Goal: Information Seeking & Learning: Compare options

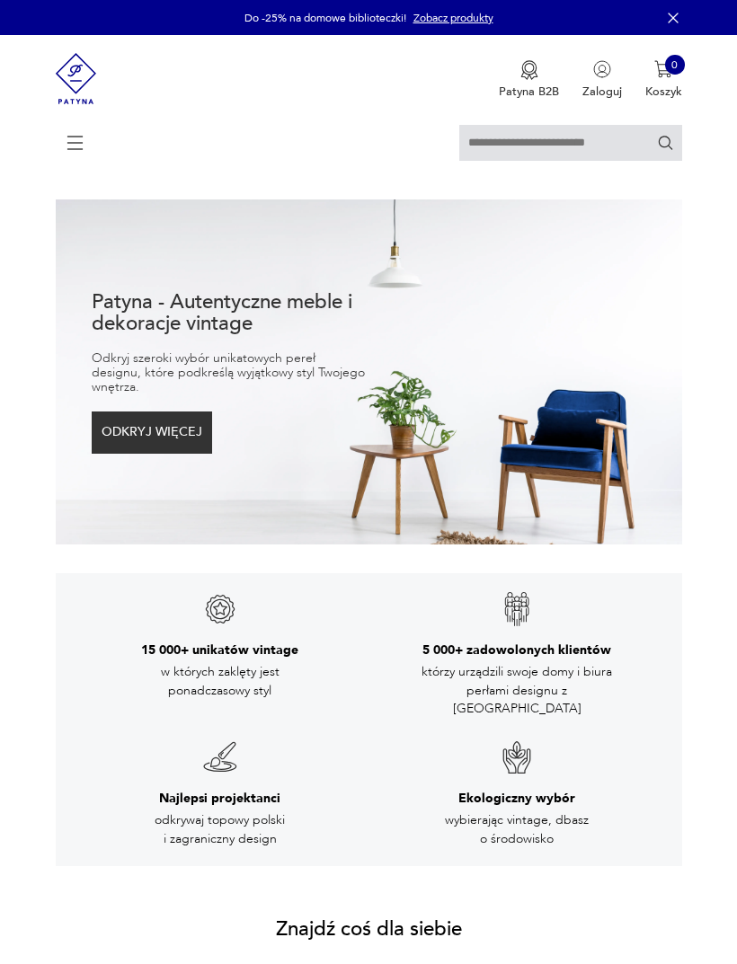
click at [74, 128] on icon at bounding box center [75, 142] width 63 height 63
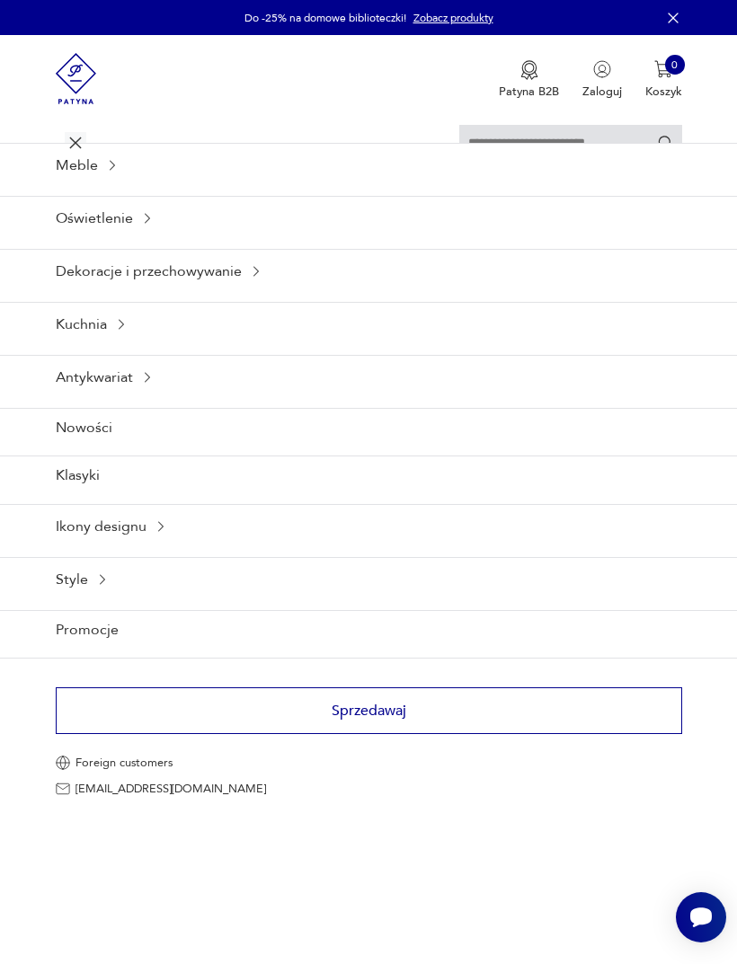
click at [110, 172] on icon at bounding box center [112, 165] width 14 height 14
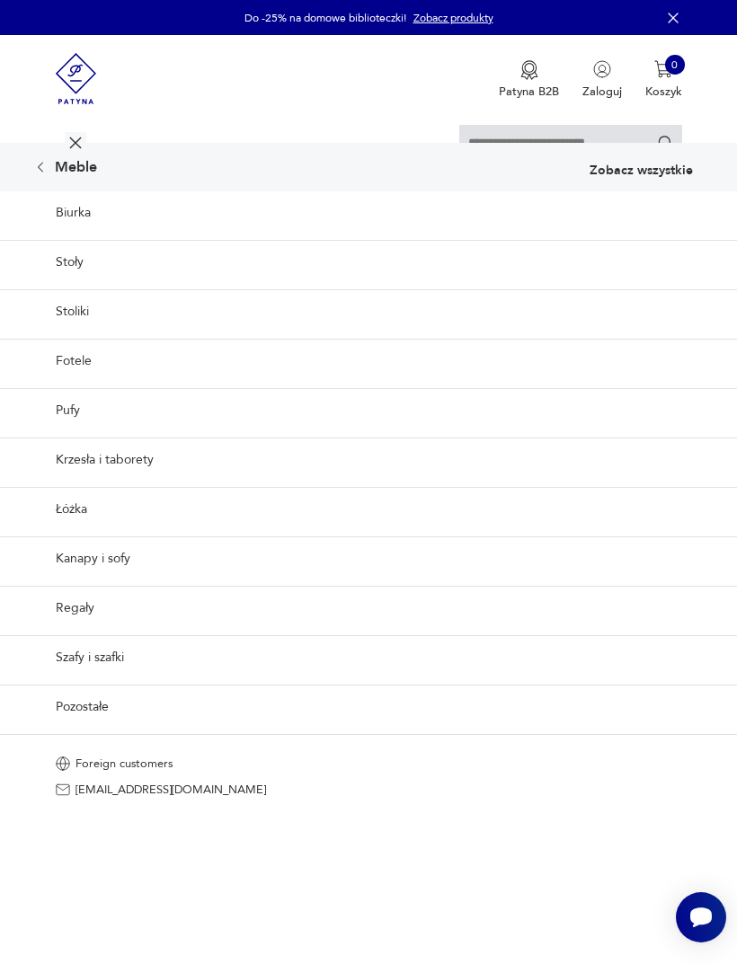
click at [86, 234] on link "Biurka" at bounding box center [368, 212] width 737 height 43
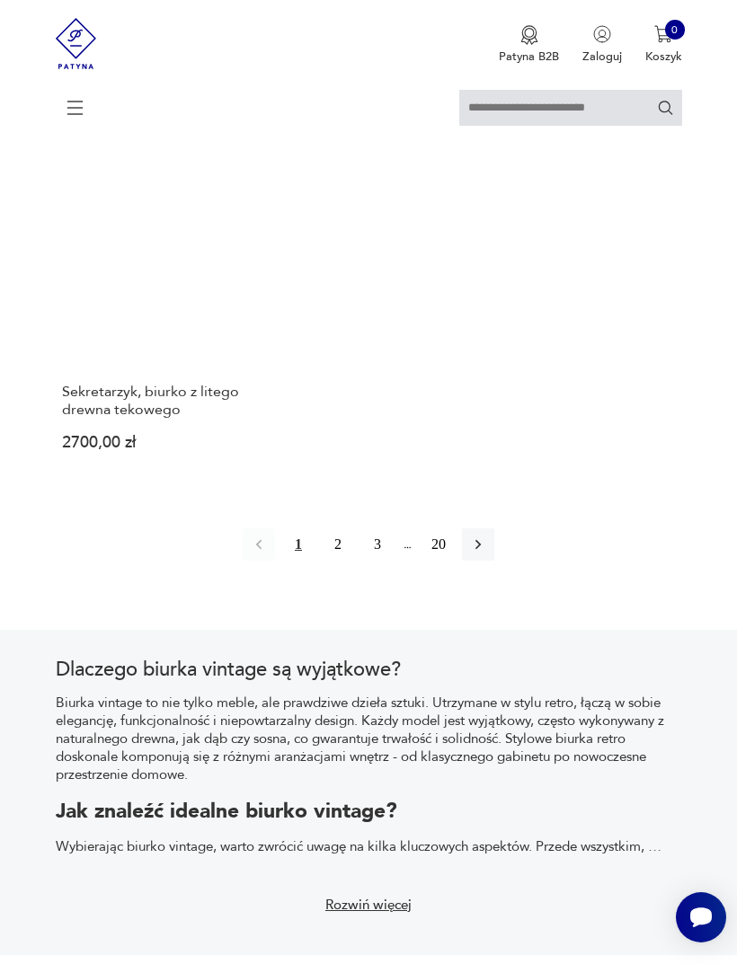
scroll to position [2506, 0]
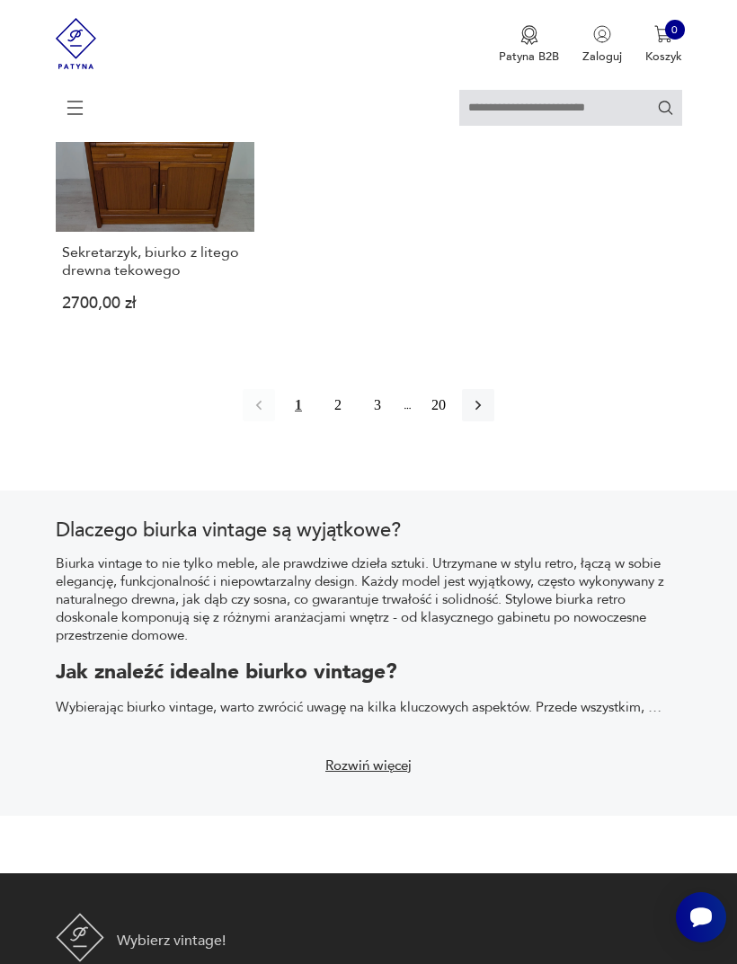
click at [487, 414] on icon "button" at bounding box center [478, 405] width 18 height 18
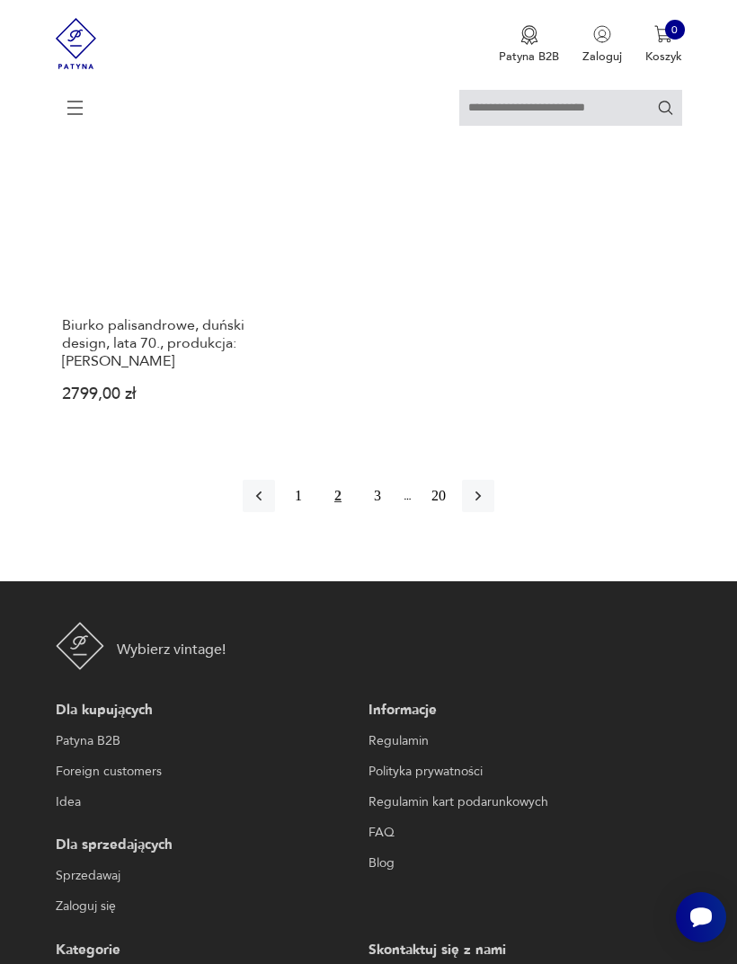
scroll to position [2385, 0]
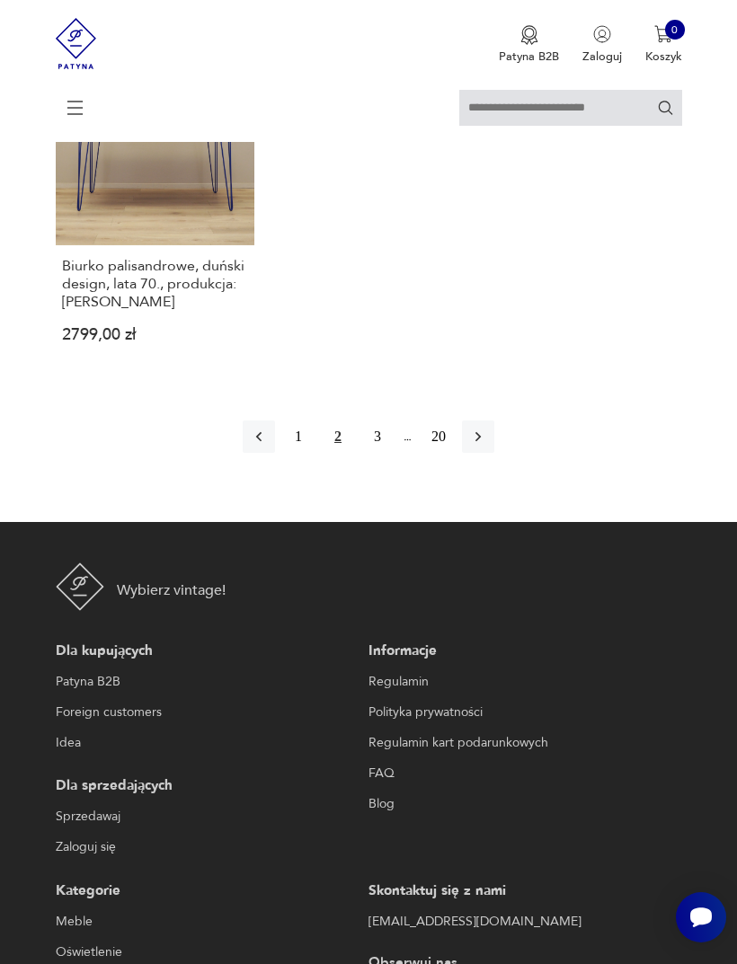
click at [494, 453] on button "button" at bounding box center [478, 436] width 32 height 32
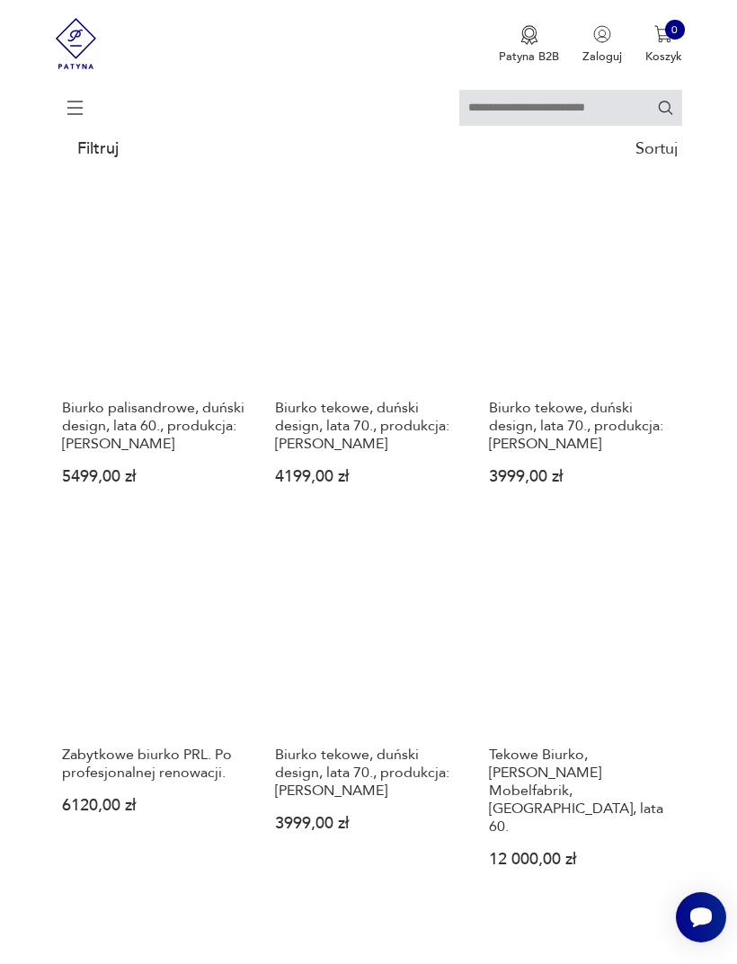
scroll to position [328, 0]
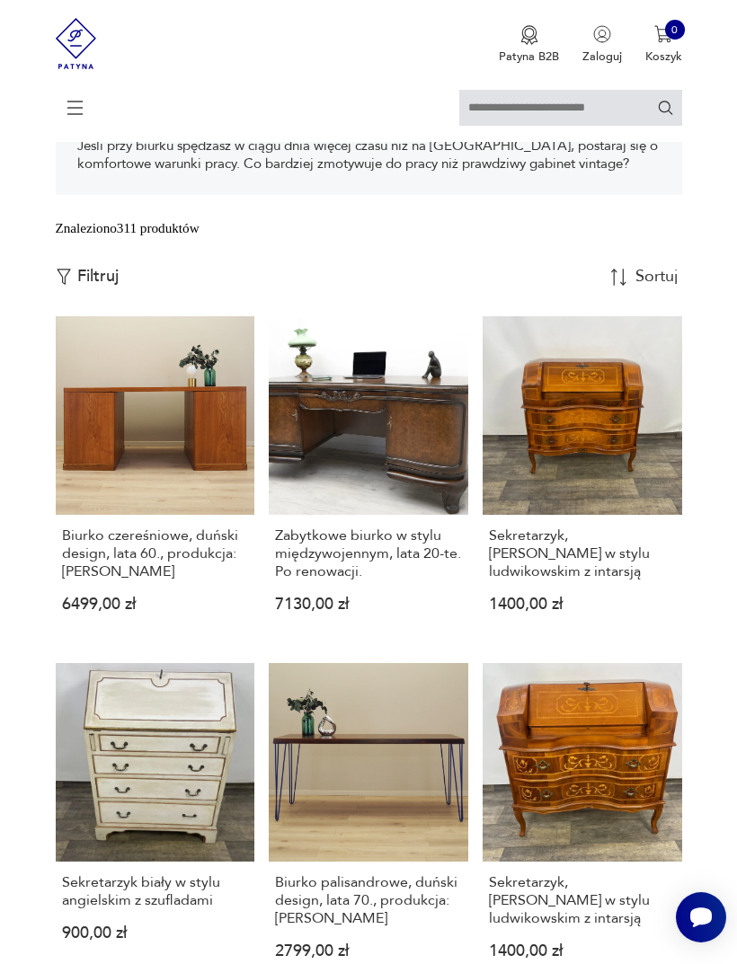
click at [62, 119] on span at bounding box center [71, 108] width 31 height 22
click at [63, 109] on span at bounding box center [71, 108] width 31 height 22
click at [80, 106] on icon at bounding box center [75, 107] width 63 height 63
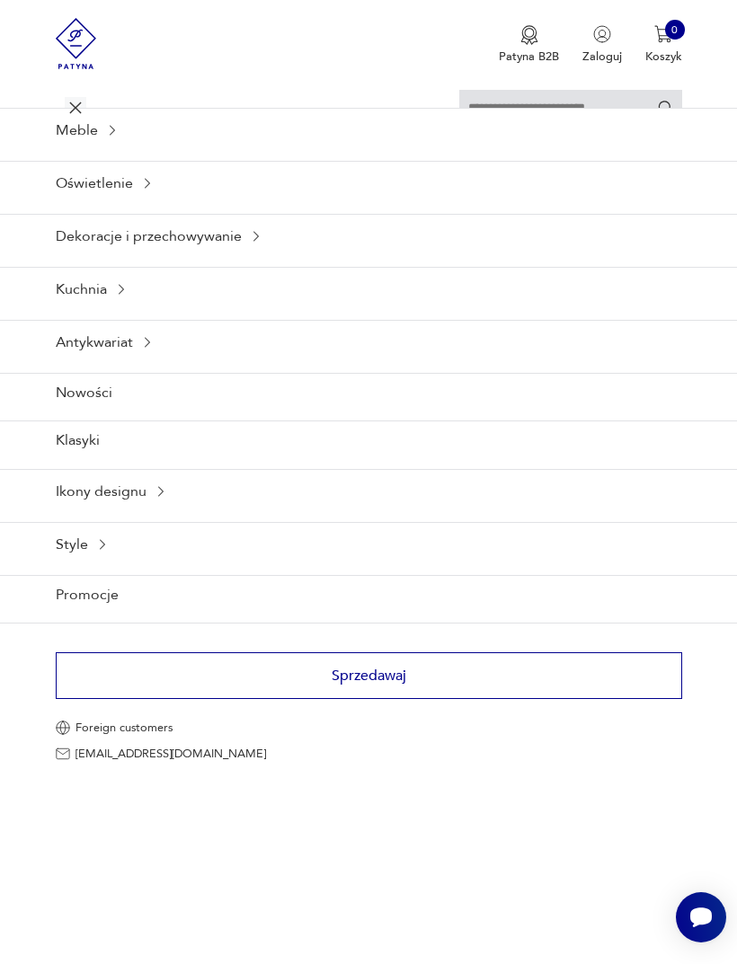
click at [84, 112] on icon at bounding box center [75, 107] width 63 height 63
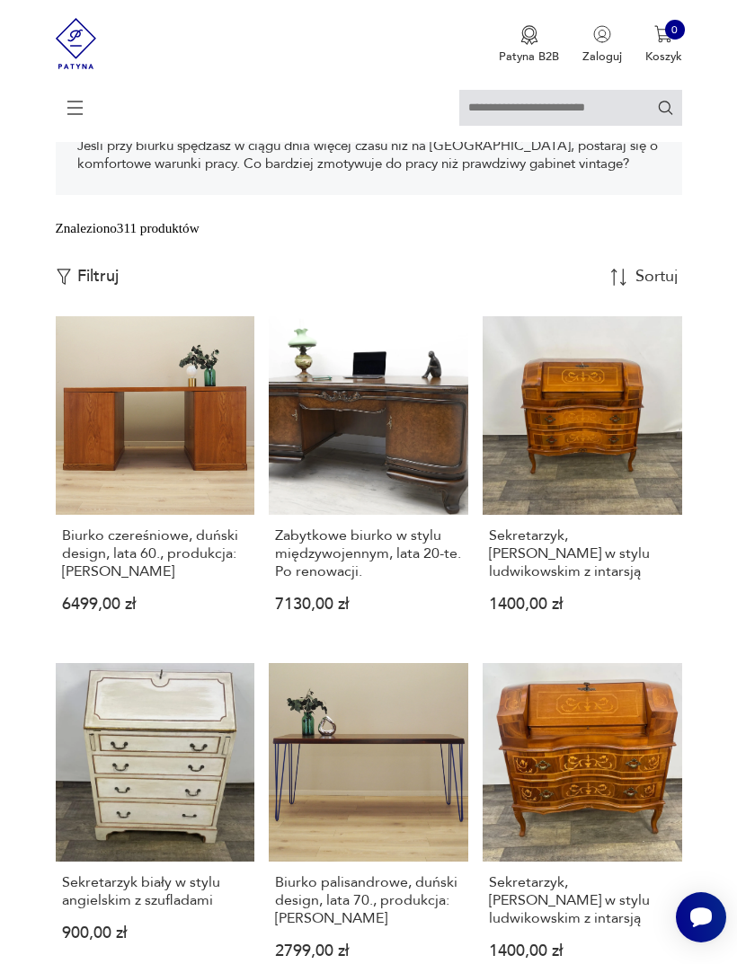
click at [110, 120] on div at bounding box center [369, 116] width 626 height 52
click at [77, 113] on icon at bounding box center [75, 107] width 63 height 63
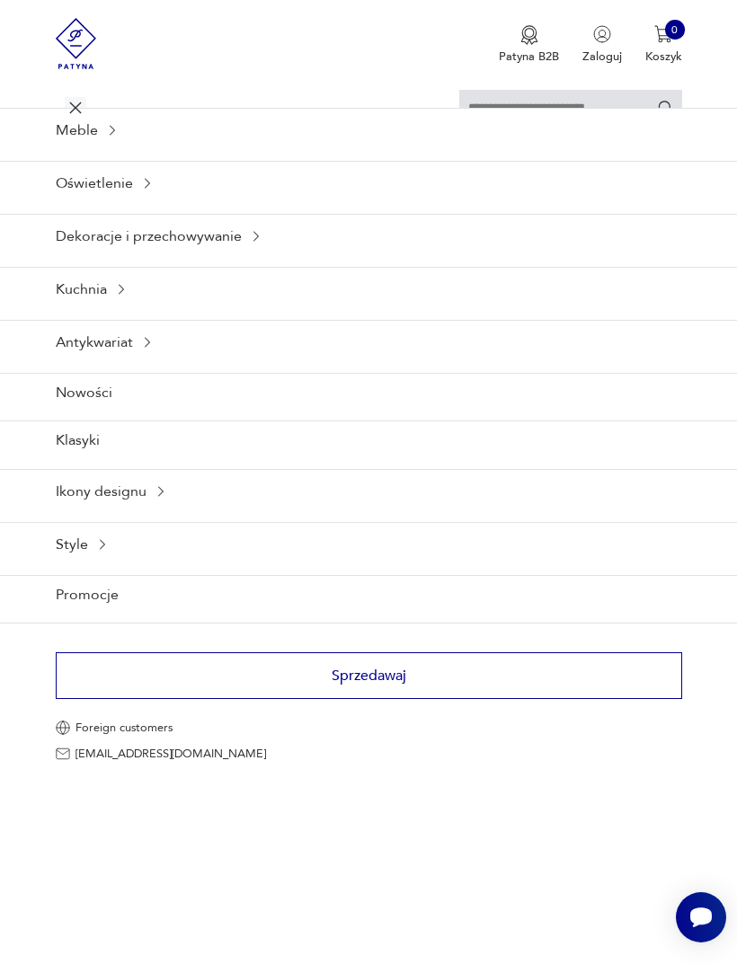
click at [110, 152] on div "Meble" at bounding box center [368, 130] width 737 height 44
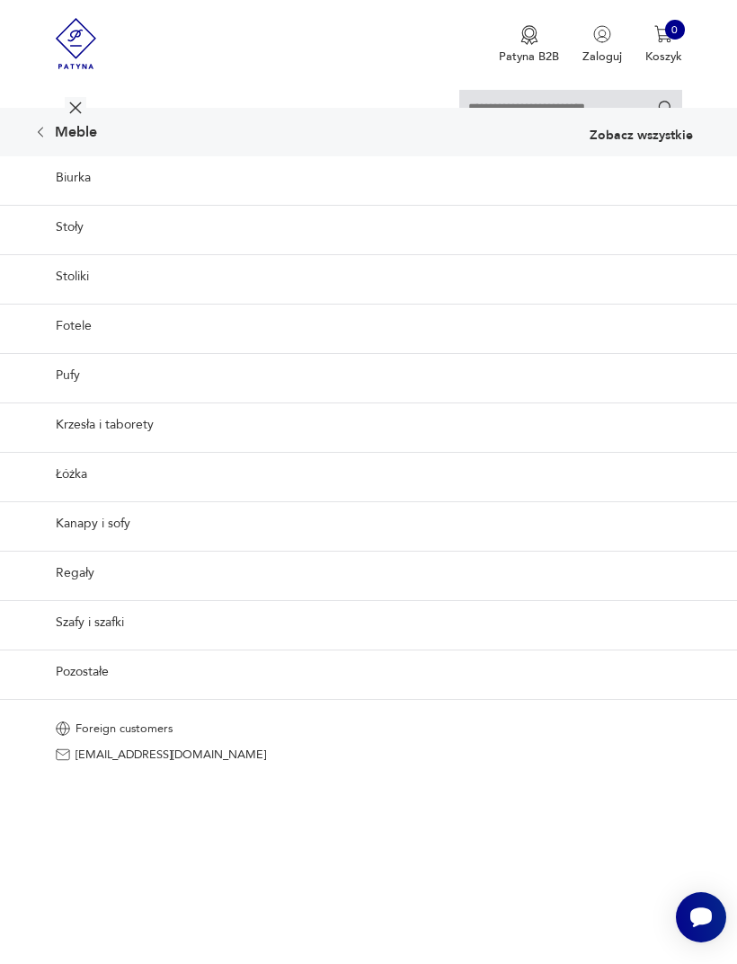
click at [132, 644] on link "Szafy i szafki" at bounding box center [368, 622] width 737 height 44
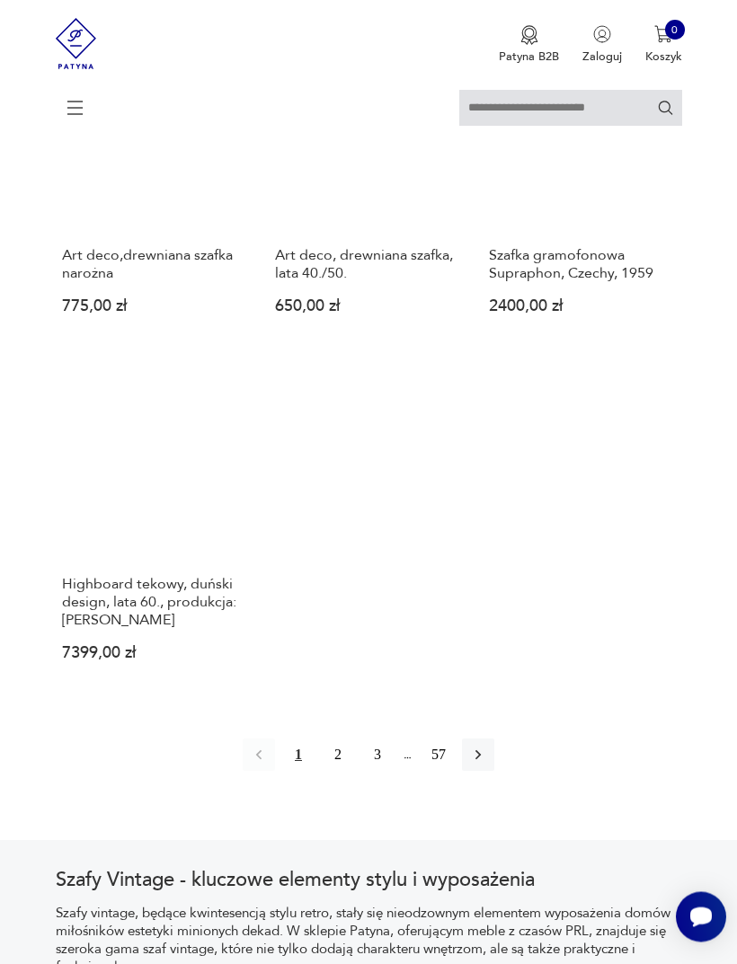
scroll to position [2072, 0]
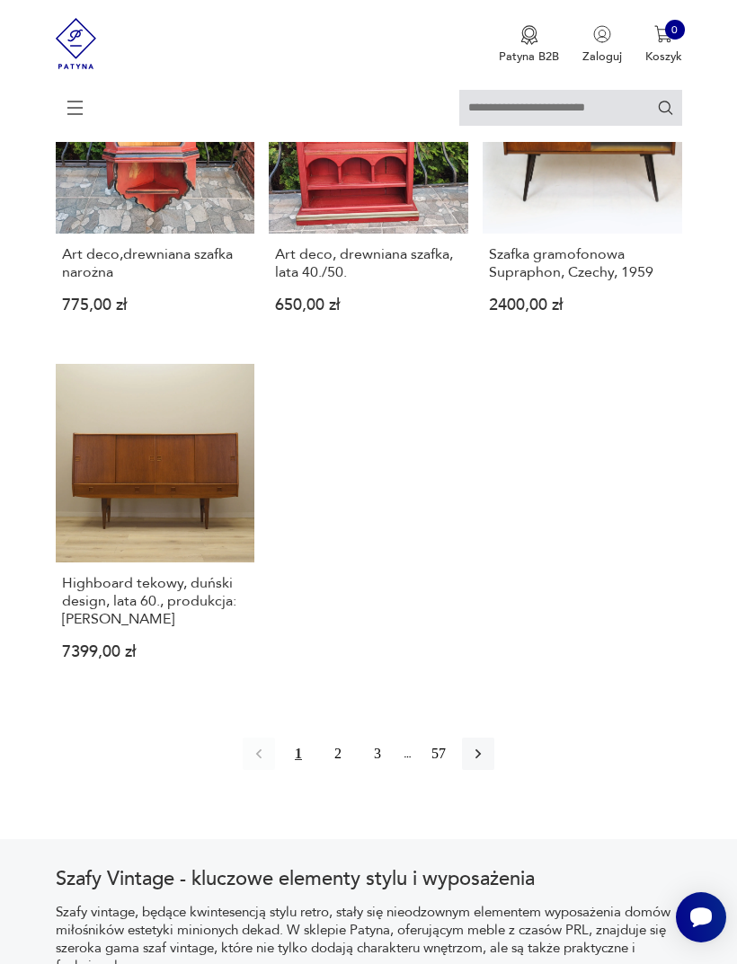
click at [487, 763] on icon "button" at bounding box center [478, 754] width 18 height 18
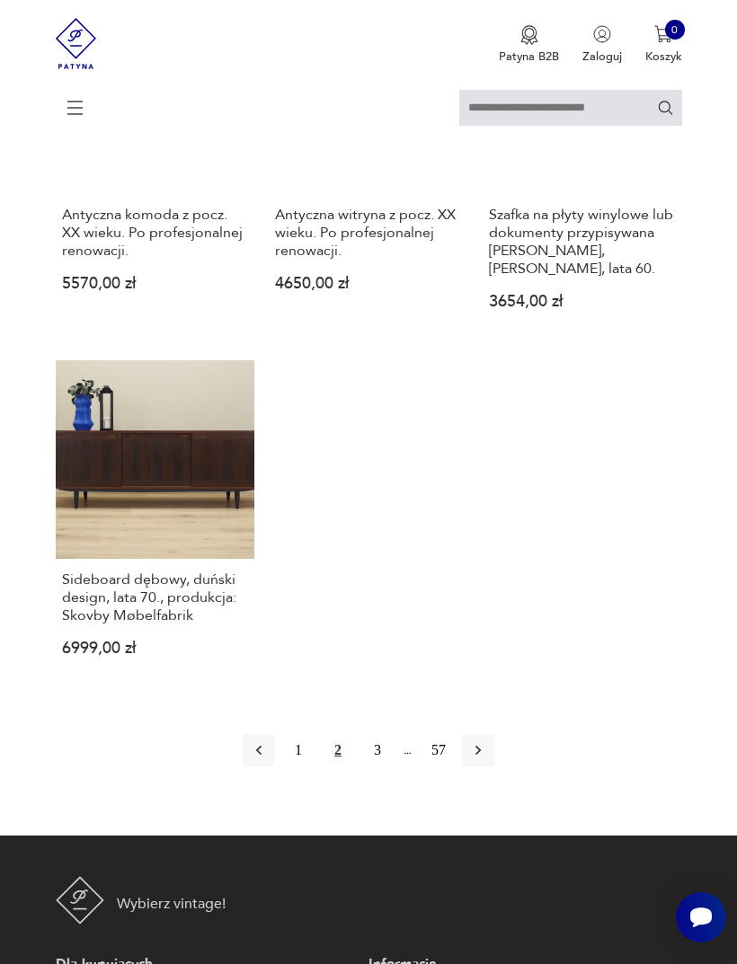
scroll to position [2303, 0]
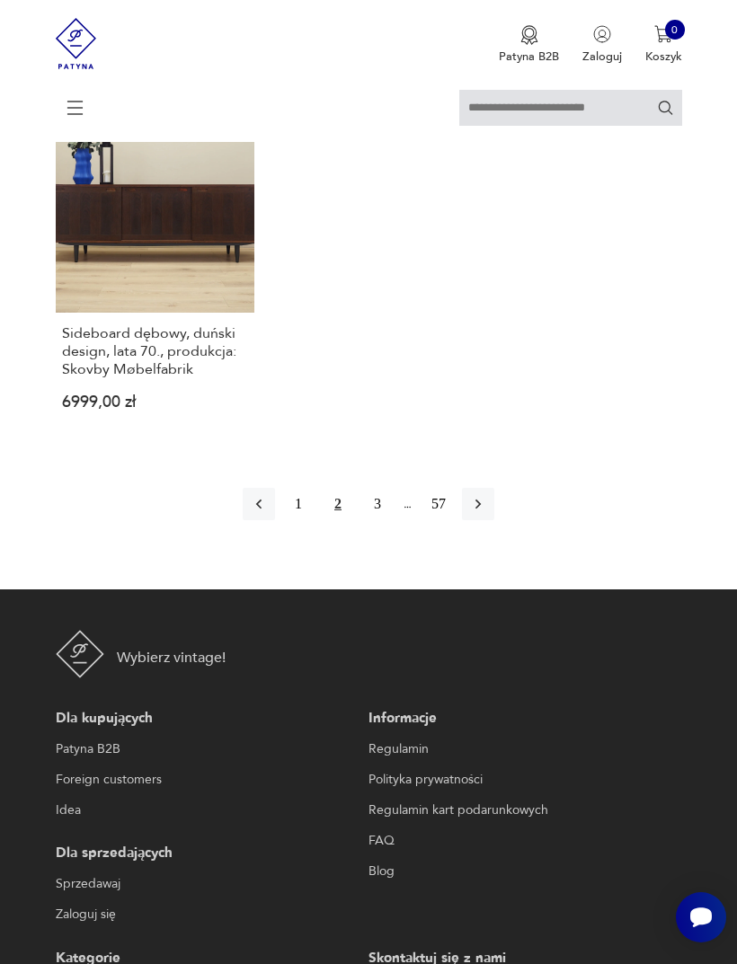
click at [487, 513] on icon "button" at bounding box center [478, 504] width 18 height 18
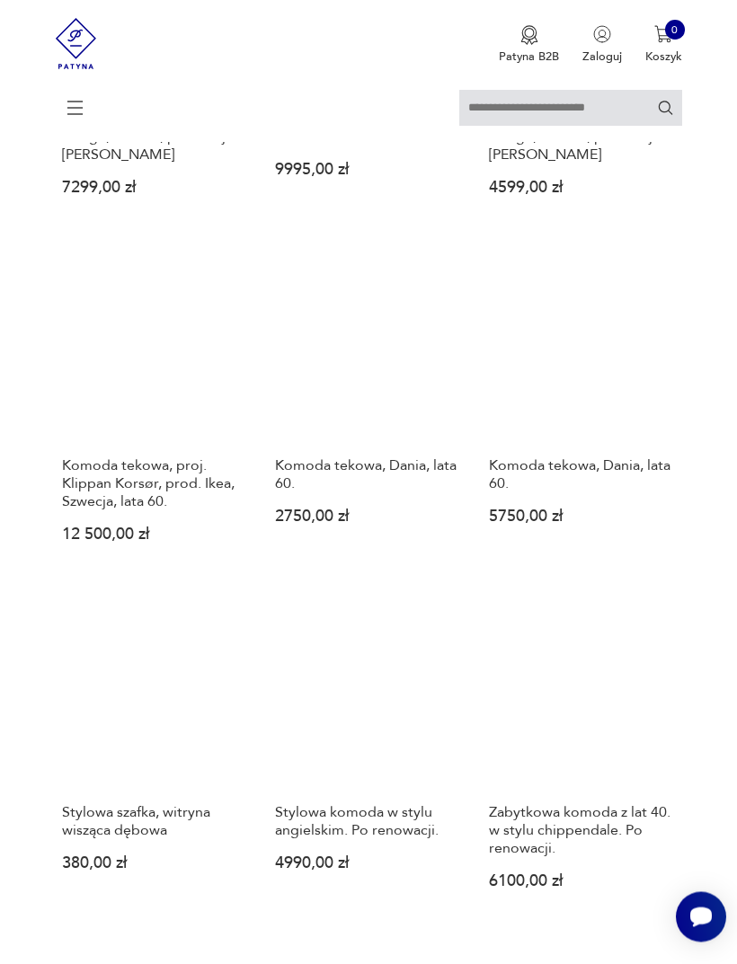
scroll to position [353, 0]
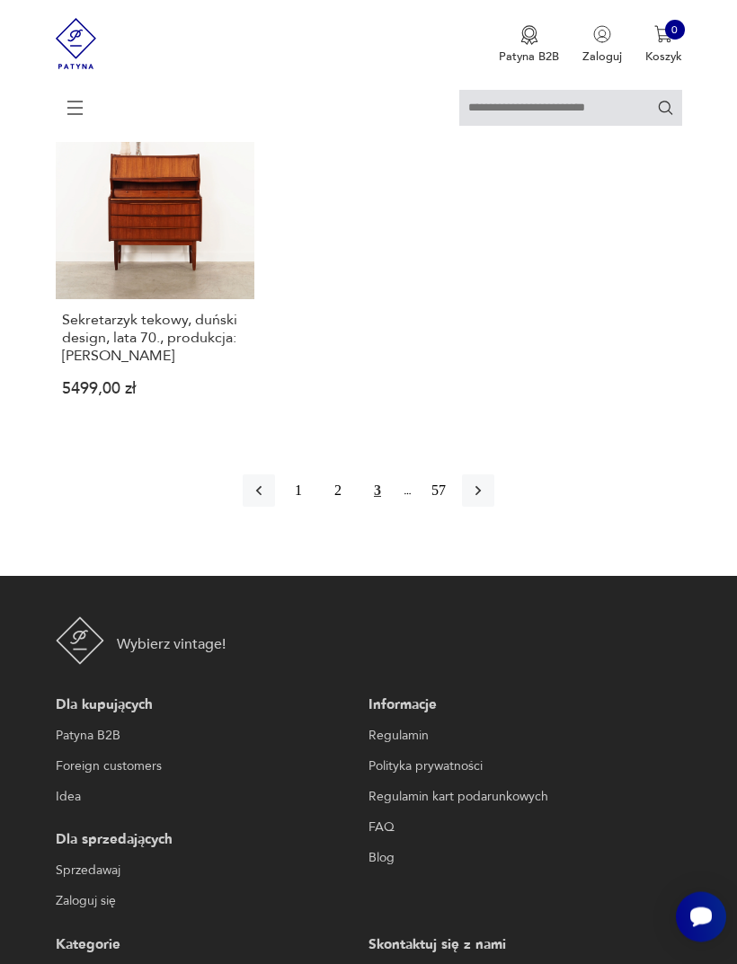
click at [494, 508] on button "button" at bounding box center [478, 491] width 32 height 32
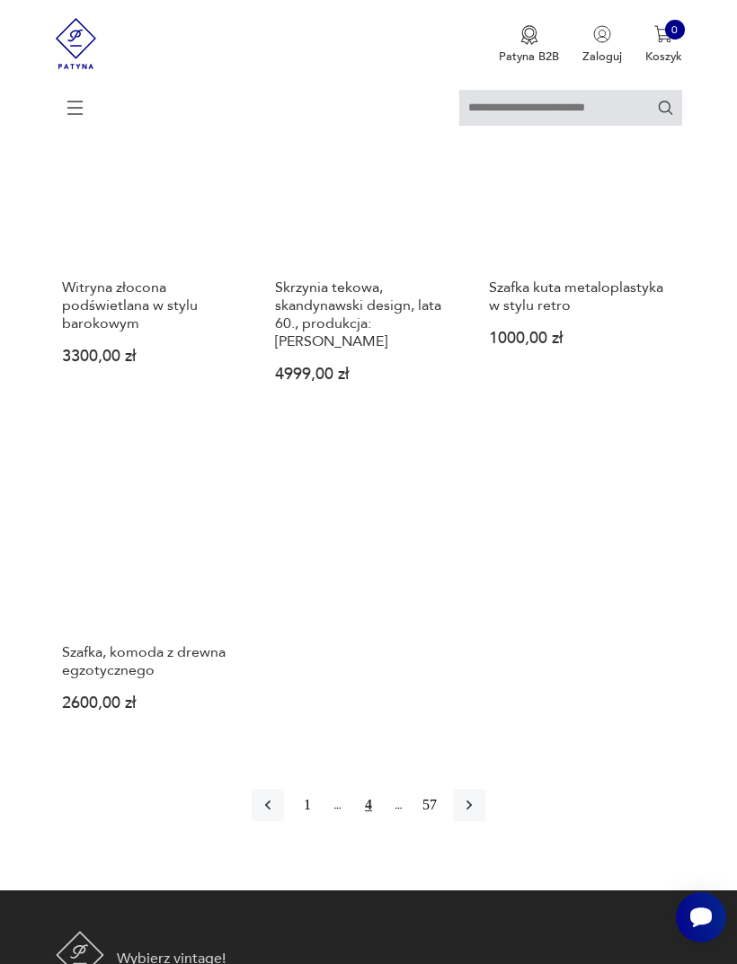
scroll to position [2001, 0]
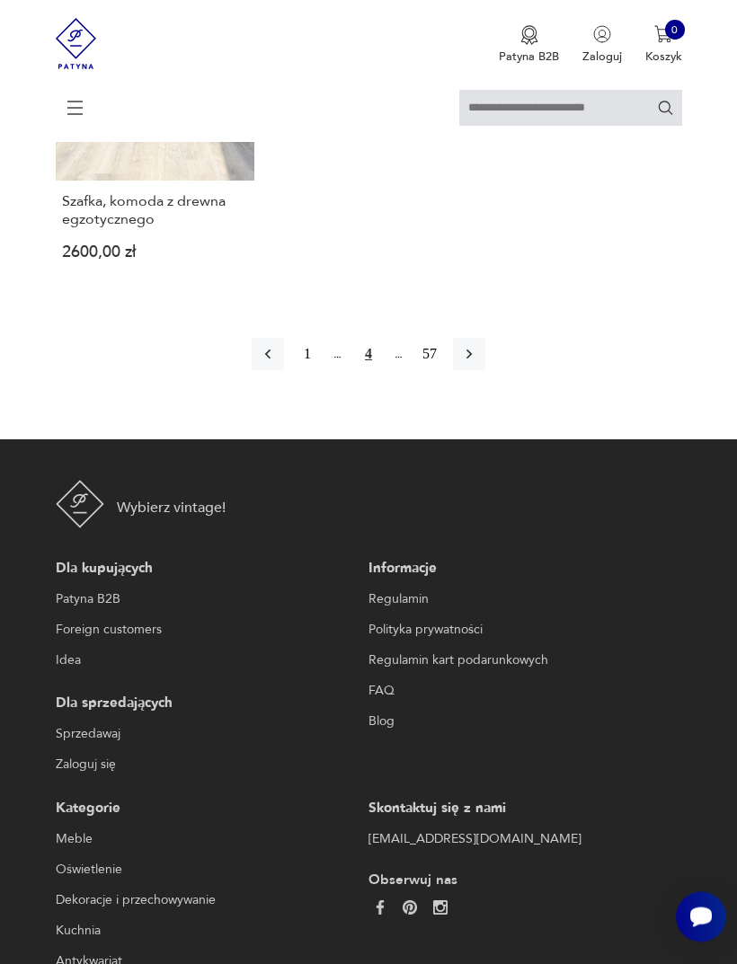
click at [485, 371] on button "button" at bounding box center [469, 355] width 32 height 32
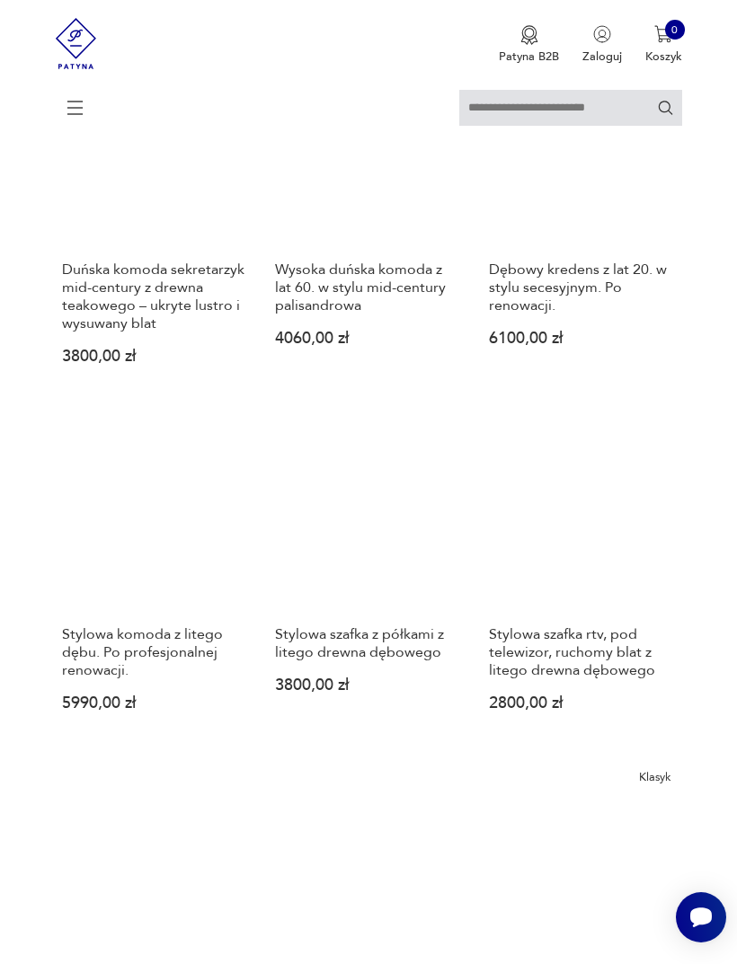
scroll to position [1390, 0]
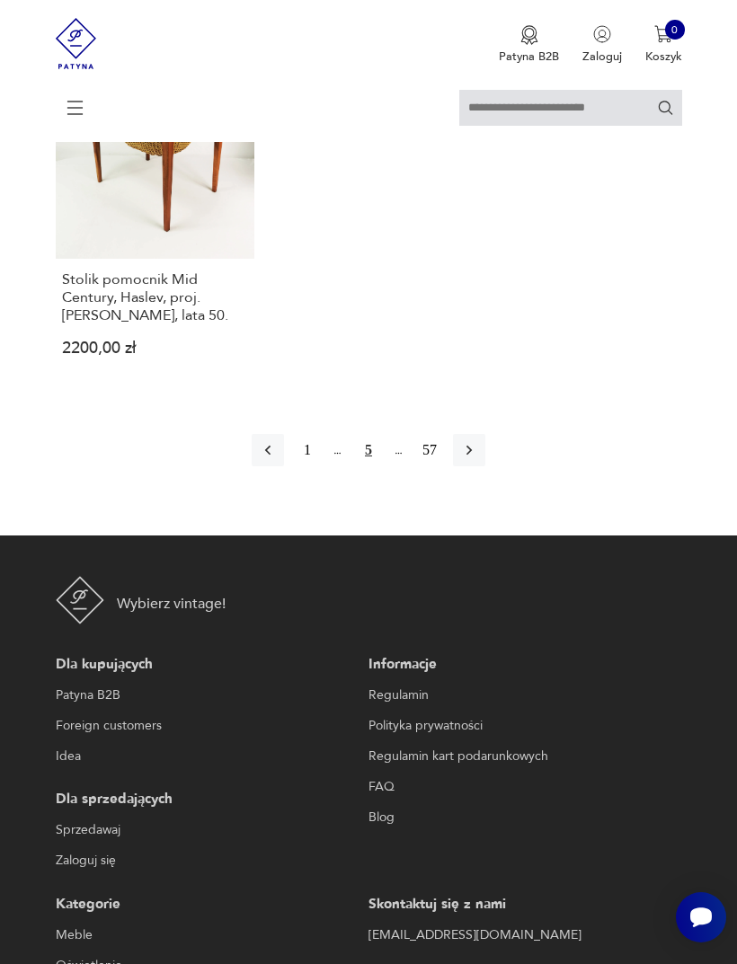
click at [485, 466] on button "button" at bounding box center [469, 450] width 32 height 32
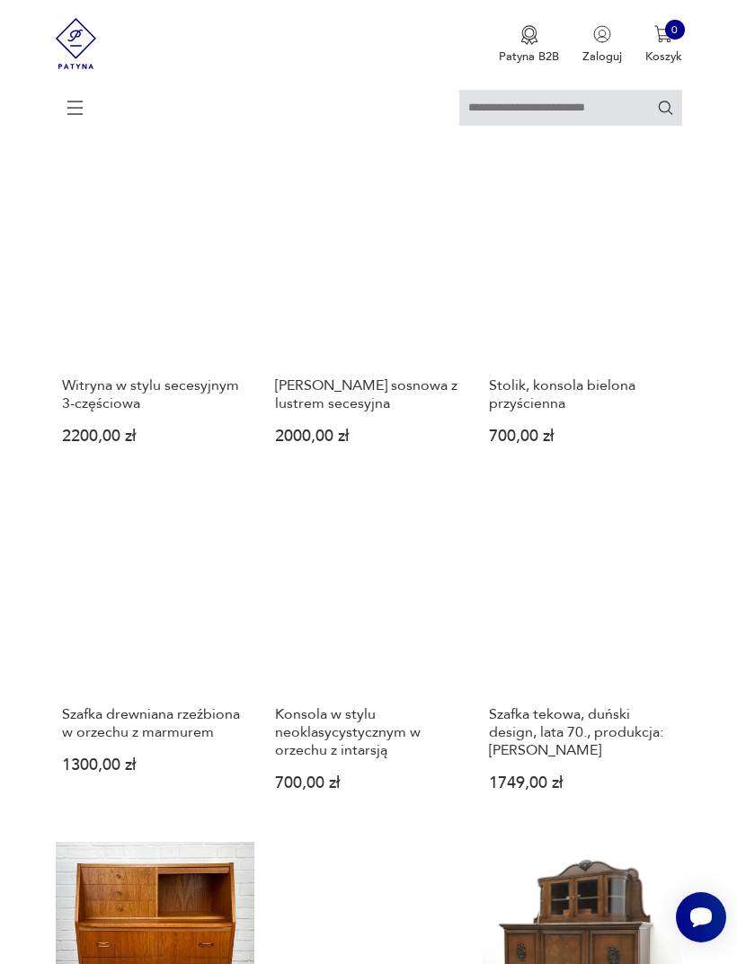
scroll to position [353, 0]
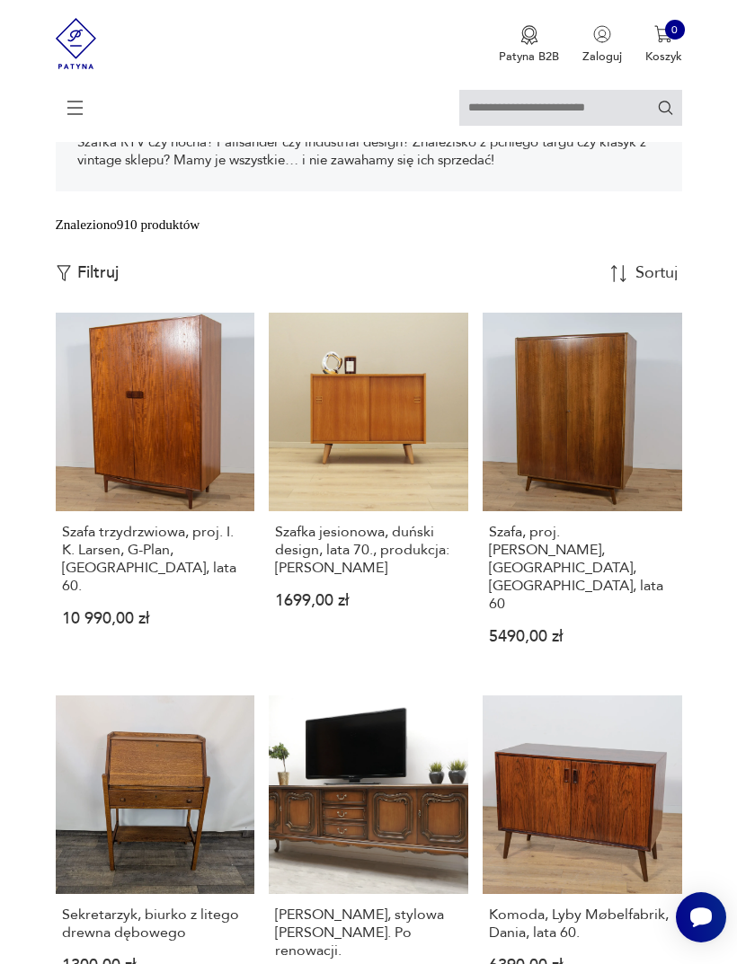
click at [624, 477] on link "Szafa, proj. [PERSON_NAME], [GEOGRAPHIC_DATA], Czechosłowacja, lata 60 5490,00 …" at bounding box center [581, 492] width 199 height 359
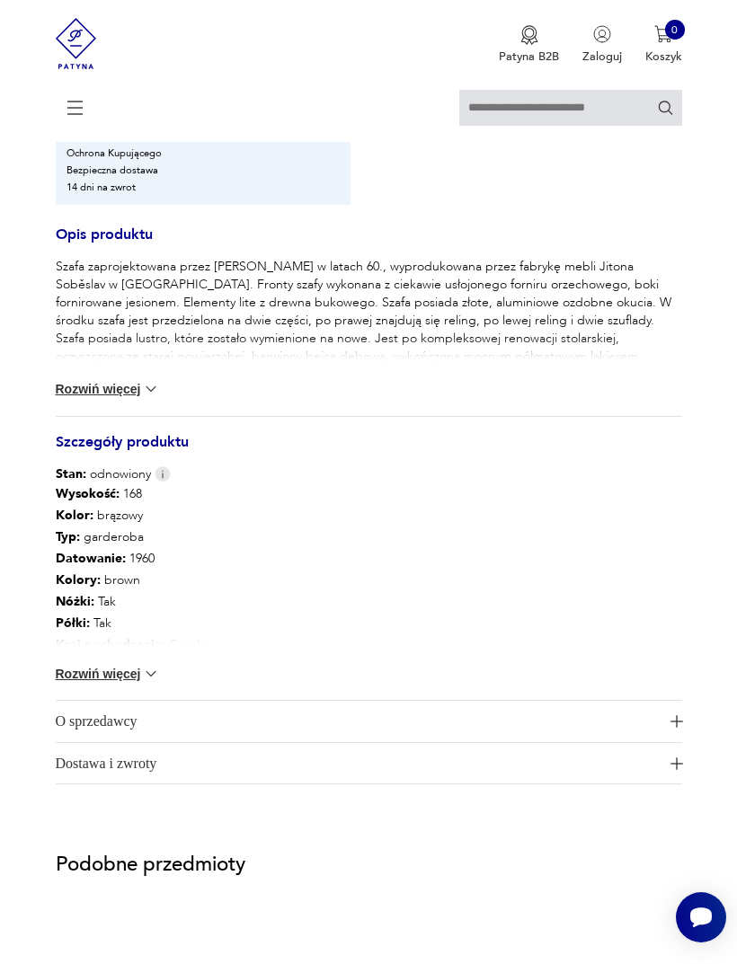
scroll to position [903, 0]
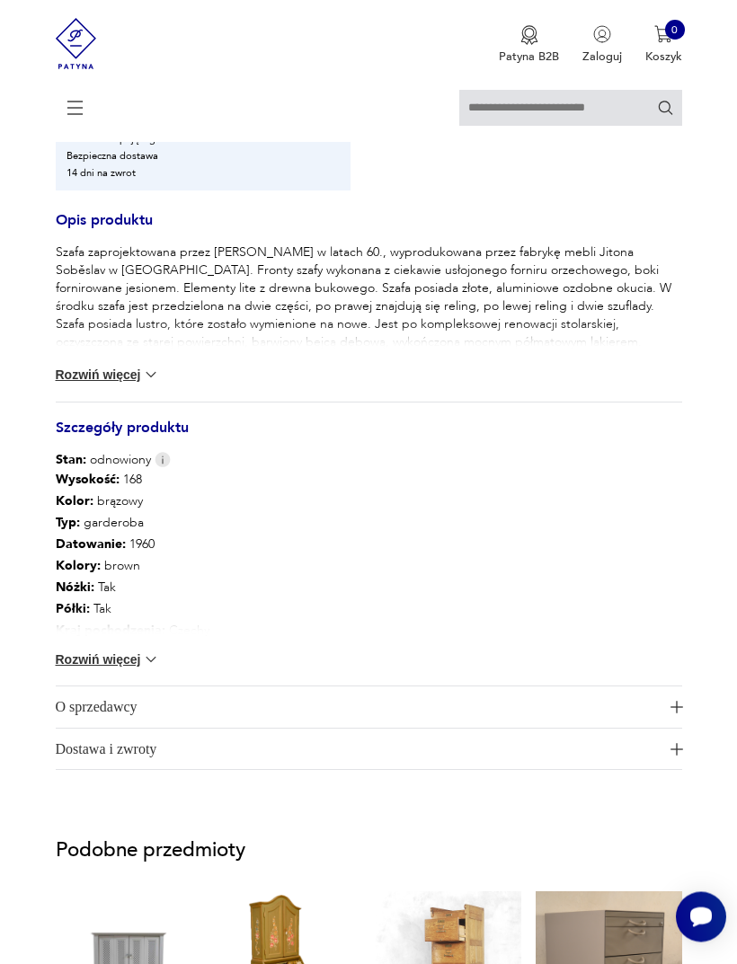
click at [130, 669] on button "Rozwiń więcej" at bounding box center [108, 660] width 104 height 18
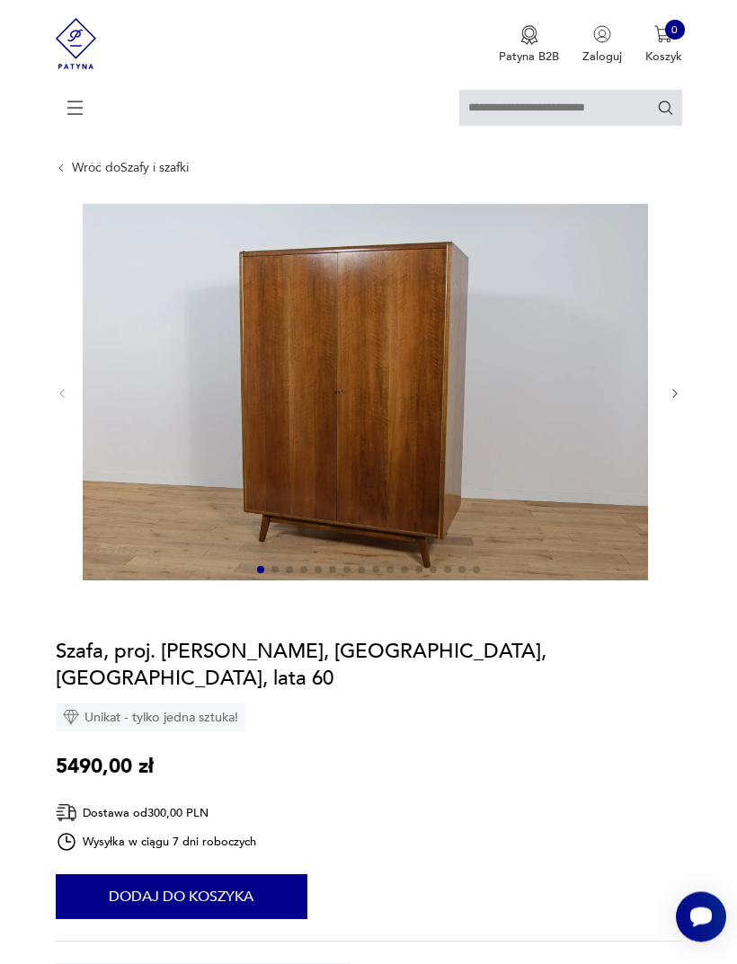
scroll to position [0, 0]
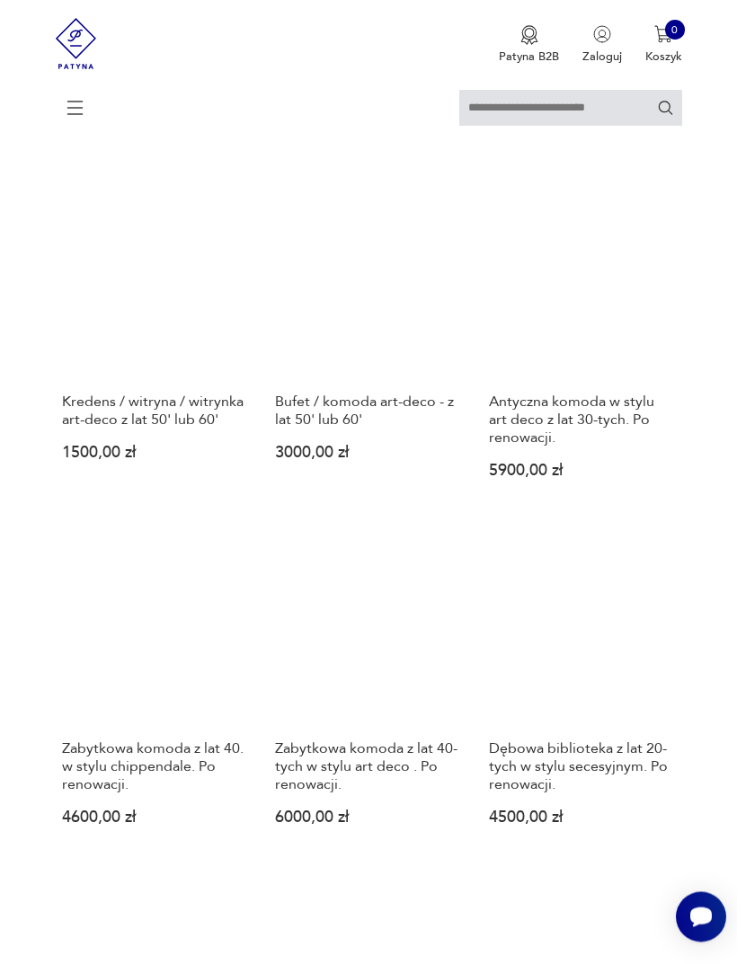
scroll to position [1213, 0]
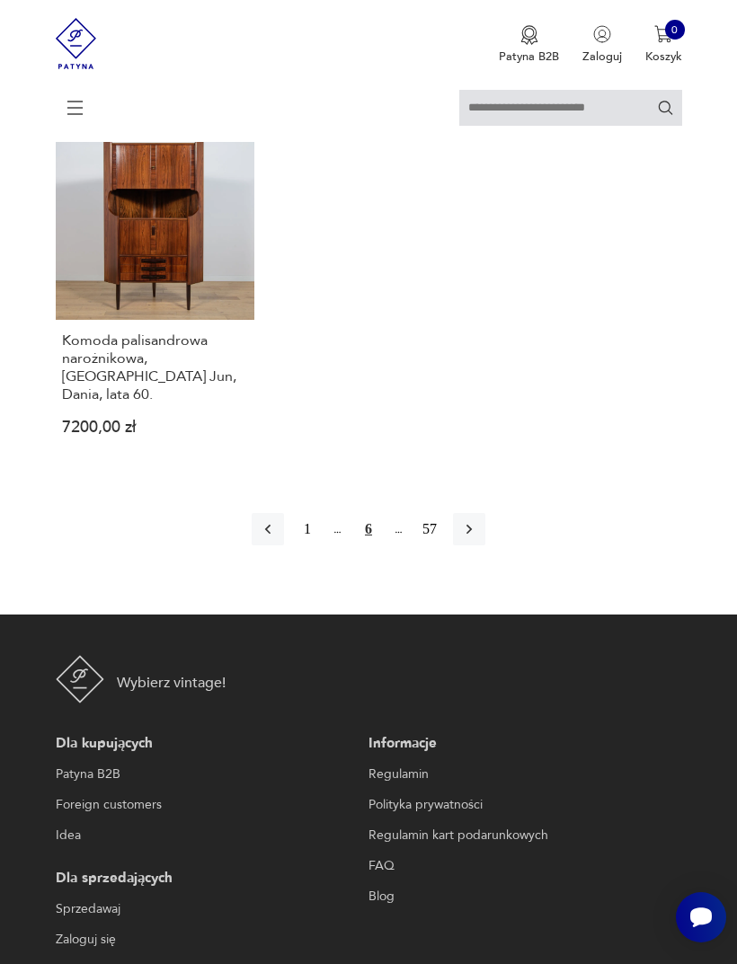
click at [478, 538] on icon "button" at bounding box center [469, 529] width 18 height 18
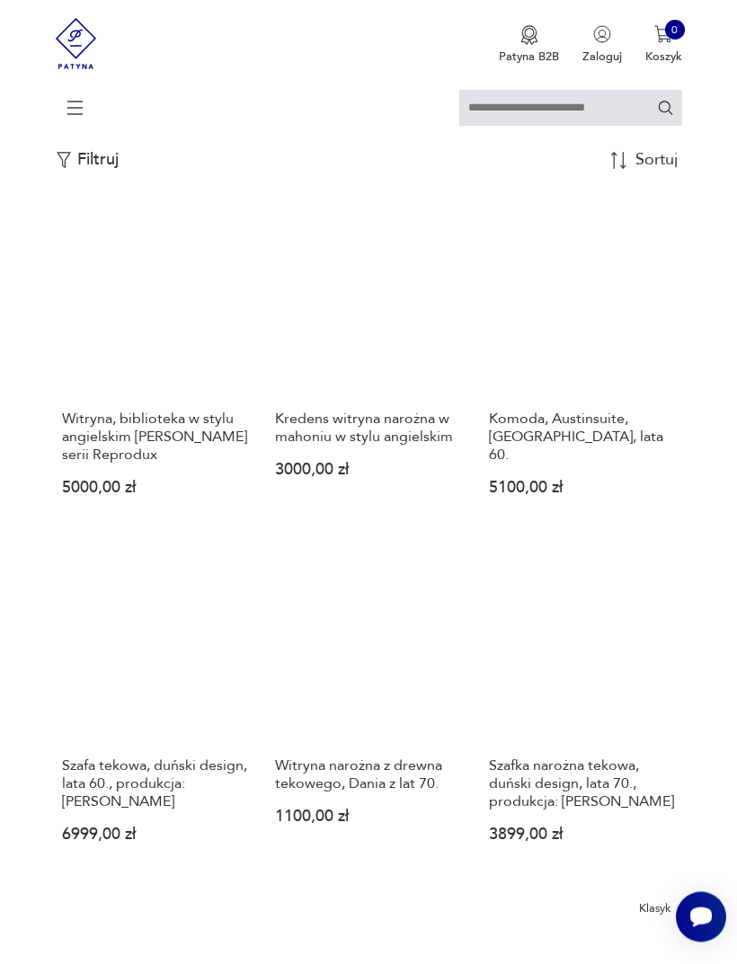
scroll to position [489, 0]
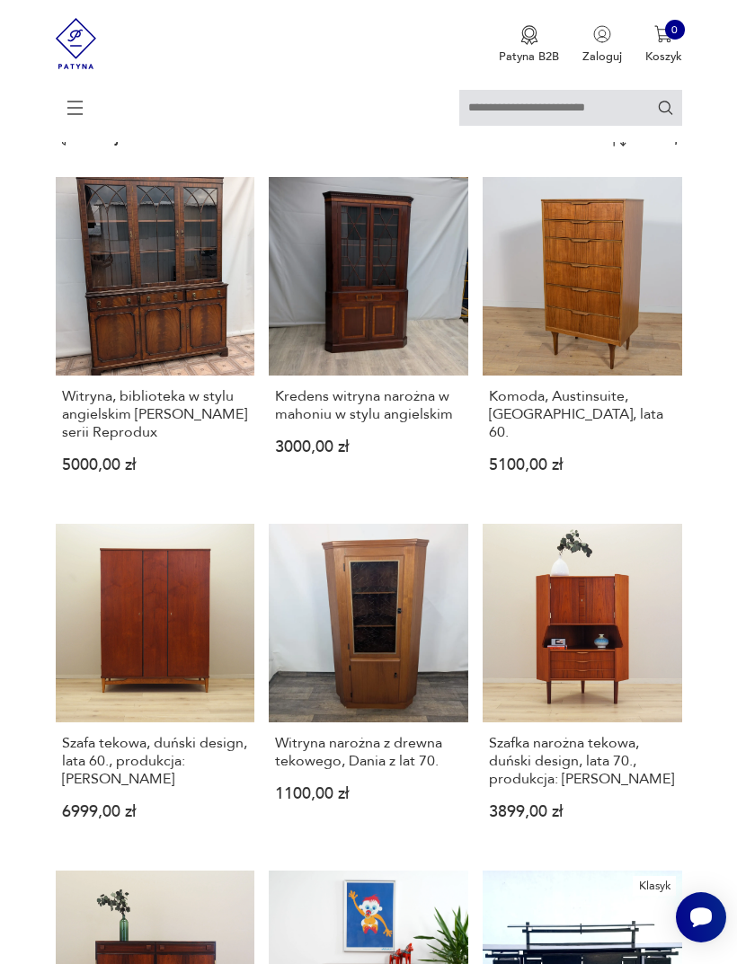
click at [158, 665] on link "Szafa tekowa, duński design, lata 60., produkcja: [PERSON_NAME] 6999,00 zł" at bounding box center [155, 685] width 199 height 323
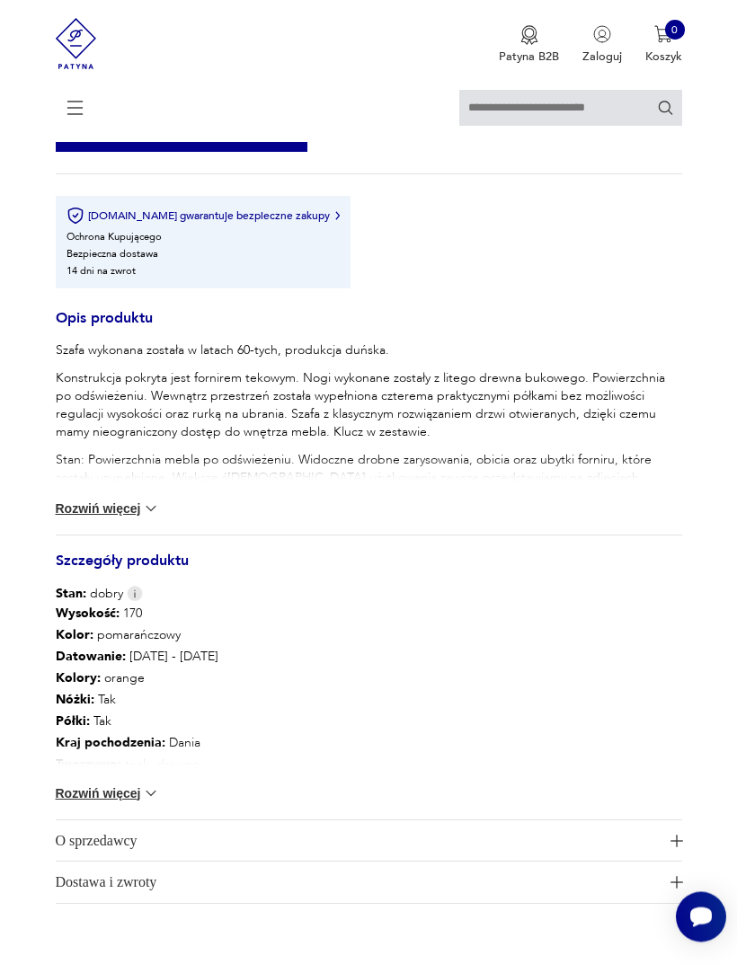
scroll to position [915, 0]
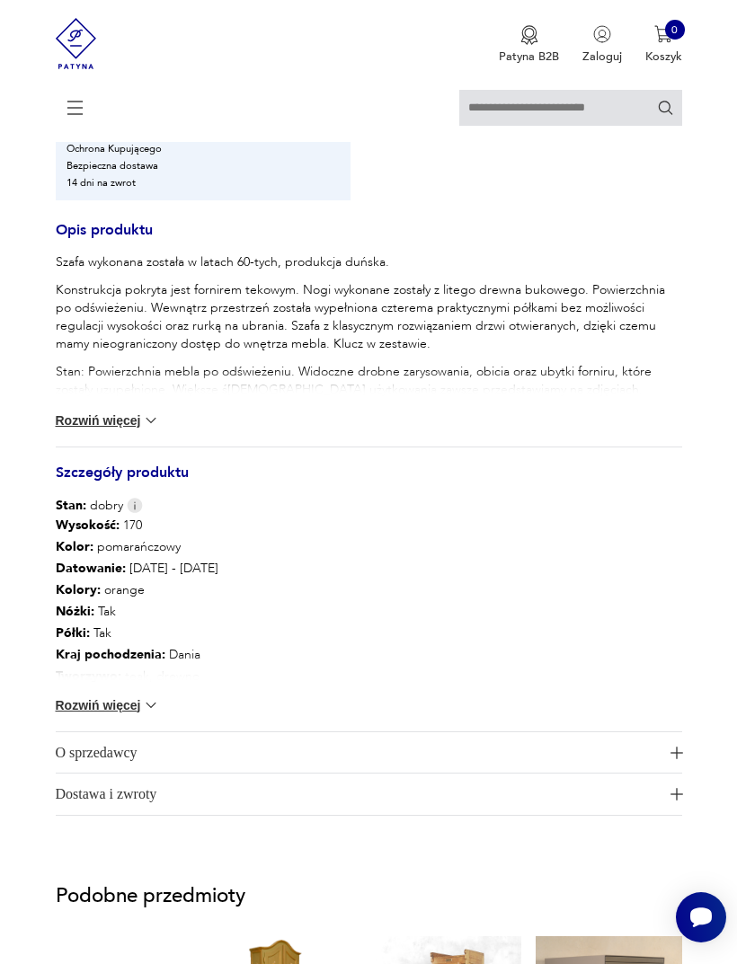
click at [117, 714] on button "Rozwiń więcej" at bounding box center [108, 705] width 104 height 18
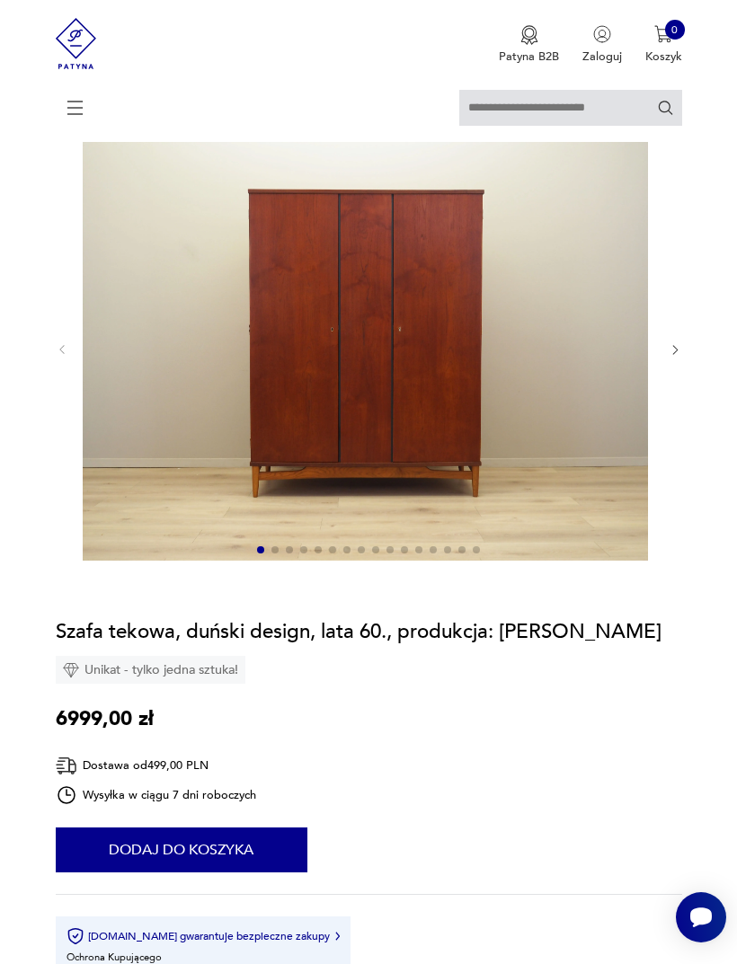
scroll to position [63, 0]
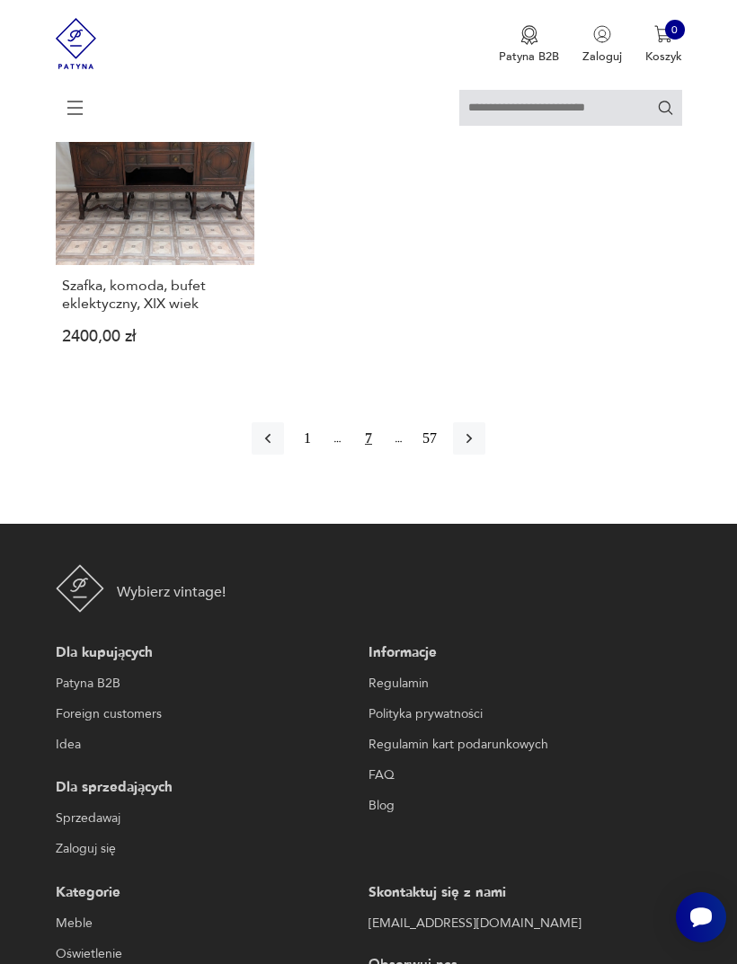
click at [478, 447] on icon "button" at bounding box center [469, 438] width 18 height 18
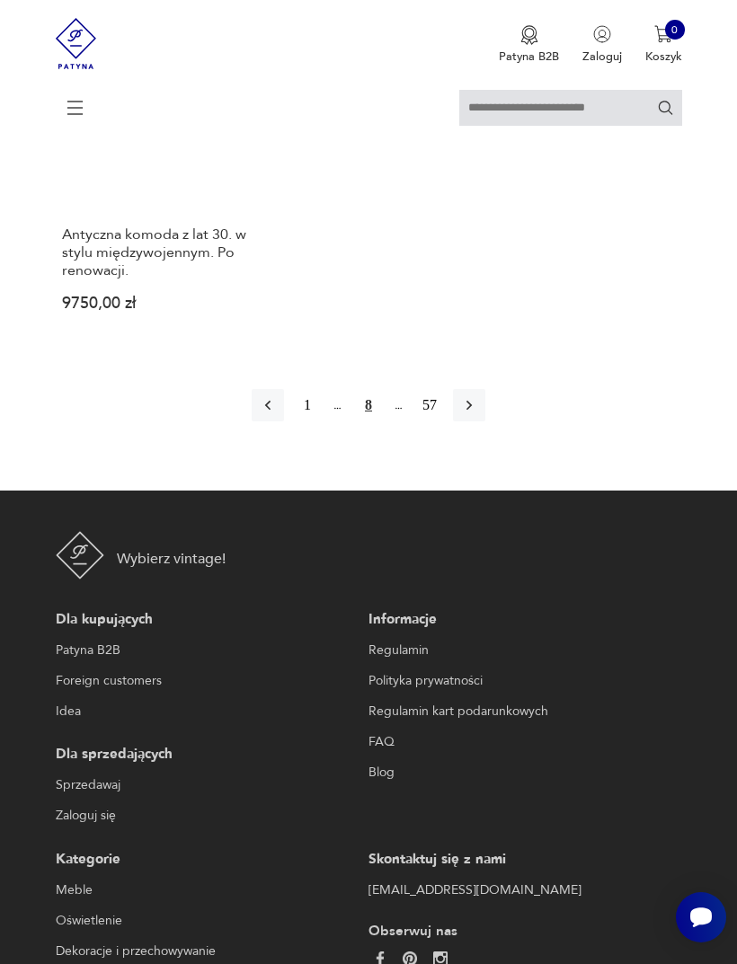
scroll to position [2430, 0]
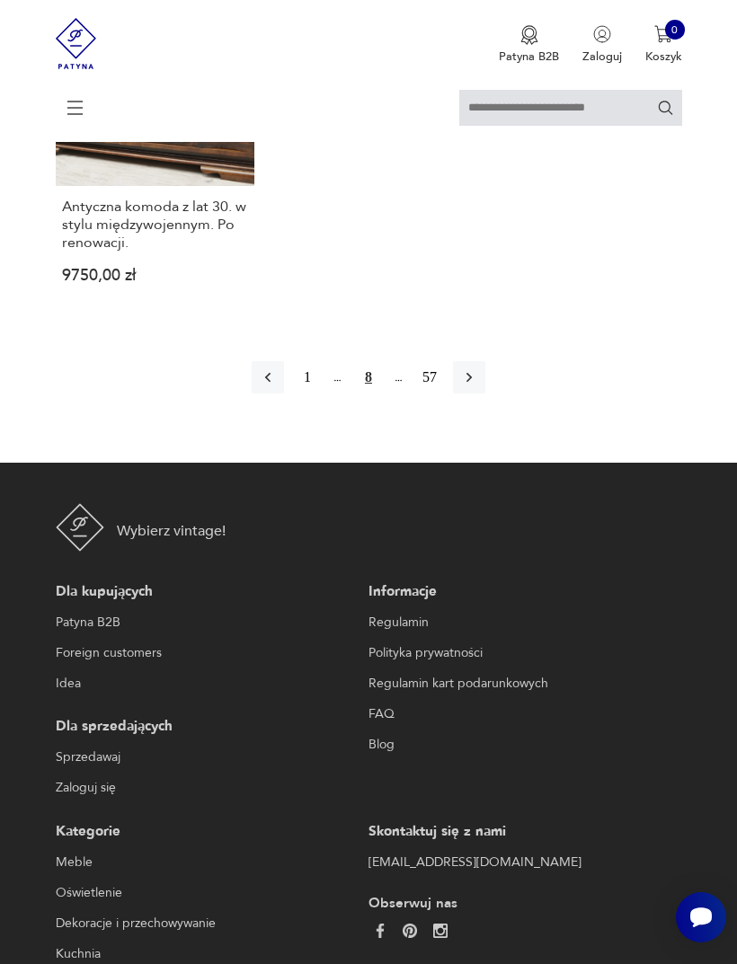
click at [478, 386] on icon "button" at bounding box center [469, 377] width 18 height 18
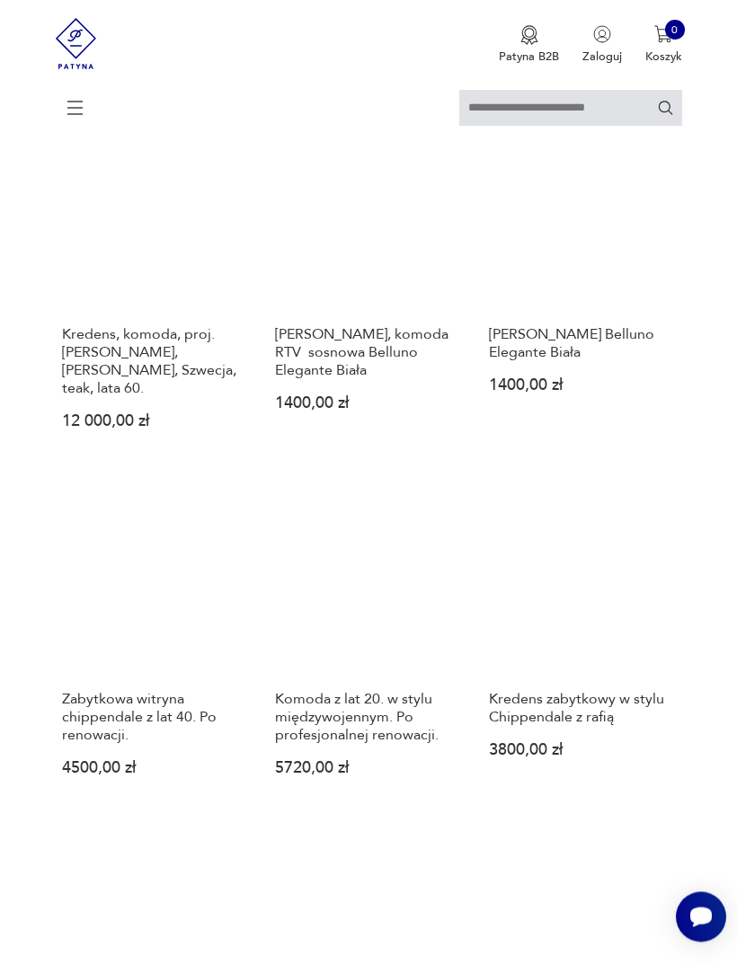
scroll to position [353, 0]
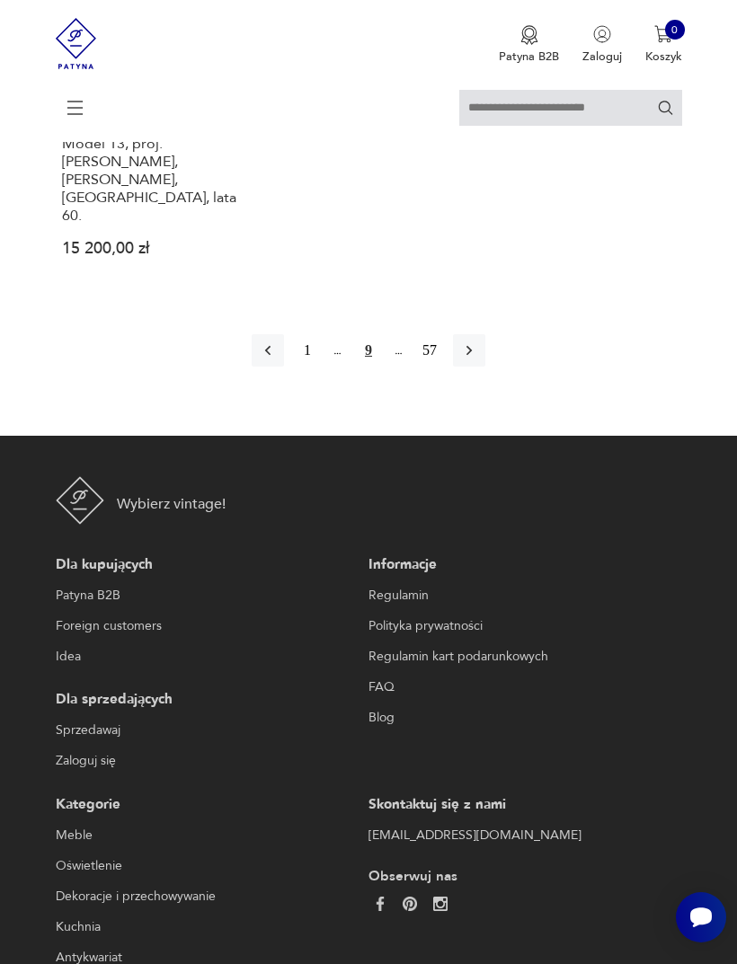
click at [478, 359] on icon "button" at bounding box center [469, 350] width 18 height 18
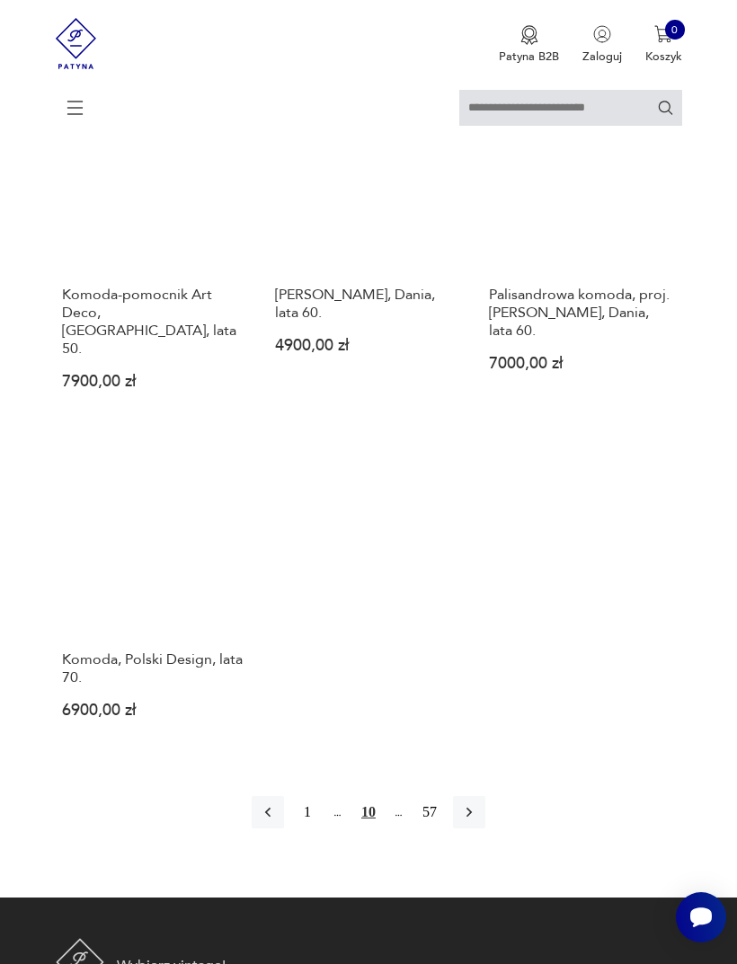
scroll to position [1994, 0]
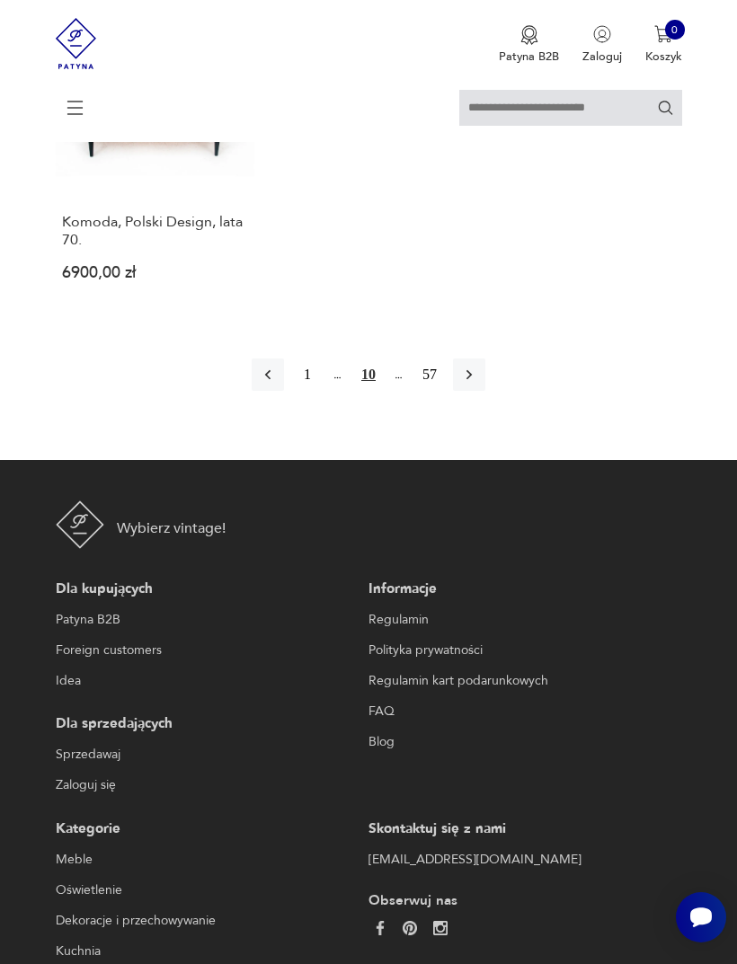
click at [472, 380] on icon "button" at bounding box center [468, 375] width 5 height 10
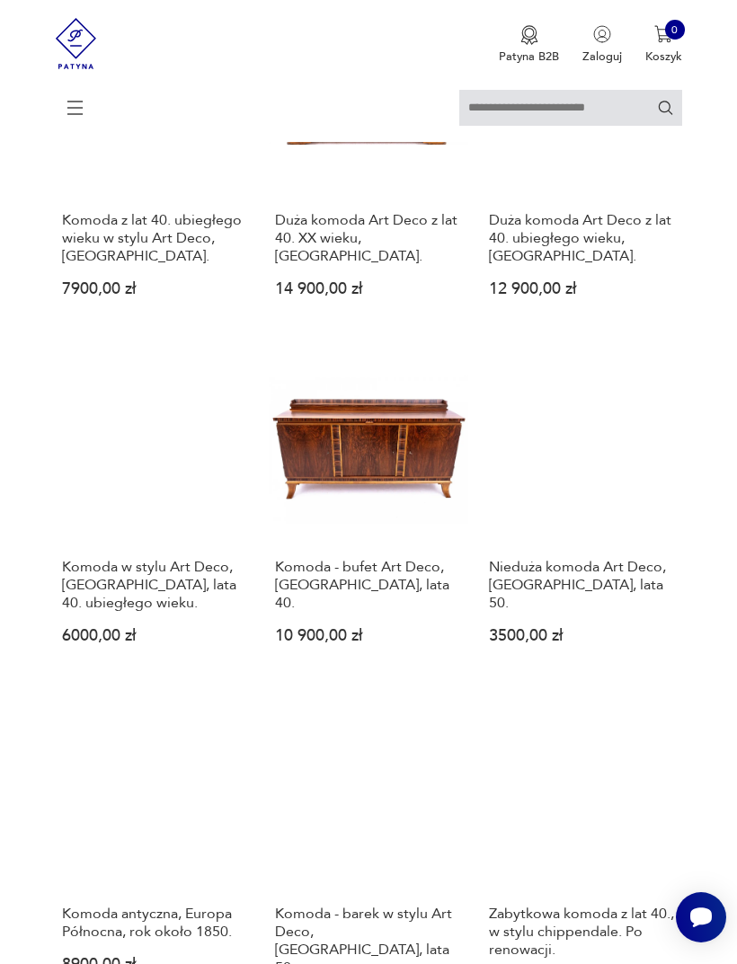
scroll to position [353, 0]
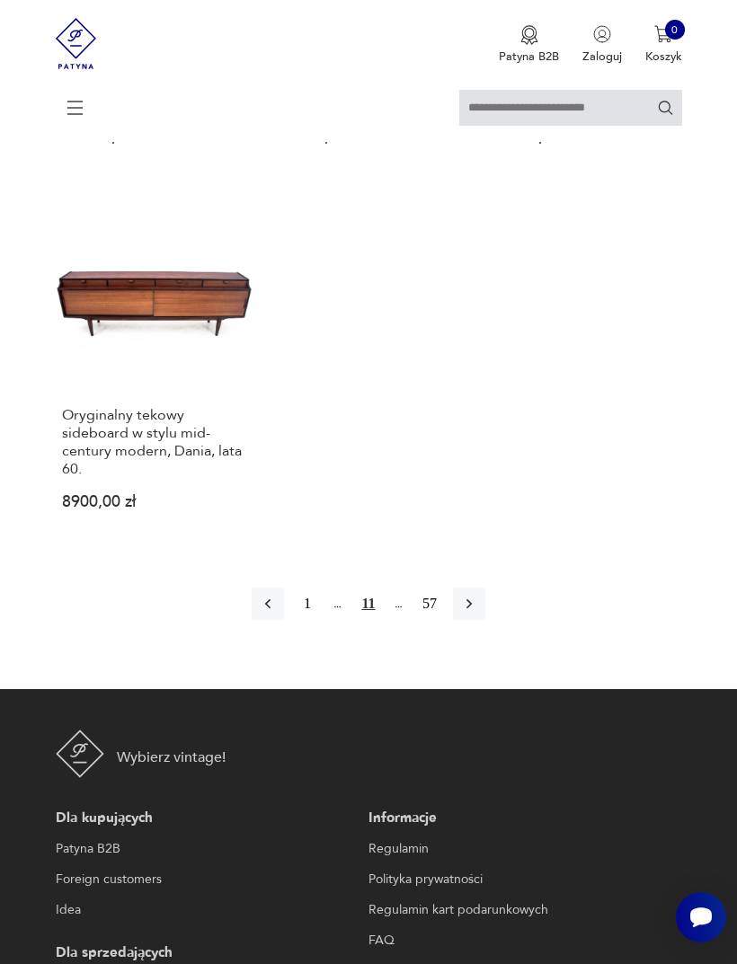
click at [478, 613] on icon "button" at bounding box center [469, 604] width 18 height 18
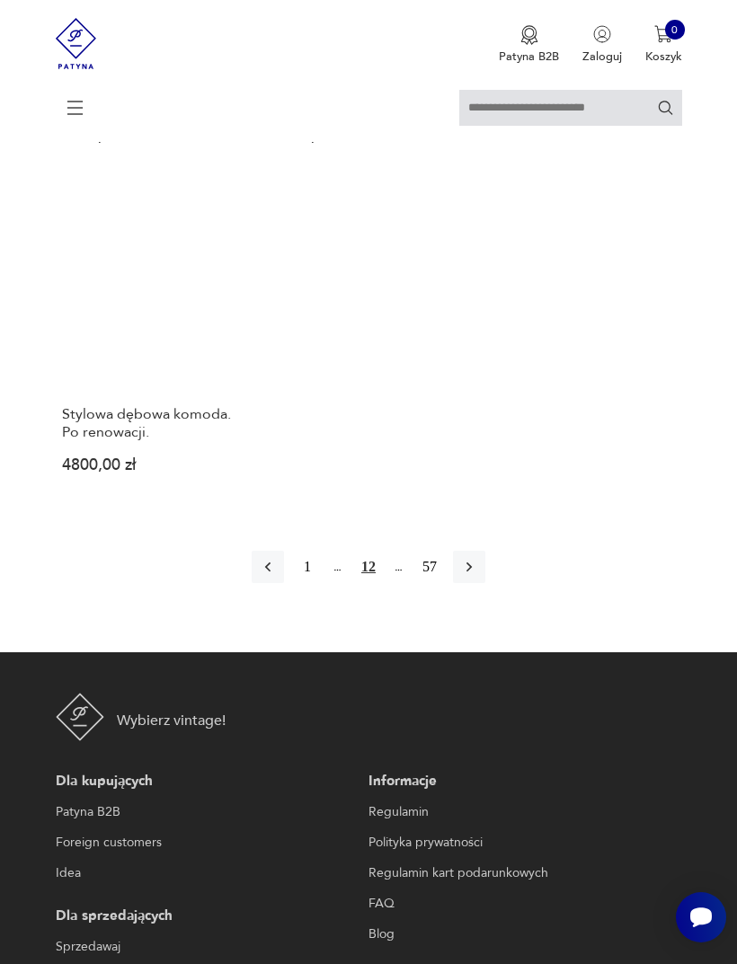
scroll to position [2329, 0]
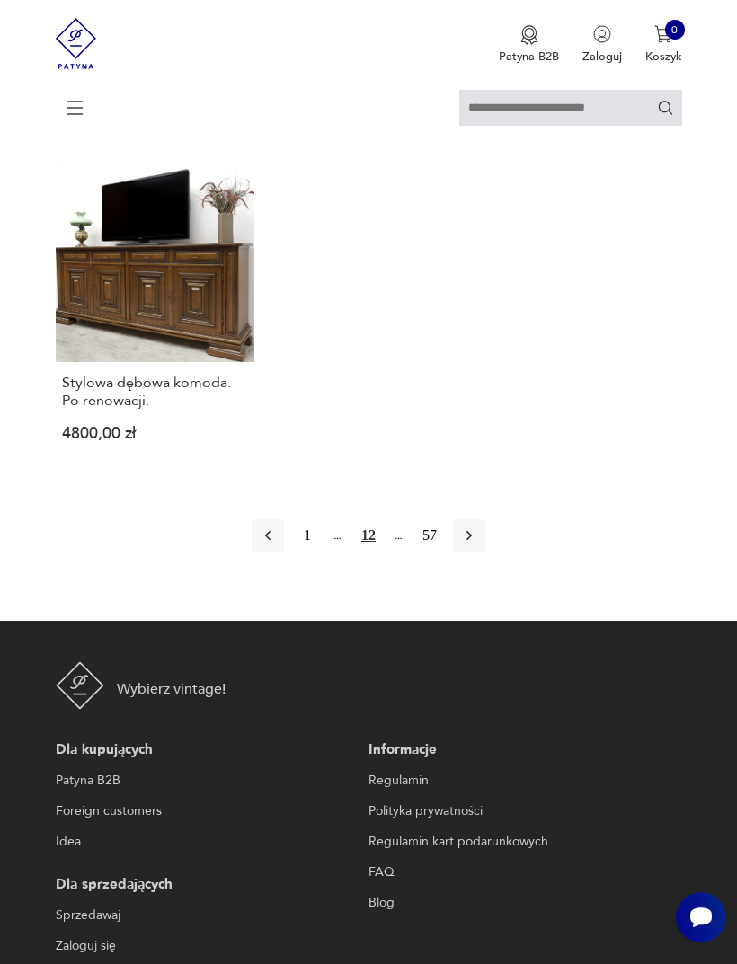
click at [472, 541] on icon "button" at bounding box center [468, 536] width 5 height 10
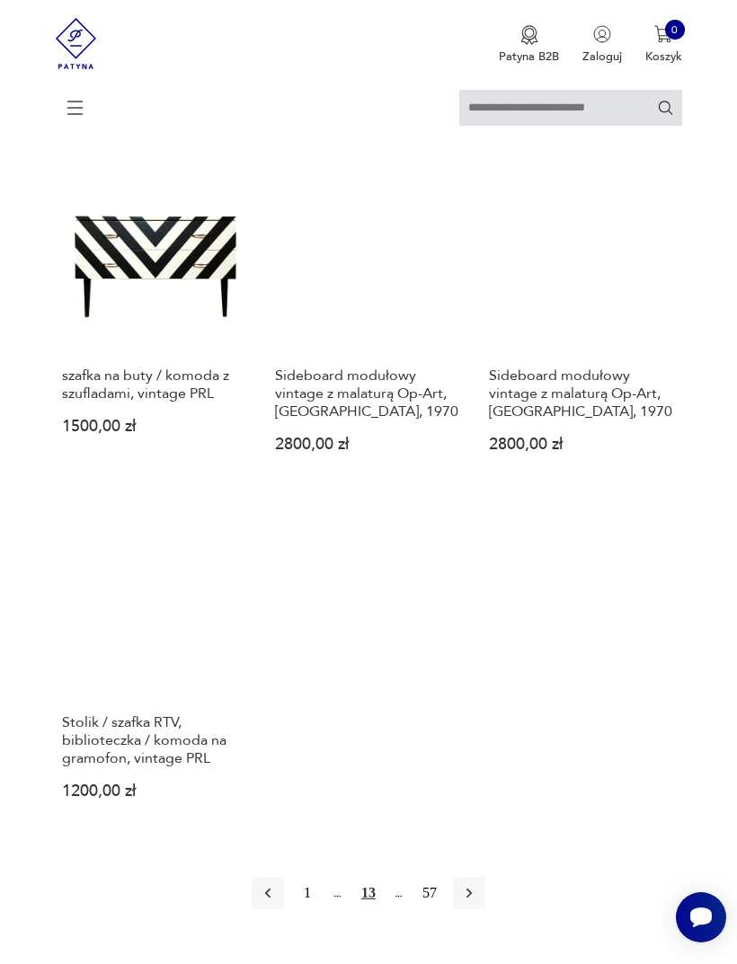
scroll to position [1904, 0]
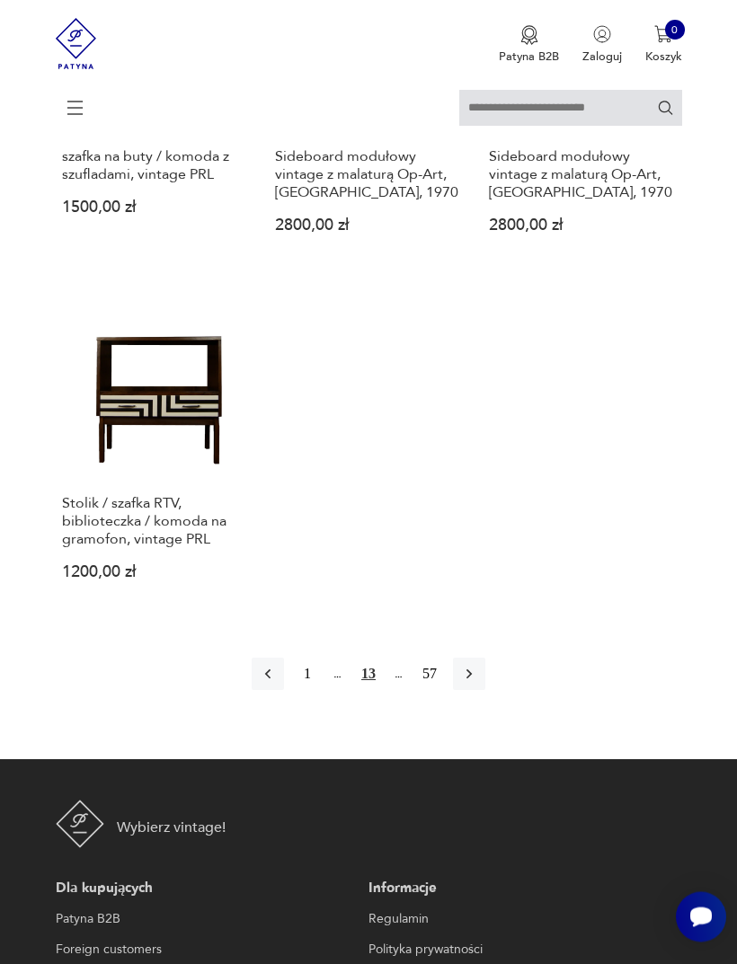
click at [478, 684] on icon "button" at bounding box center [469, 675] width 18 height 18
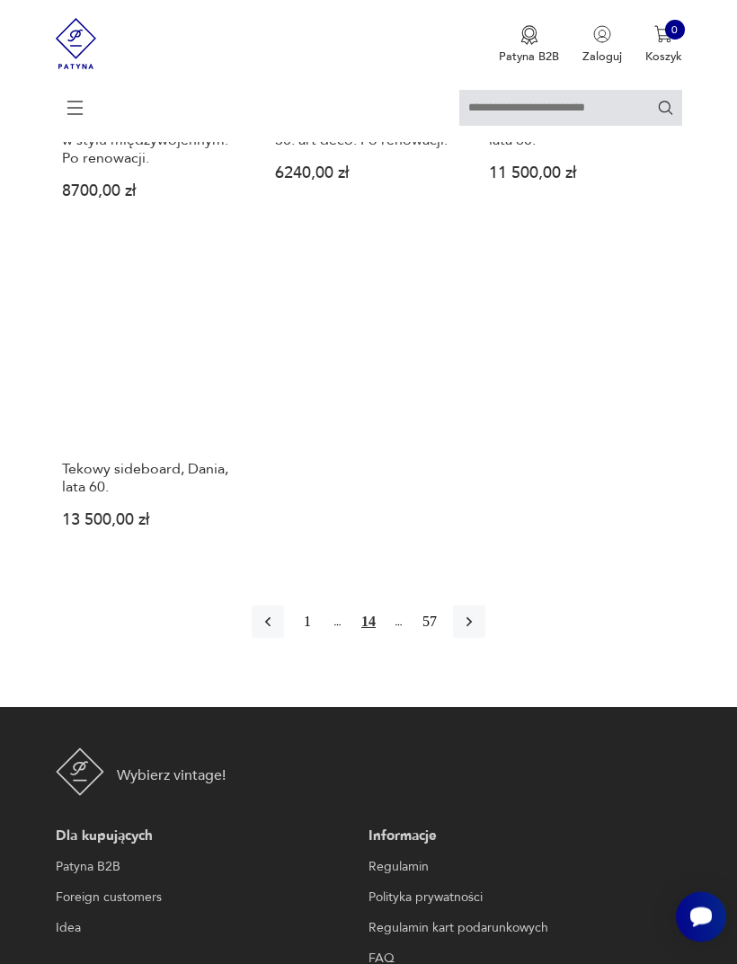
scroll to position [2209, 0]
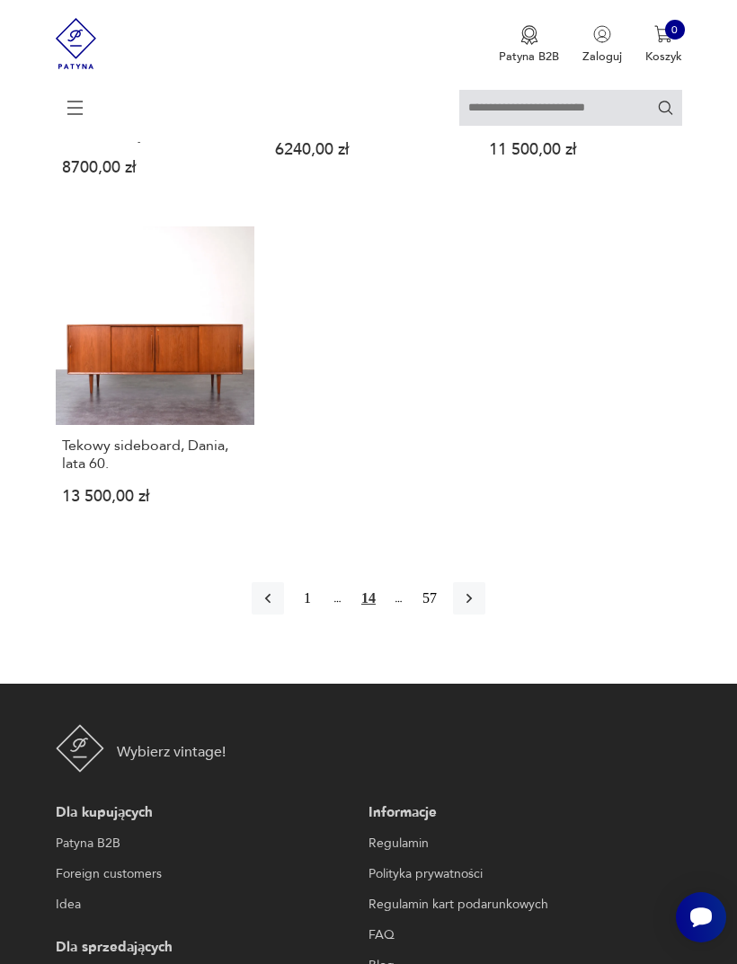
click at [478, 607] on icon "button" at bounding box center [469, 598] width 18 height 18
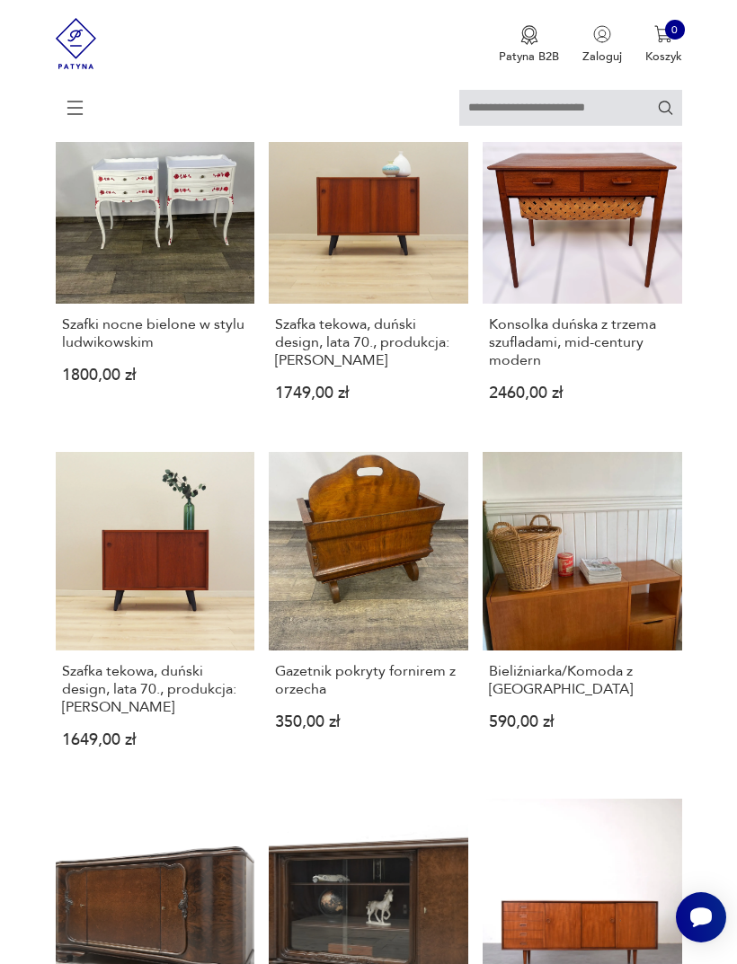
click at [488, 736] on link "Bieliźniarka/Komoda z [GEOGRAPHIC_DATA] 590,00 zł" at bounding box center [581, 613] width 199 height 323
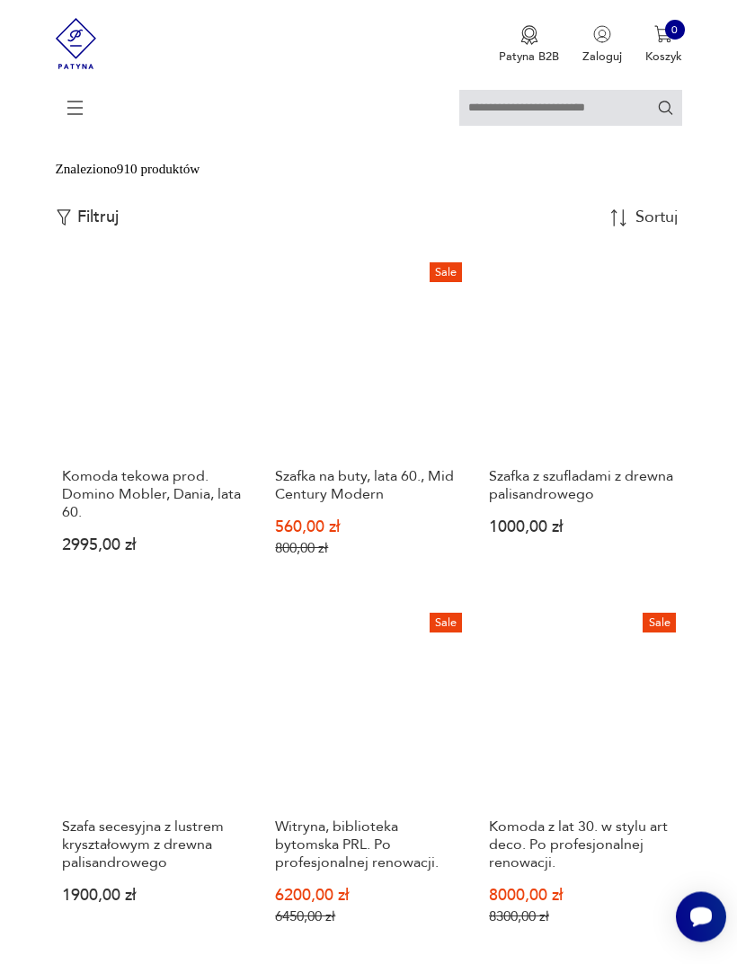
scroll to position [409, 0]
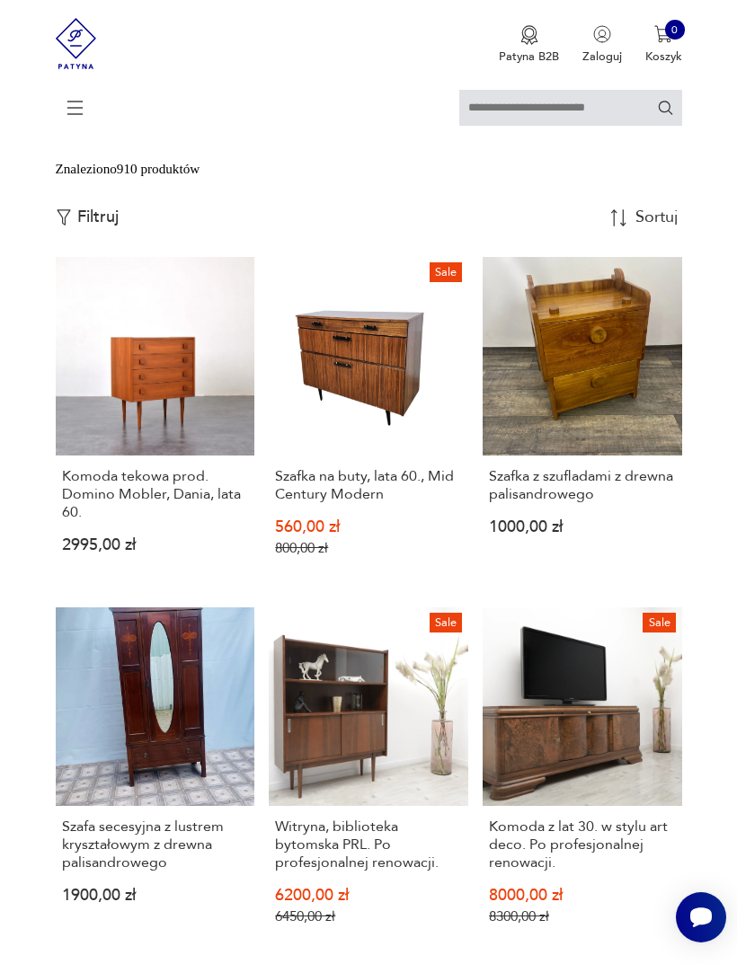
click at [336, 445] on link "Sale Szafka na buty, lata 60., Mid Century Modern 560,00 zł 800,00 zł" at bounding box center [368, 420] width 199 height 327
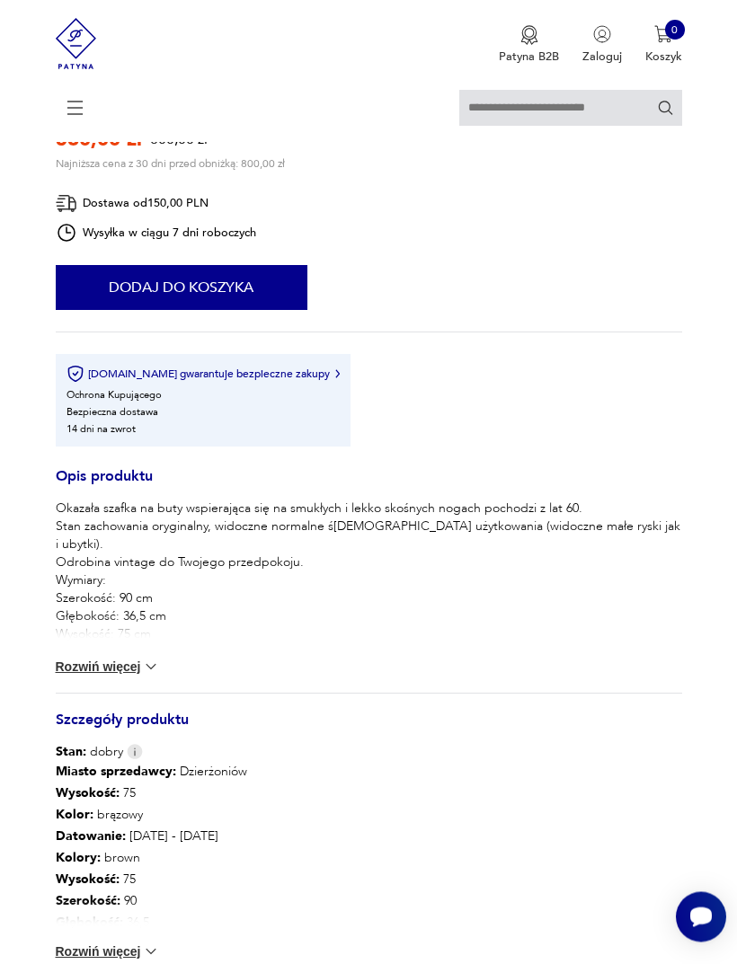
scroll to position [693, 0]
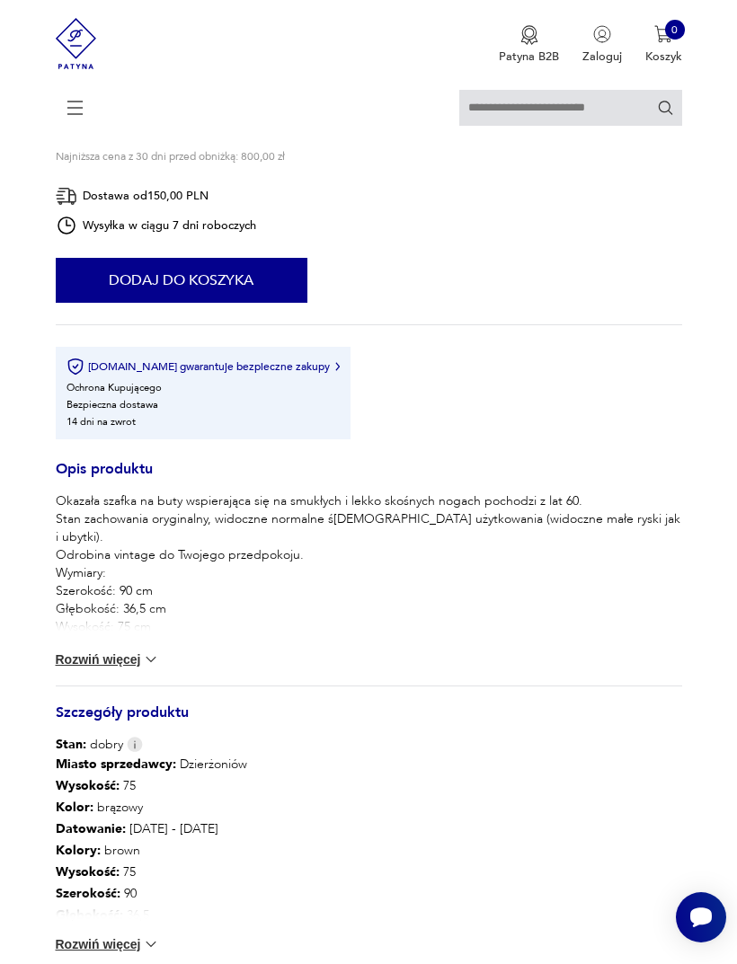
click at [111, 668] on button "Rozwiń więcej" at bounding box center [108, 659] width 104 height 18
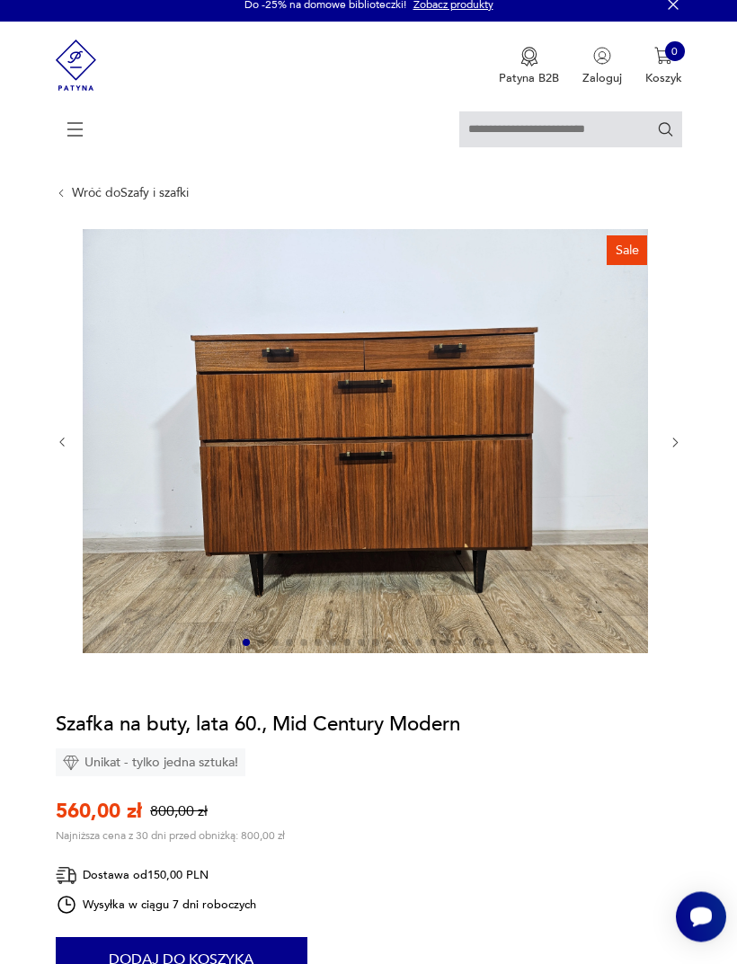
scroll to position [0, 0]
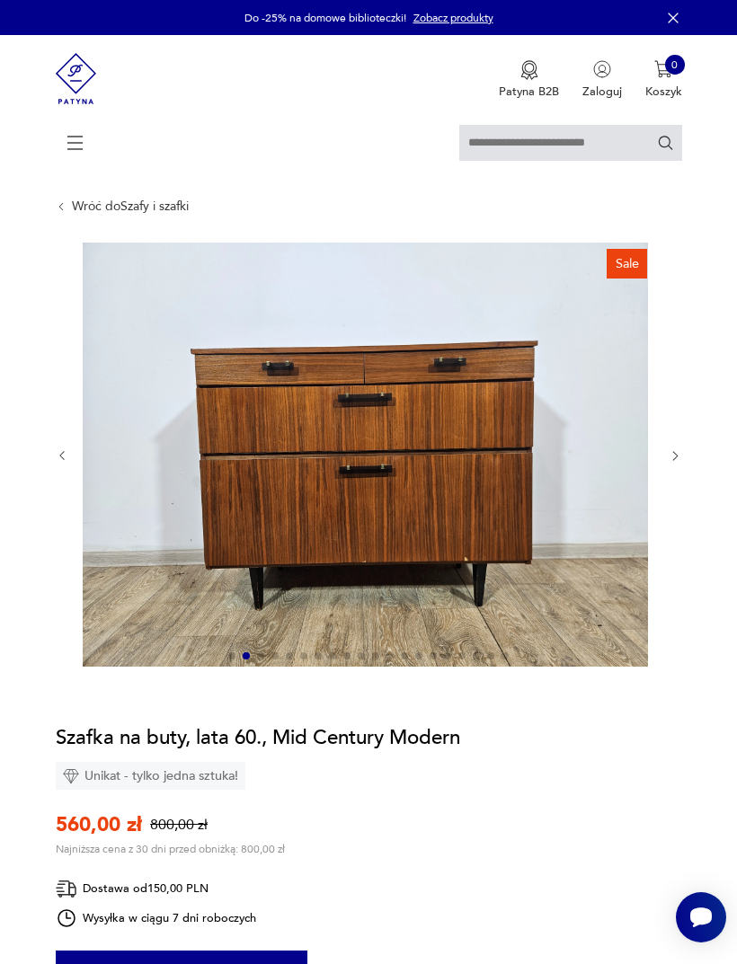
click at [675, 464] on button "button" at bounding box center [674, 456] width 13 height 14
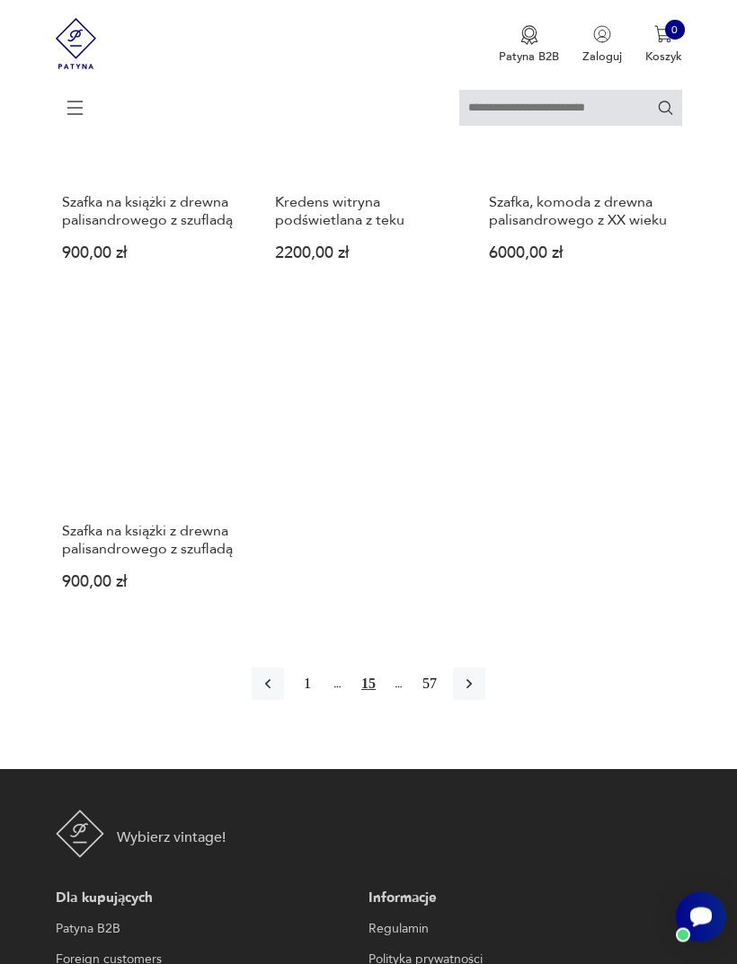
scroll to position [2099, 0]
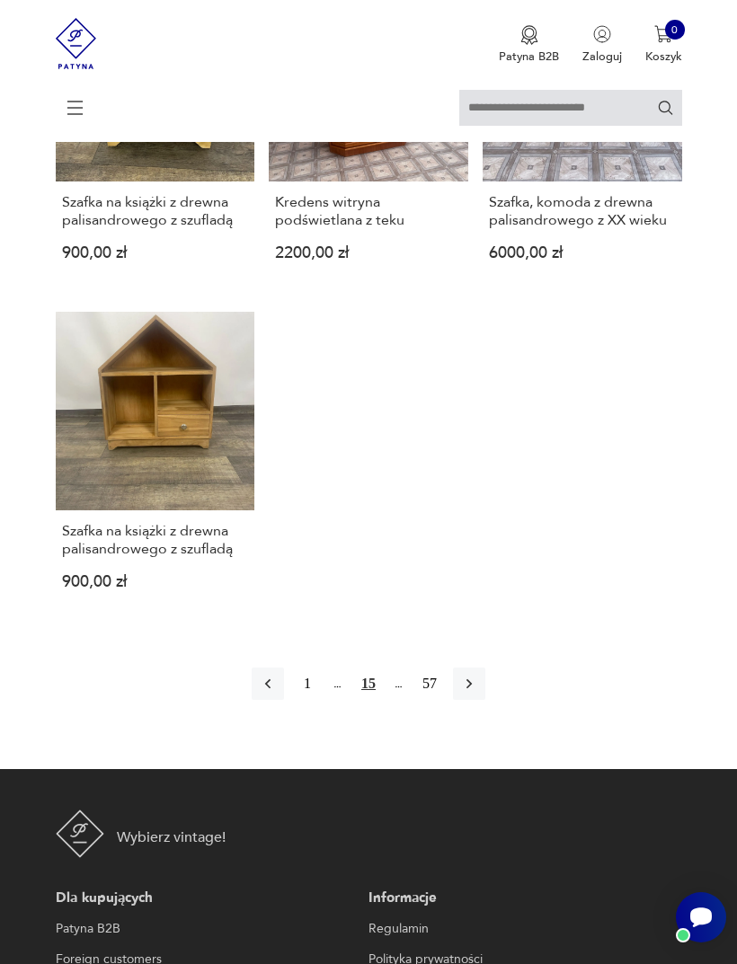
click at [474, 693] on icon "button" at bounding box center [469, 684] width 18 height 18
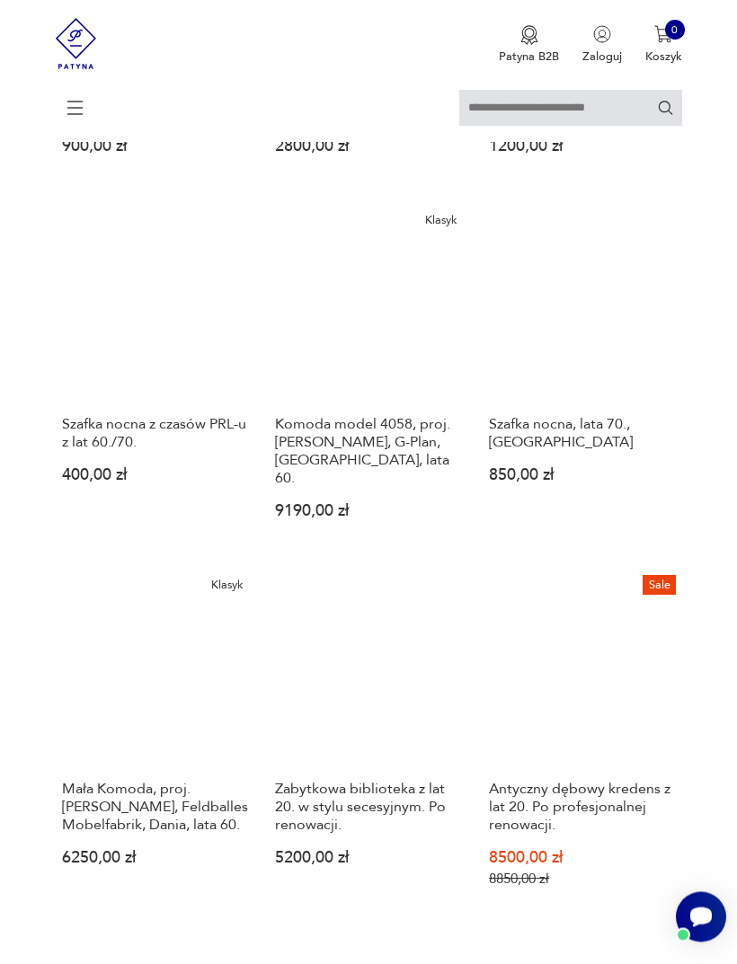
scroll to position [786, 0]
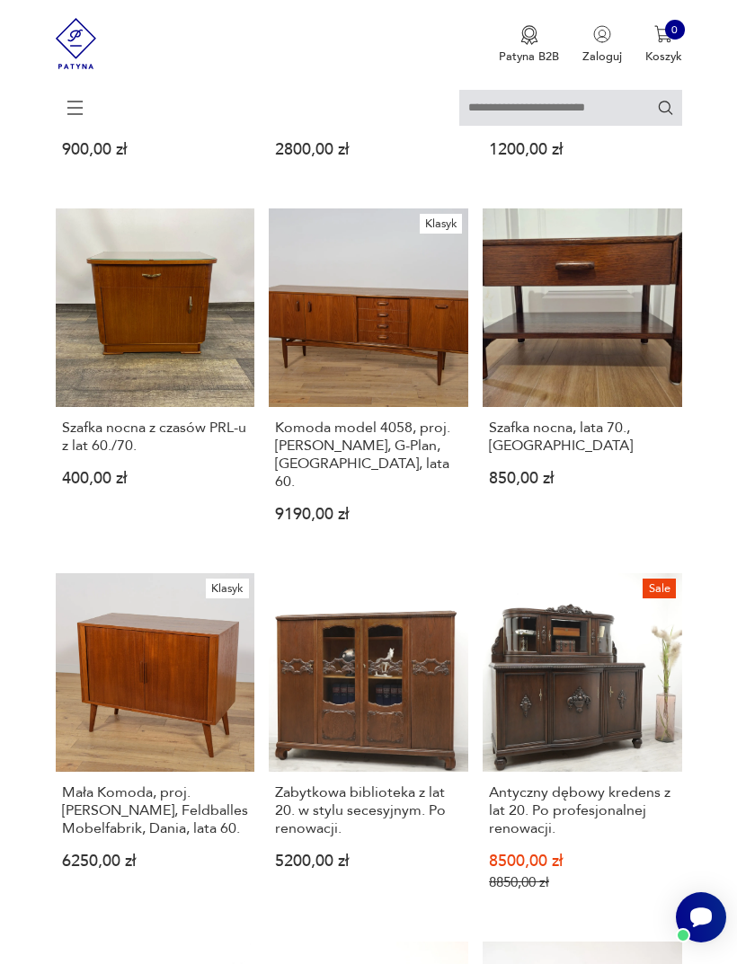
click at [431, 401] on link "Klasyk Komoda model 4058, proj. [PERSON_NAME], G-Plan, [GEOGRAPHIC_DATA], lata …" at bounding box center [368, 378] width 199 height 341
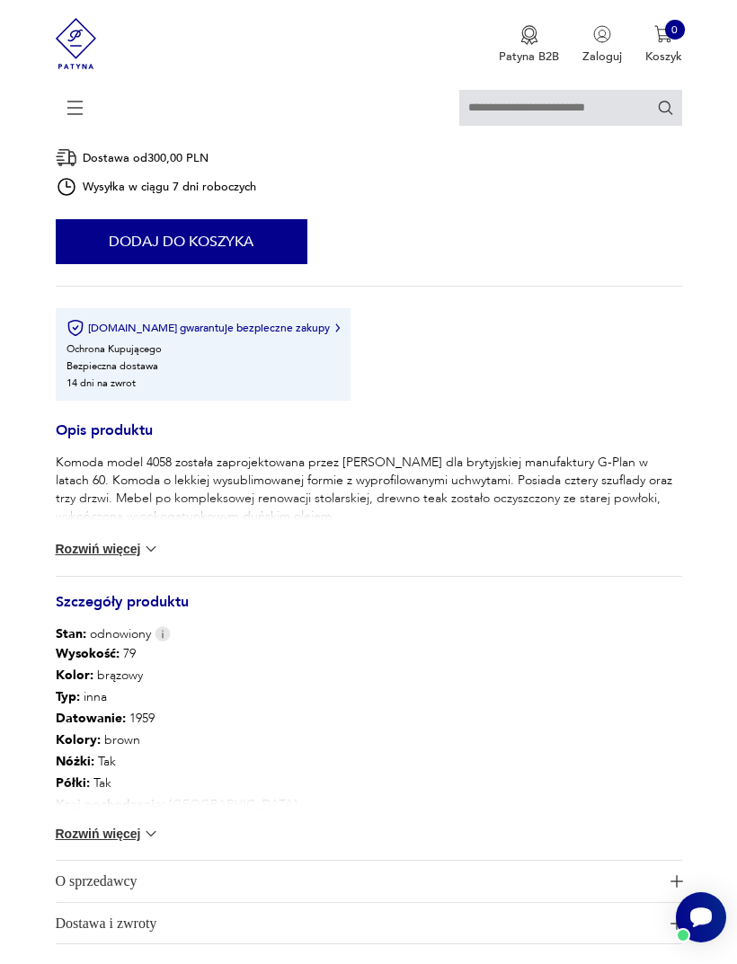
scroll to position [696, 0]
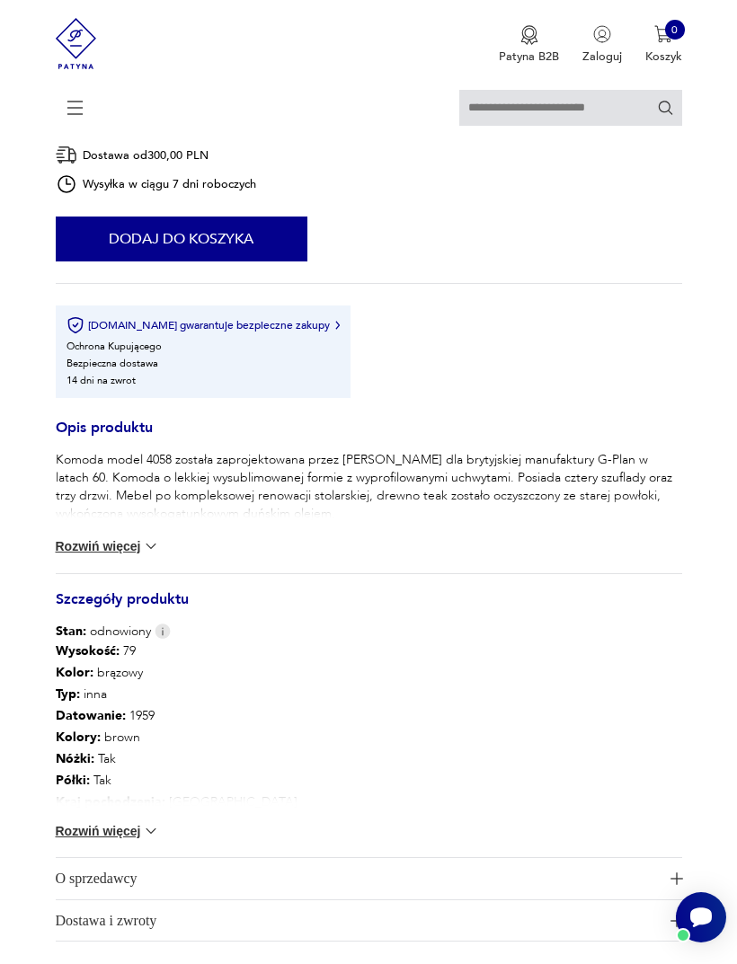
click at [120, 840] on button "Rozwiń więcej" at bounding box center [108, 831] width 104 height 18
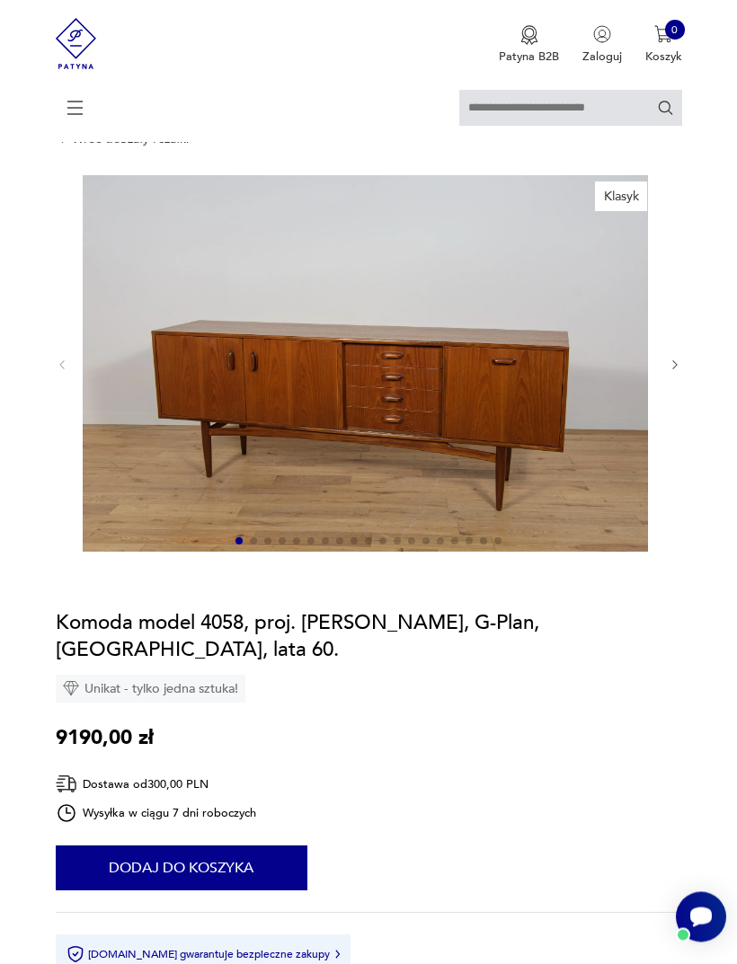
scroll to position [66, 0]
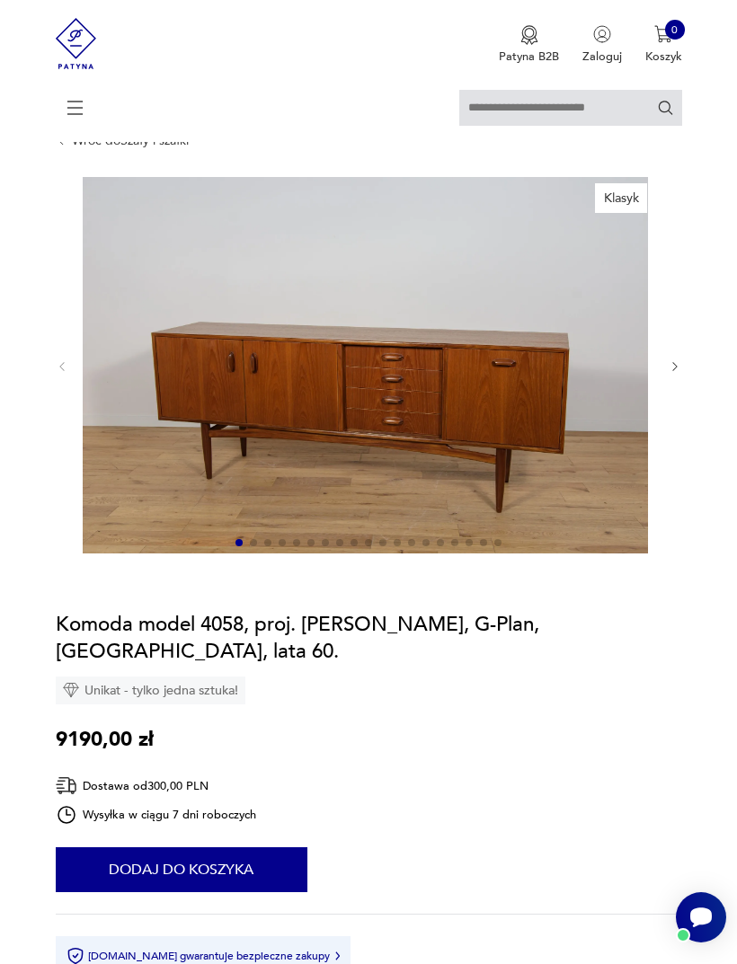
click at [679, 374] on icon "button" at bounding box center [674, 366] width 13 height 13
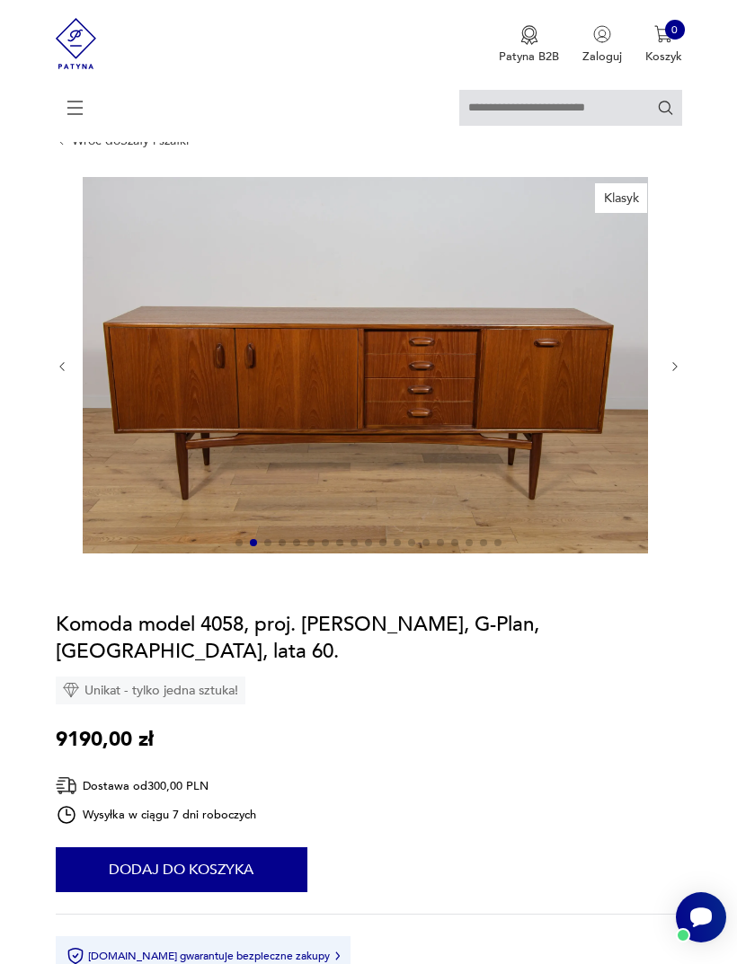
click at [675, 374] on icon "button" at bounding box center [674, 366] width 13 height 13
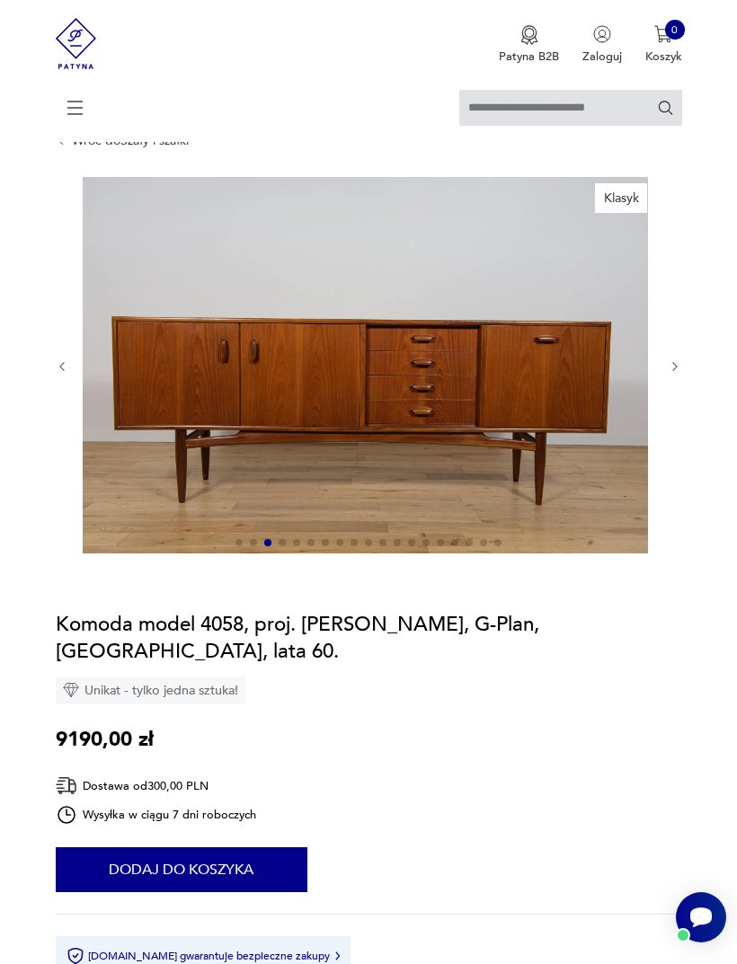
click at [679, 374] on icon "button" at bounding box center [674, 366] width 13 height 13
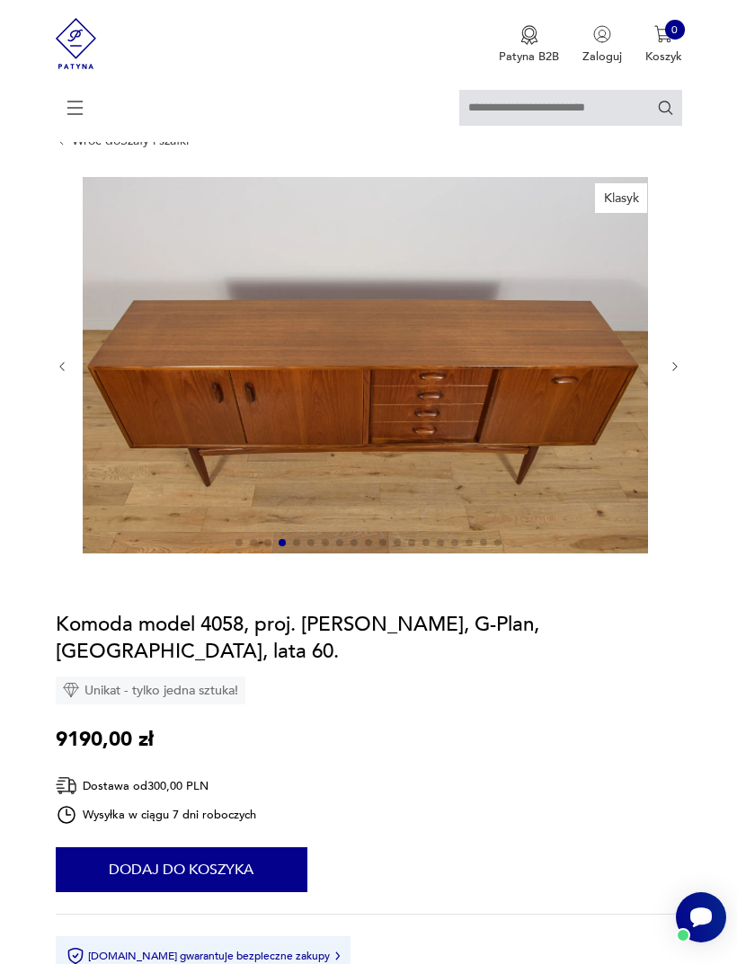
click at [677, 374] on icon "button" at bounding box center [674, 366] width 13 height 13
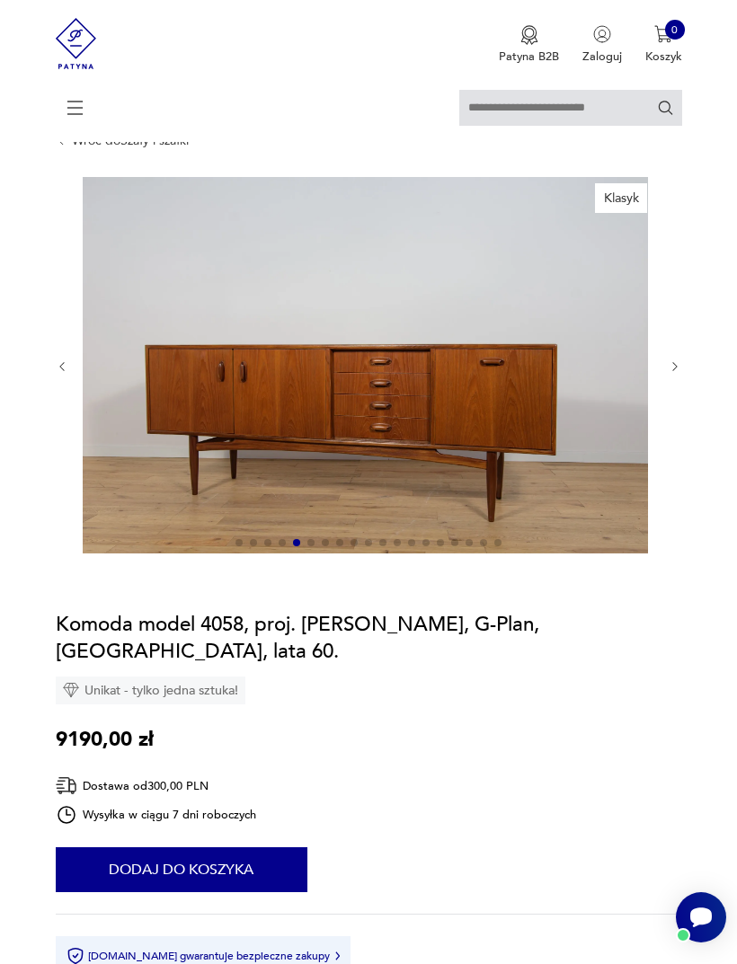
click at [679, 374] on icon "button" at bounding box center [674, 366] width 13 height 13
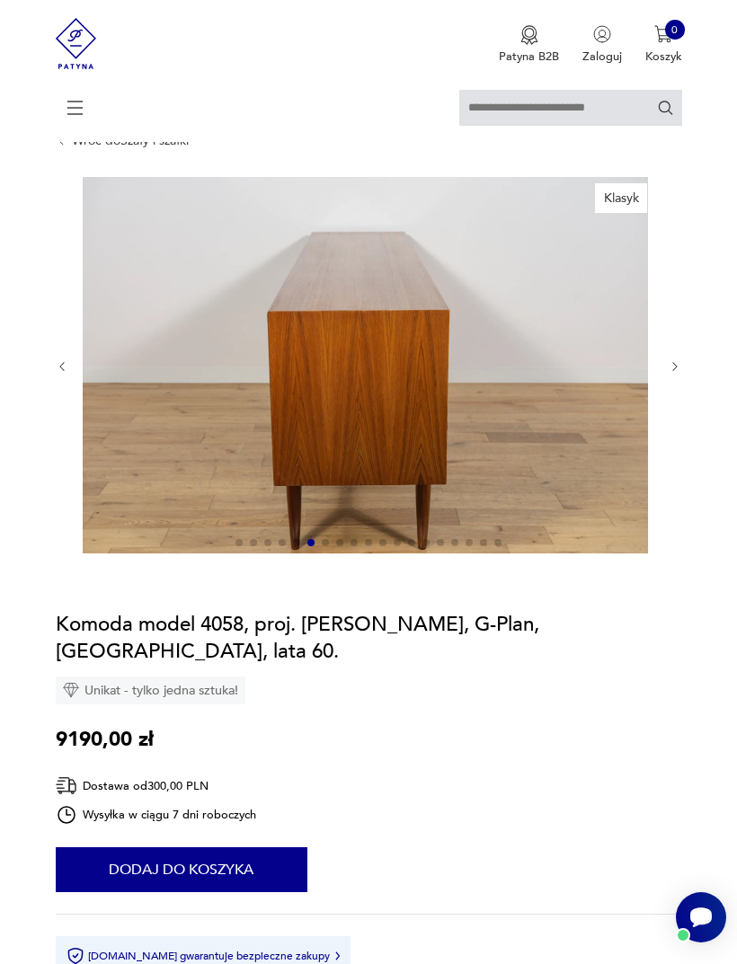
click at [679, 374] on icon "button" at bounding box center [674, 366] width 13 height 13
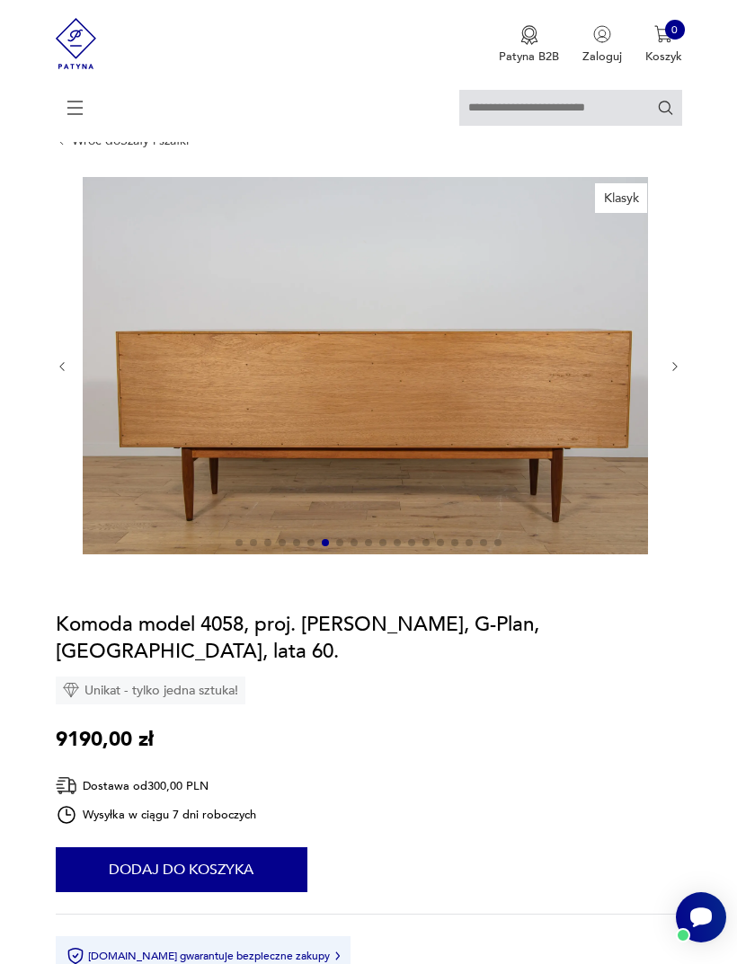
click at [679, 374] on icon "button" at bounding box center [674, 366] width 13 height 13
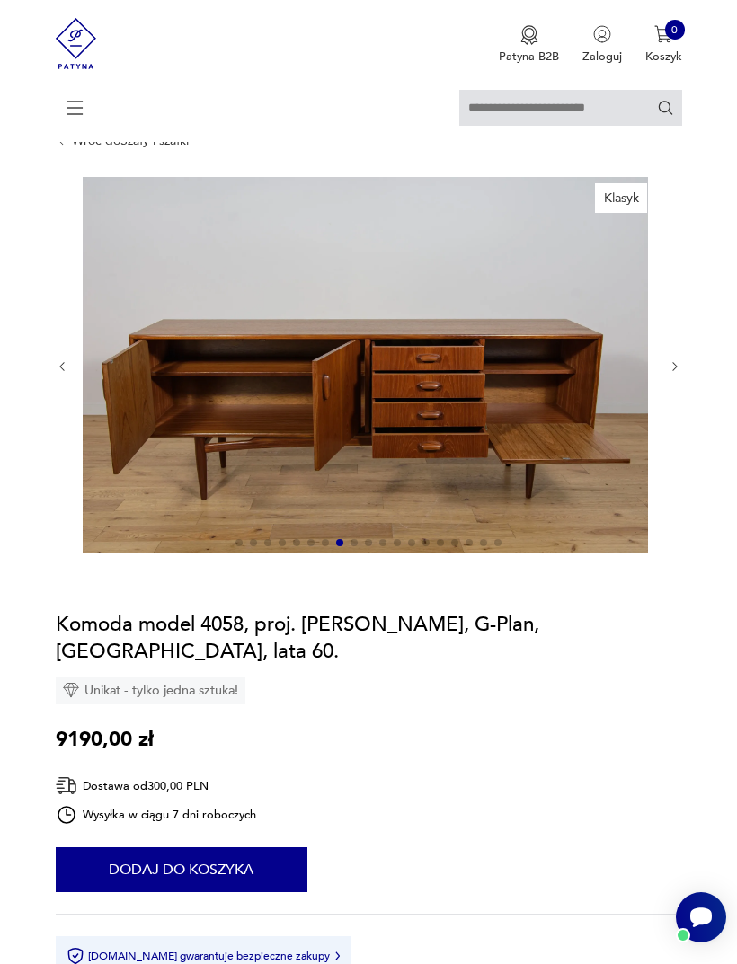
click at [676, 371] on icon "button" at bounding box center [674, 366] width 4 height 9
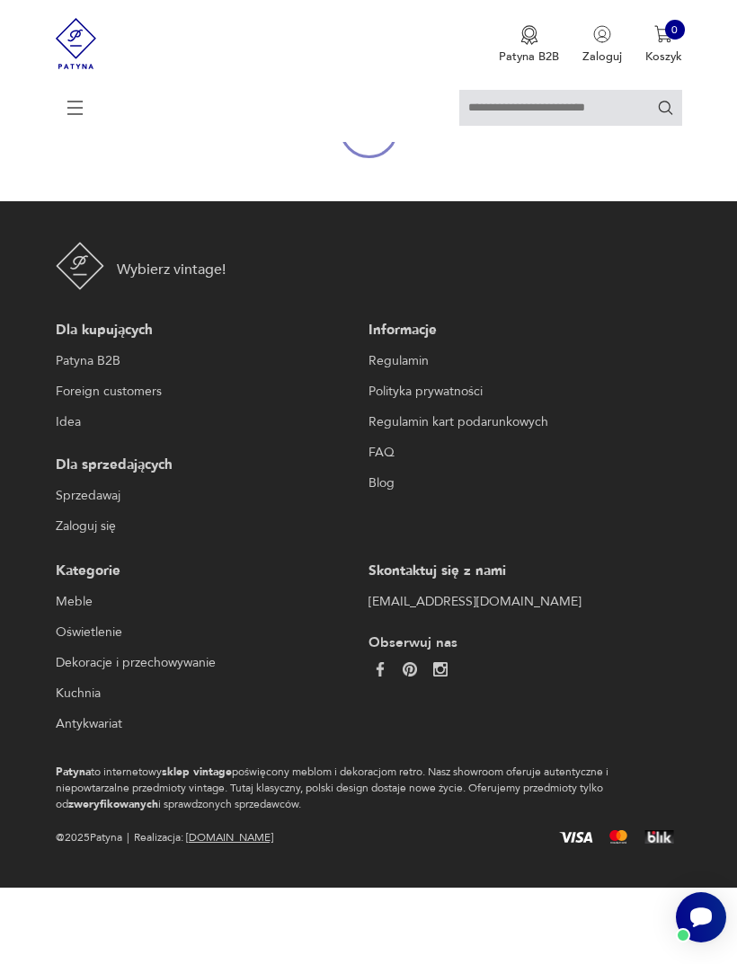
scroll to position [162, 0]
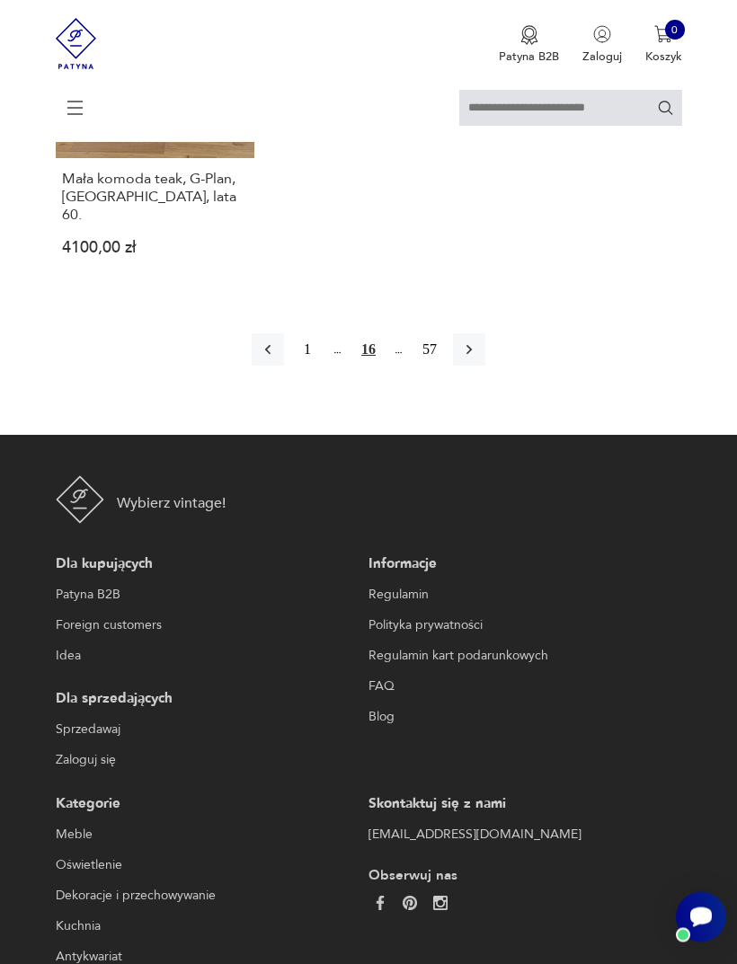
click at [478, 359] on icon "button" at bounding box center [469, 350] width 18 height 18
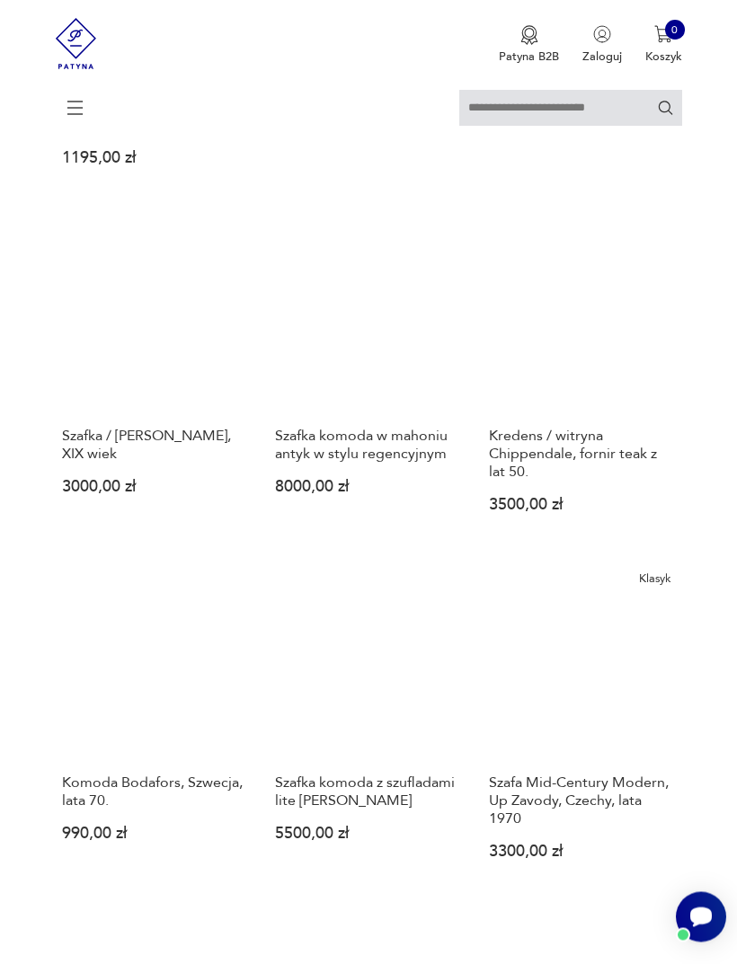
scroll to position [1254, 0]
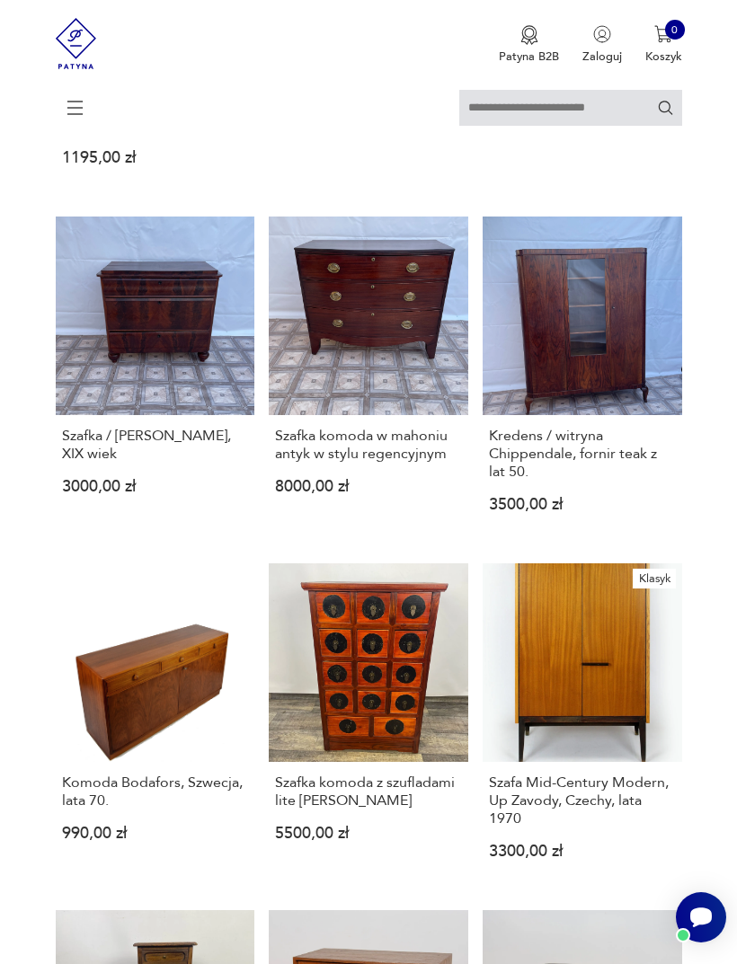
click at [649, 367] on link "Kredens / witryna Chippendale, fornir teak z lat 50. 3500,00 zł" at bounding box center [581, 377] width 199 height 323
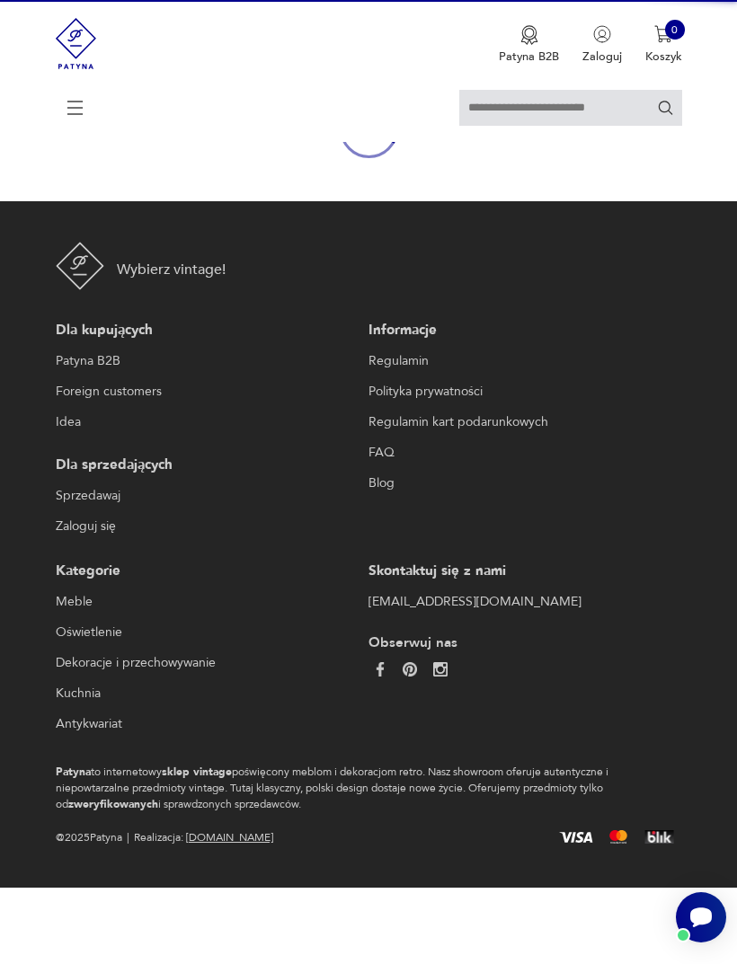
scroll to position [156, 0]
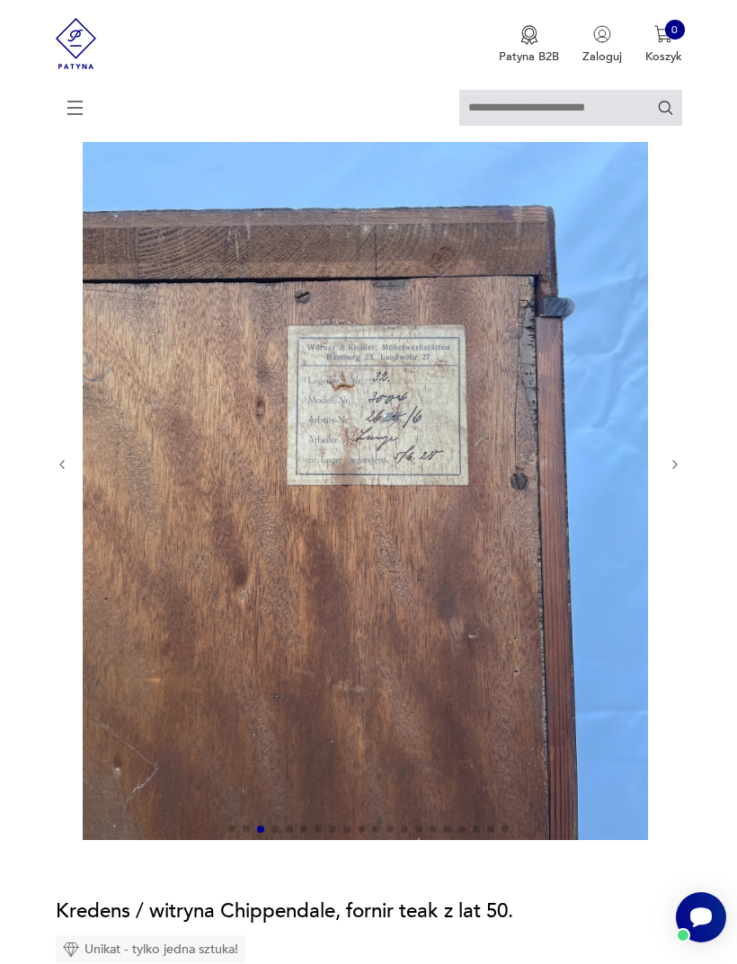
click at [677, 472] on icon "button" at bounding box center [674, 464] width 13 height 13
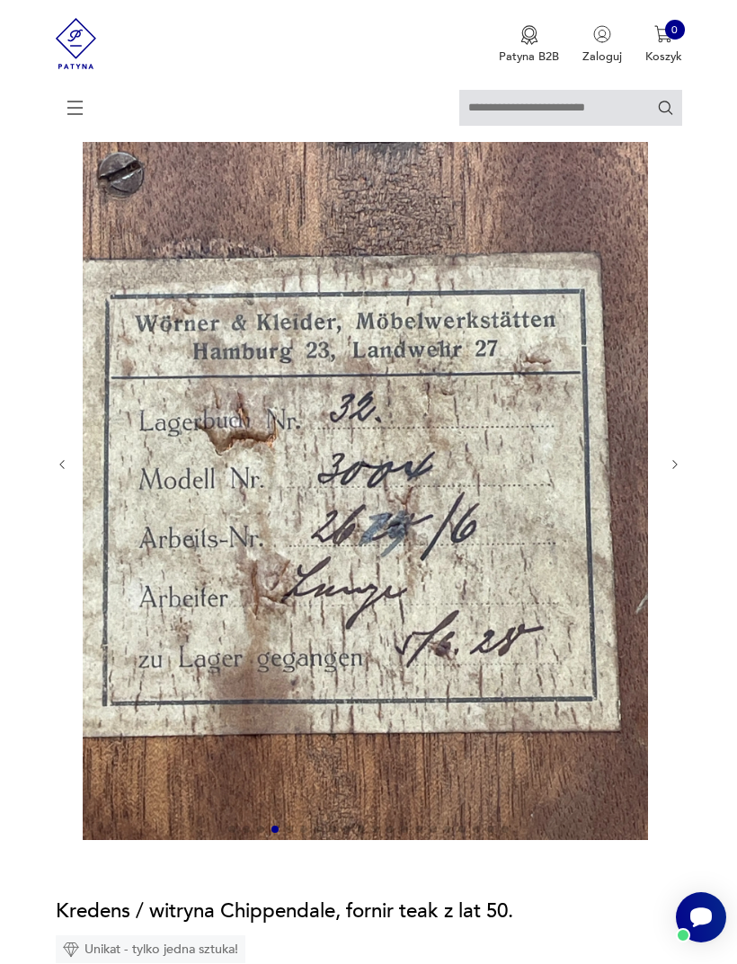
click at [676, 472] on icon "button" at bounding box center [674, 464] width 13 height 13
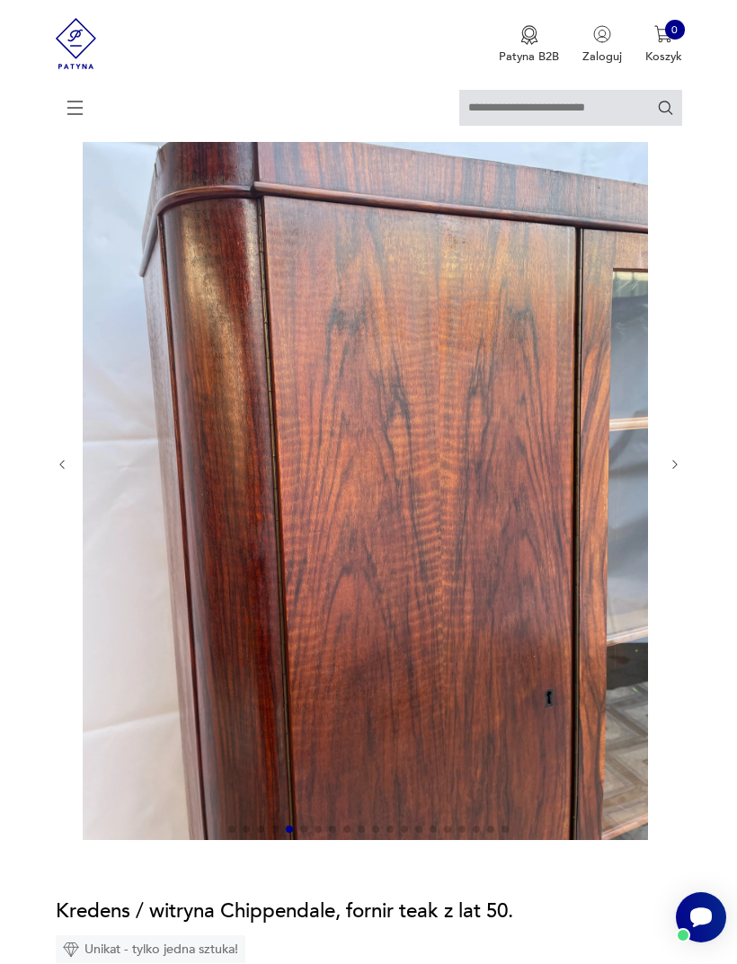
click at [676, 472] on icon "button" at bounding box center [674, 464] width 13 height 13
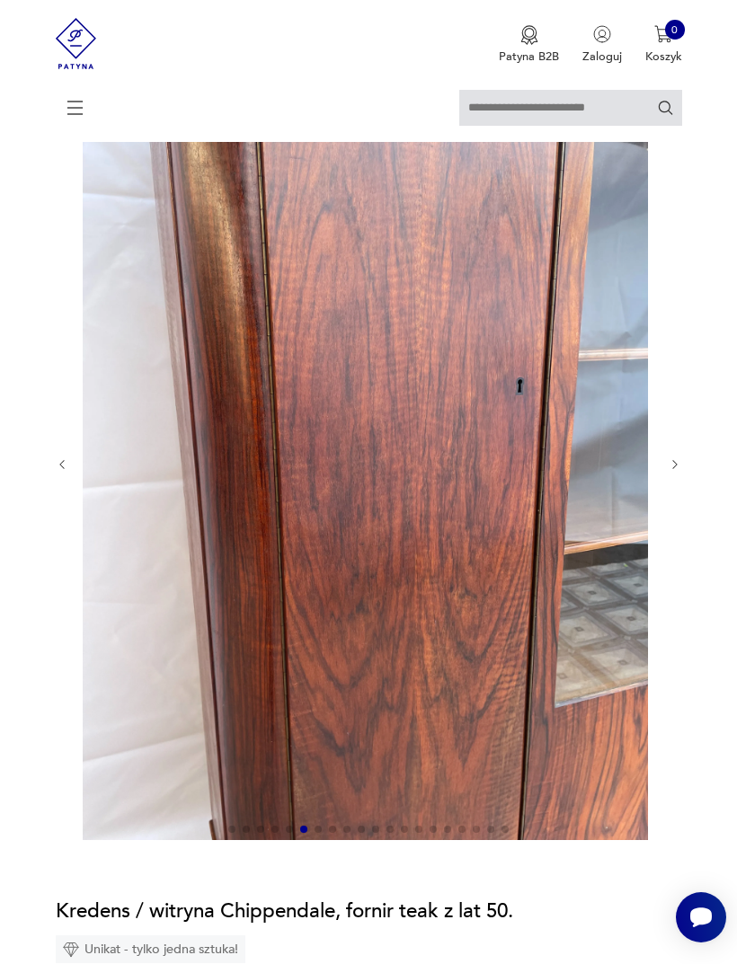
click at [677, 472] on icon "button" at bounding box center [674, 464] width 13 height 13
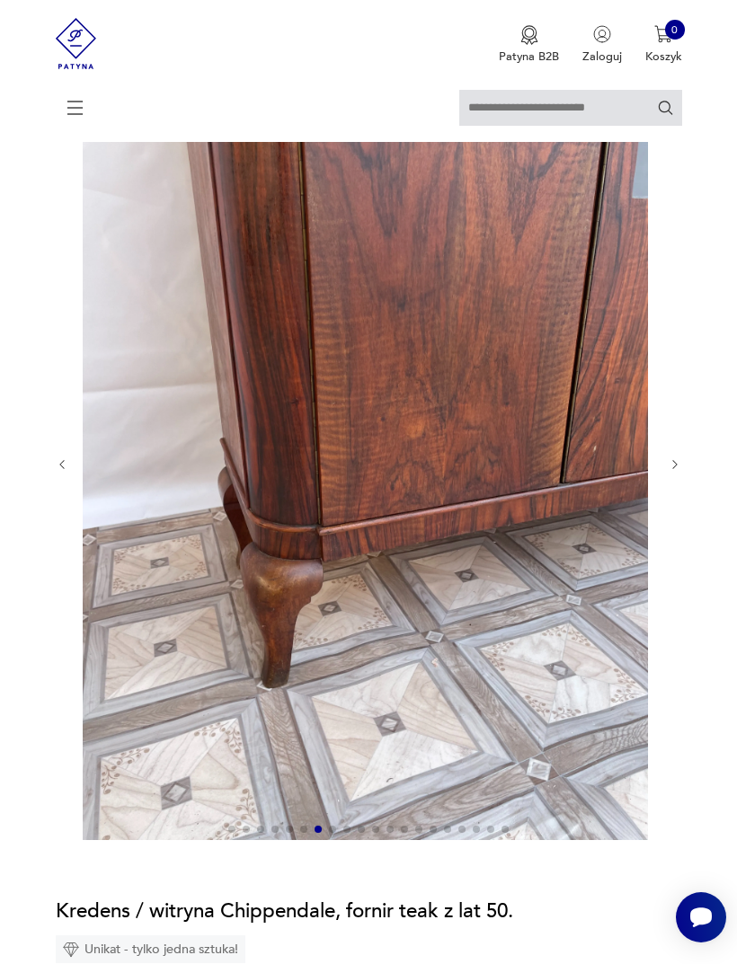
click at [677, 472] on icon "button" at bounding box center [674, 464] width 13 height 13
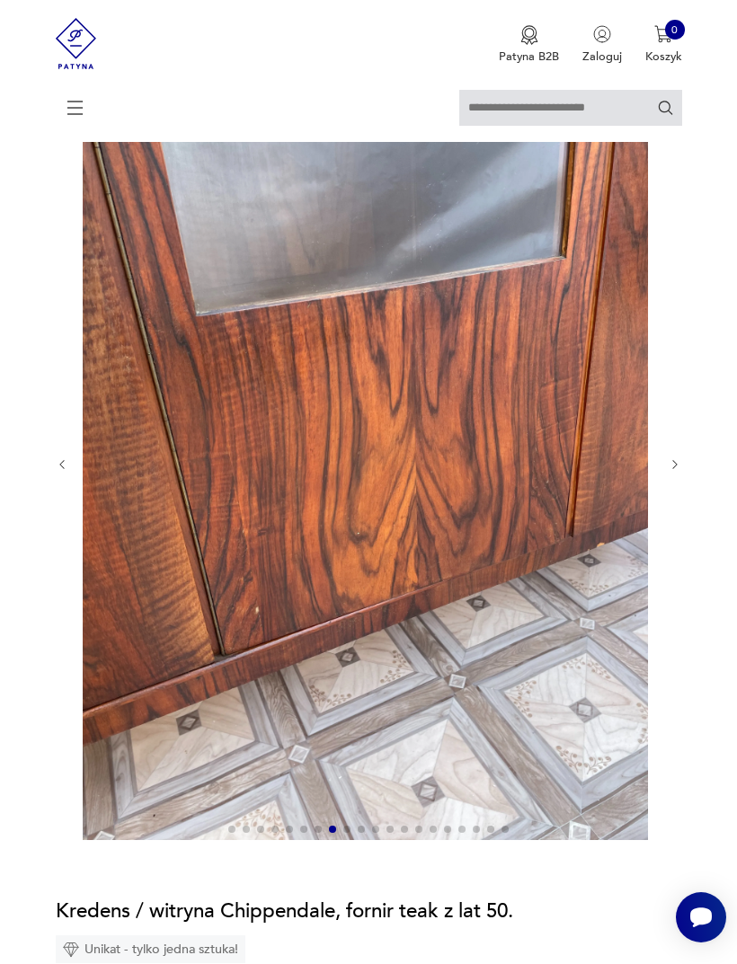
click at [680, 472] on icon "button" at bounding box center [674, 464] width 13 height 13
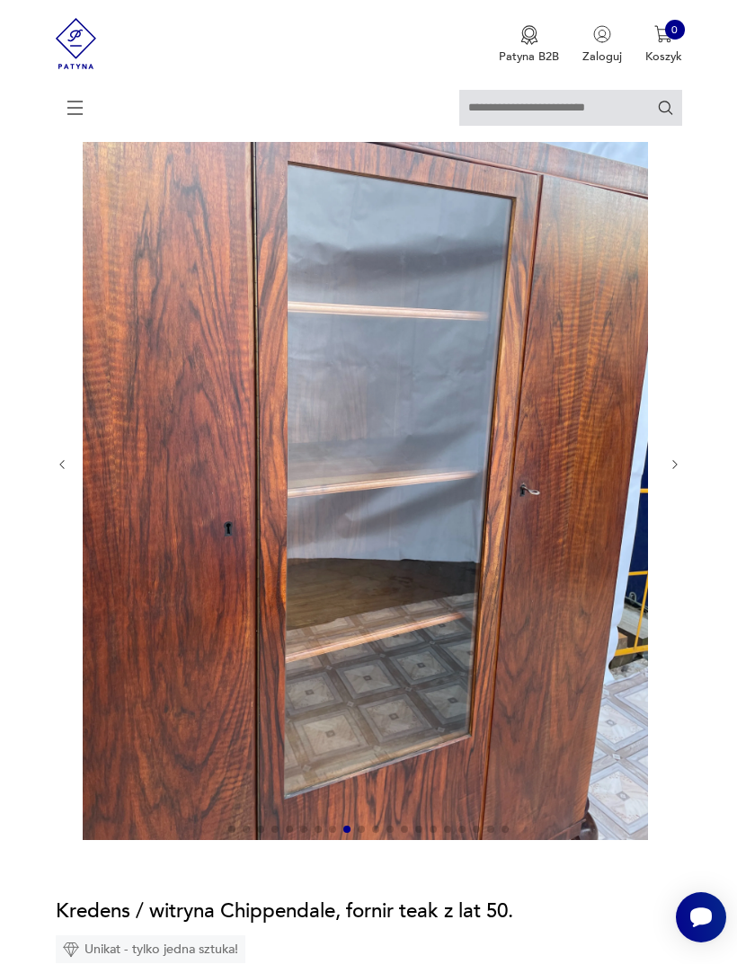
click at [679, 472] on icon "button" at bounding box center [674, 464] width 13 height 13
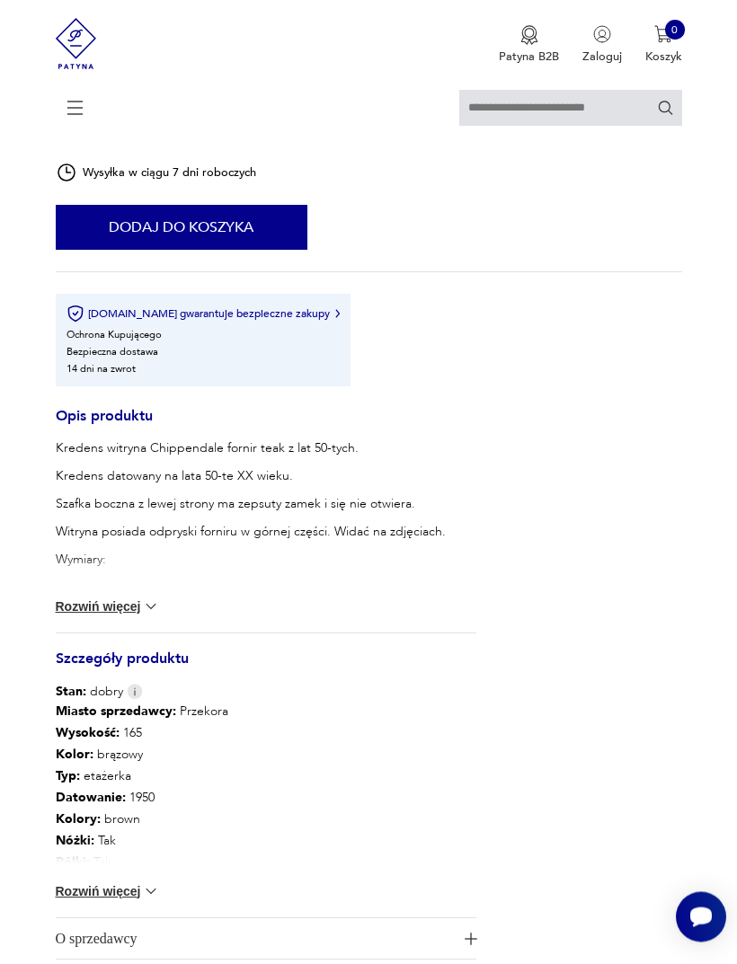
scroll to position [1038, 0]
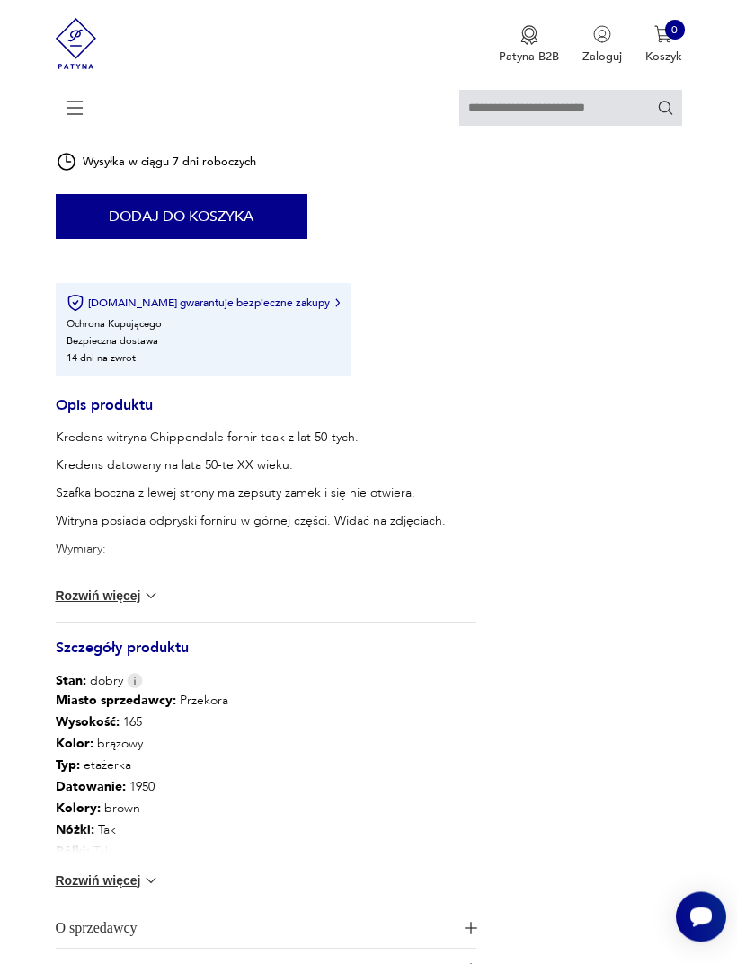
click at [128, 605] on button "Rozwiń więcej" at bounding box center [108, 597] width 104 height 18
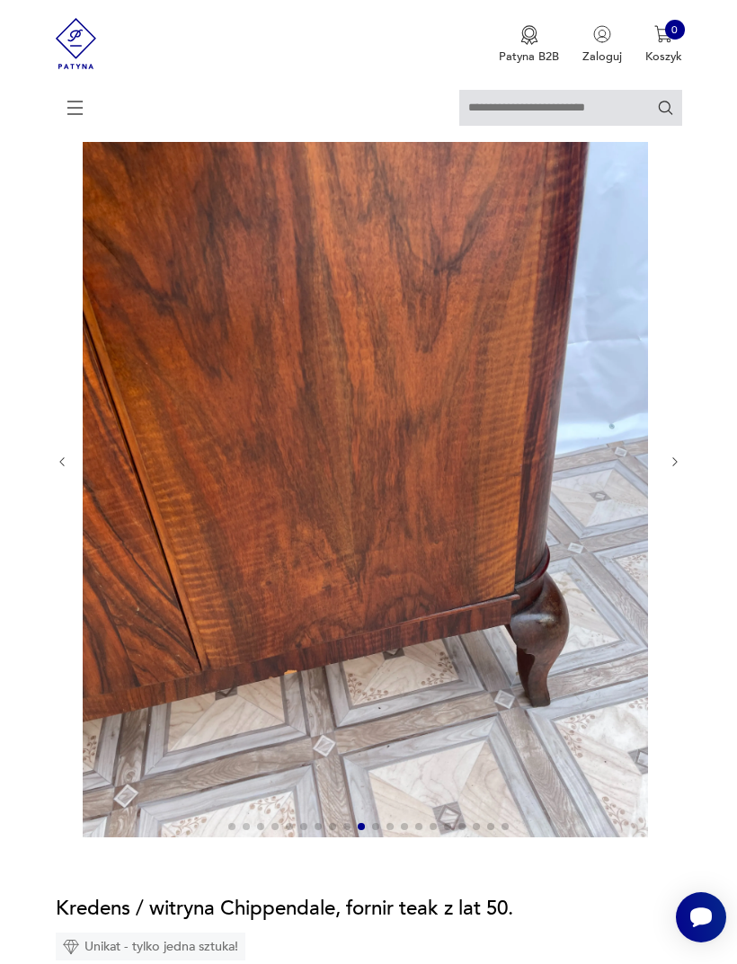
scroll to position [0, 0]
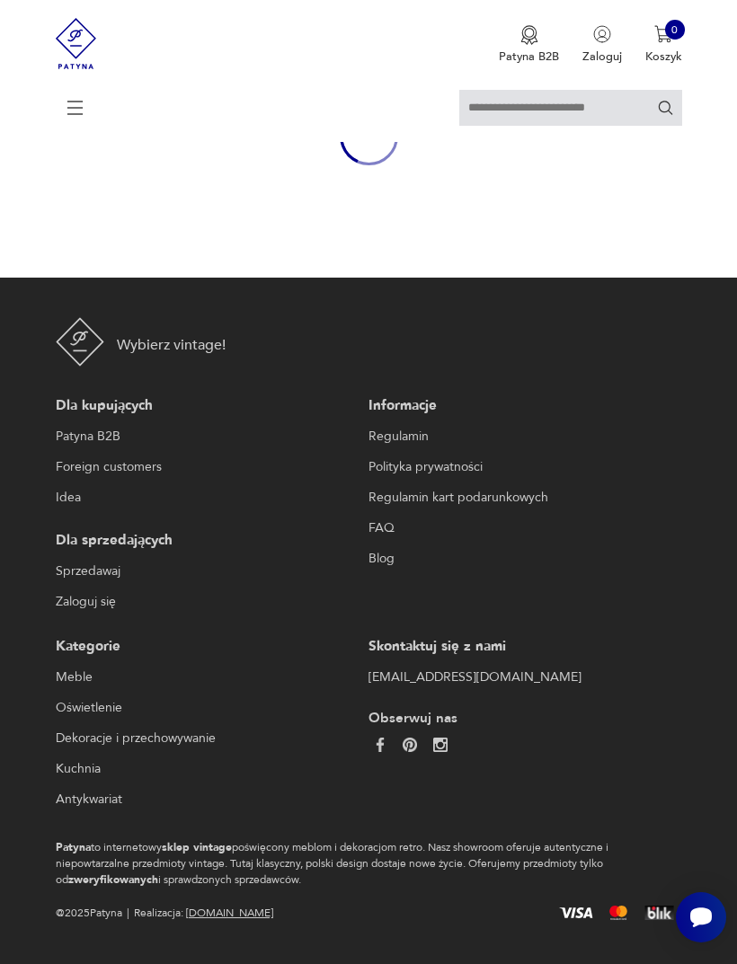
scroll to position [162, 0]
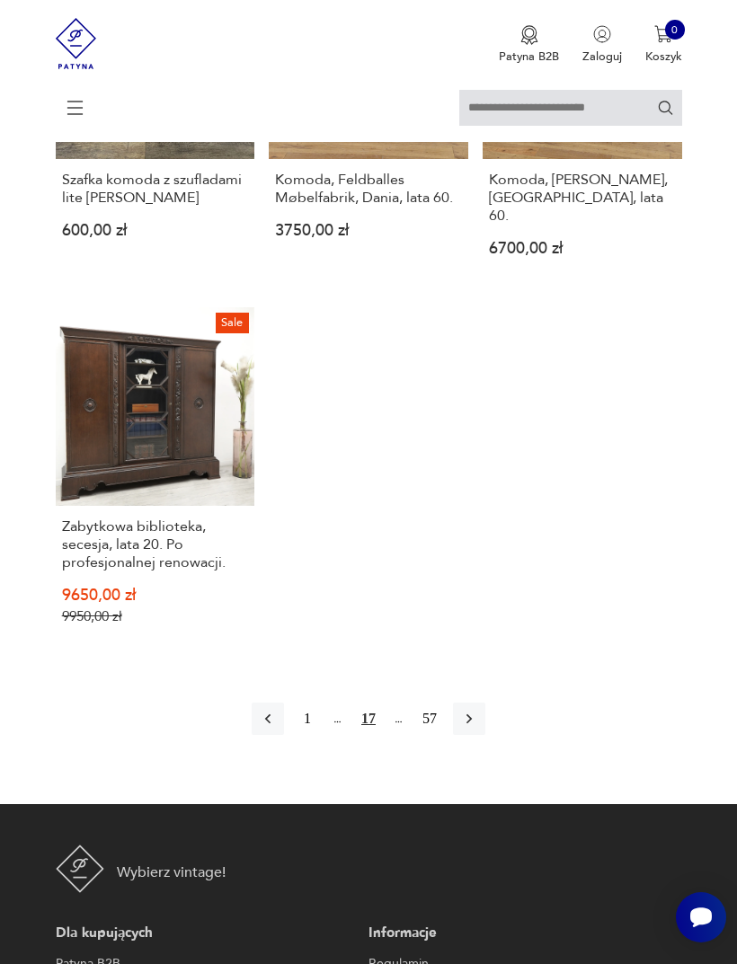
click at [168, 492] on link "Sale Zabytkowa biblioteka, secesja, lata 20. Po profesjonalnej renowacji. 9650,…" at bounding box center [155, 479] width 199 height 345
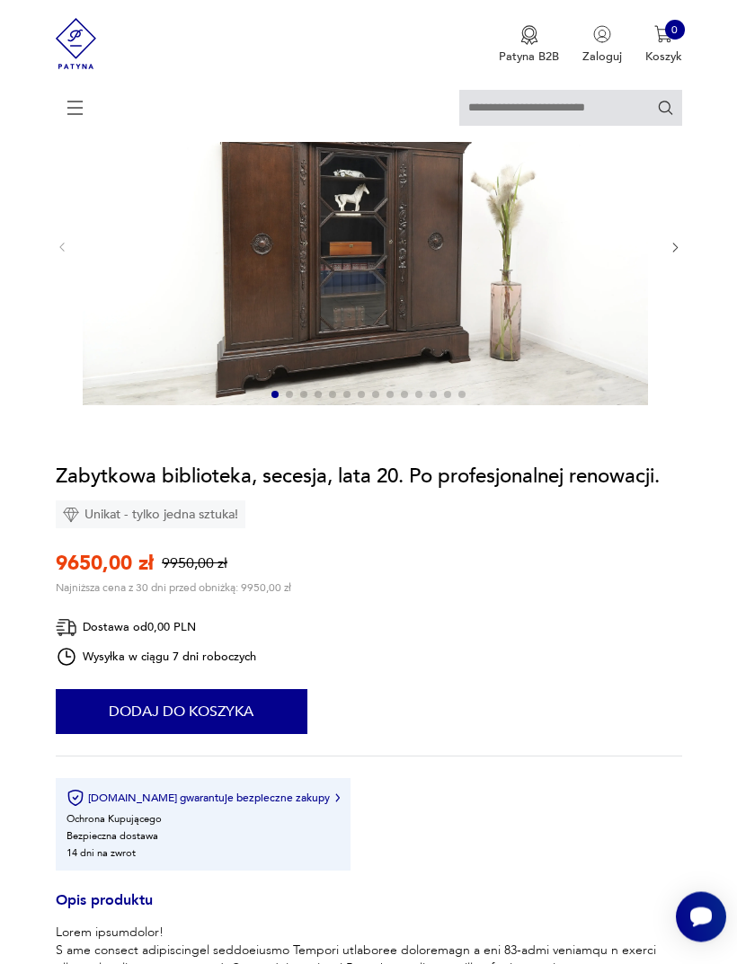
click at [670, 255] on icon "button" at bounding box center [674, 248] width 13 height 13
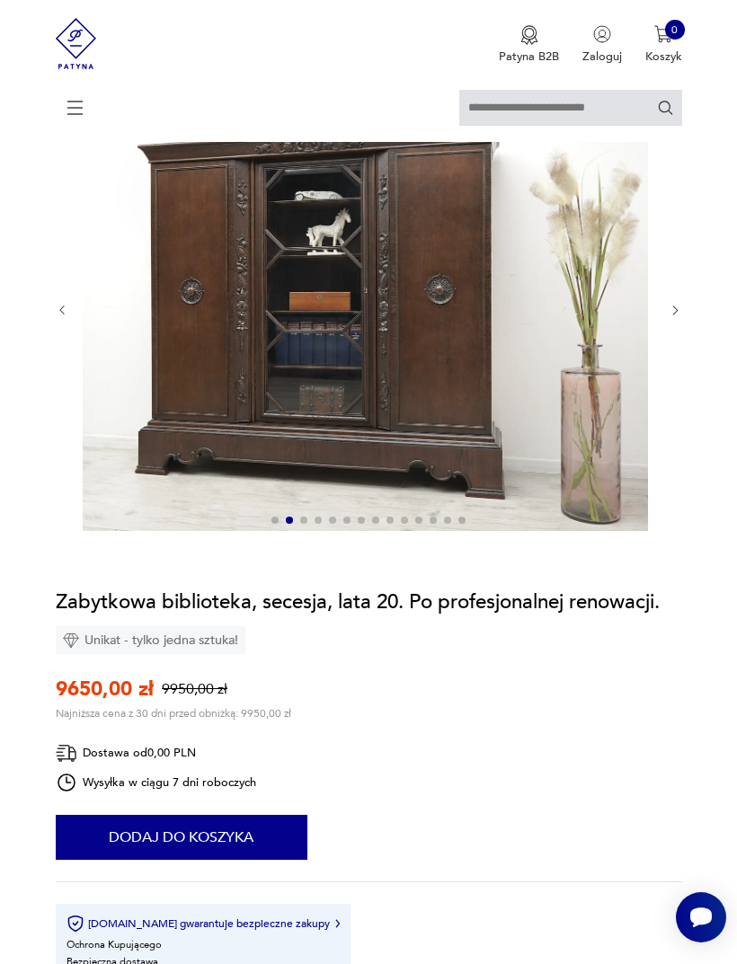
click at [678, 317] on icon "button" at bounding box center [674, 310] width 13 height 13
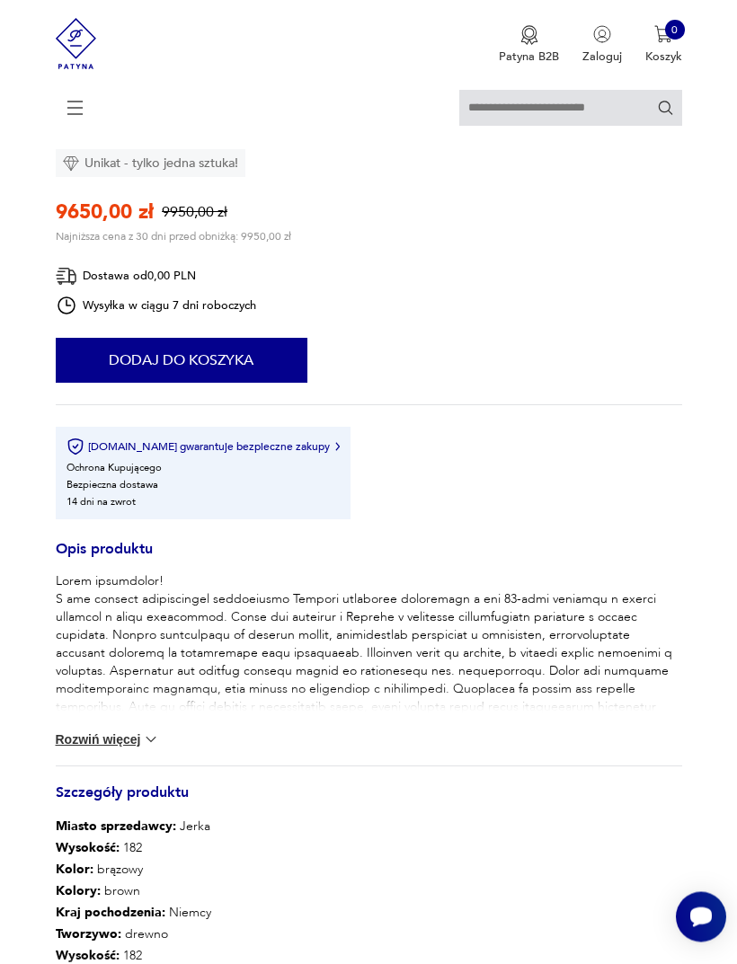
scroll to position [799, 0]
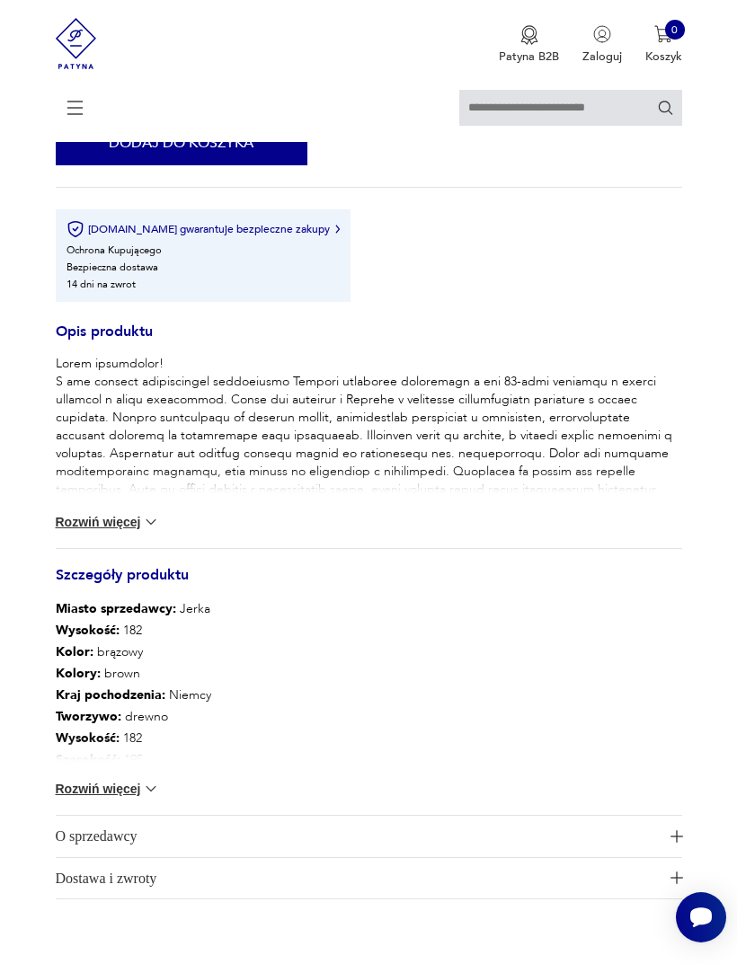
click at [134, 798] on button "Rozwiń więcej" at bounding box center [108, 789] width 104 height 18
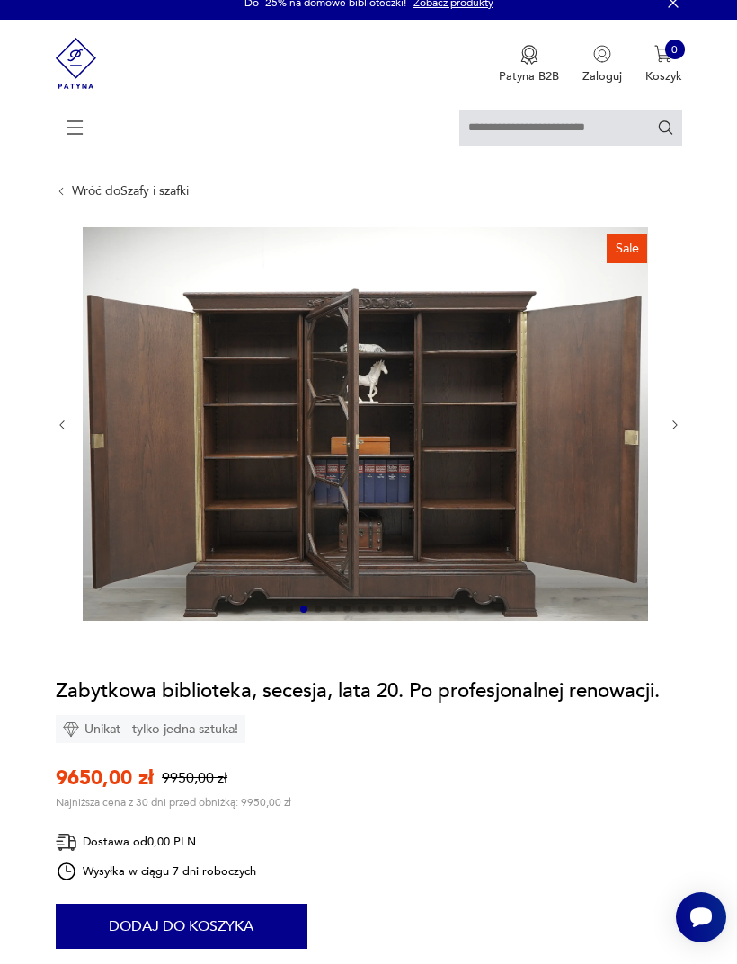
scroll to position [0, 0]
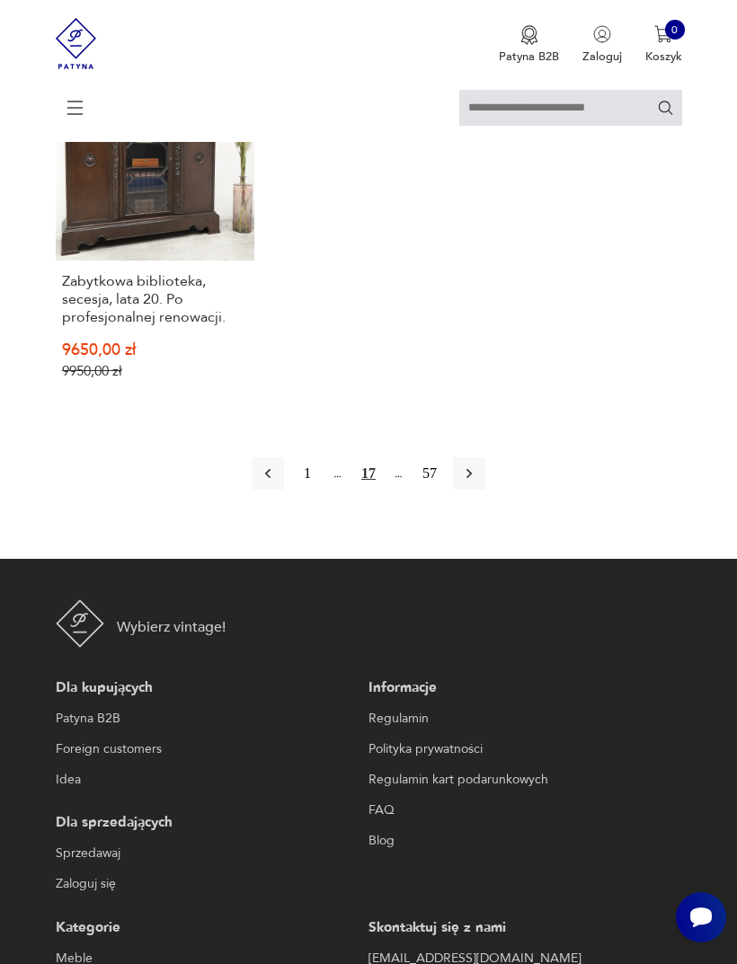
scroll to position [2484, 0]
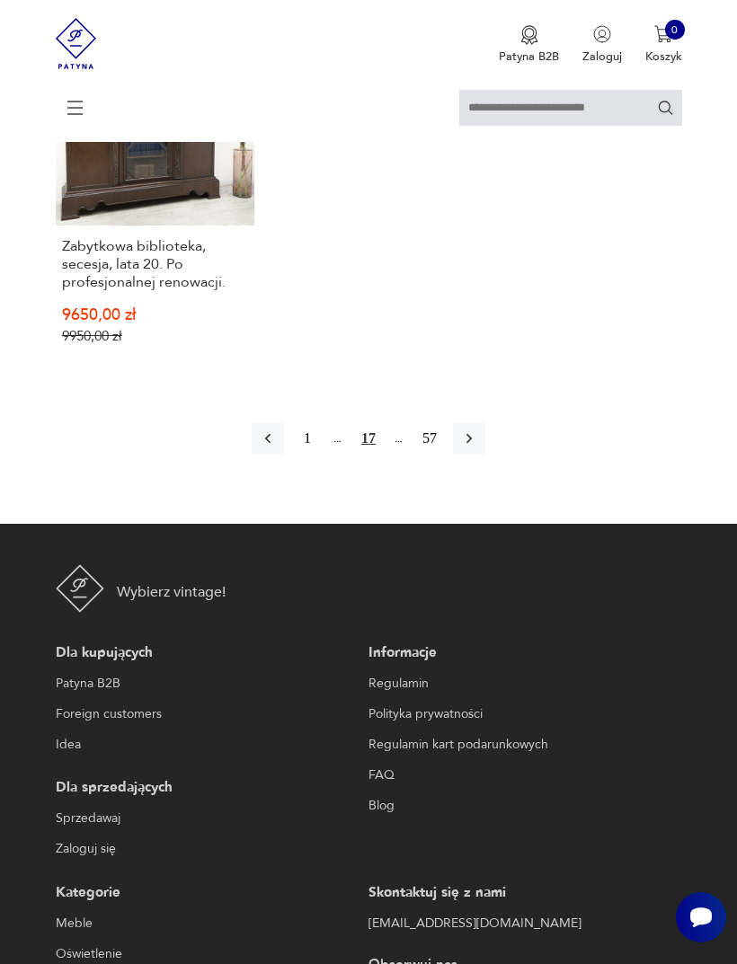
click at [478, 447] on icon "button" at bounding box center [469, 438] width 18 height 18
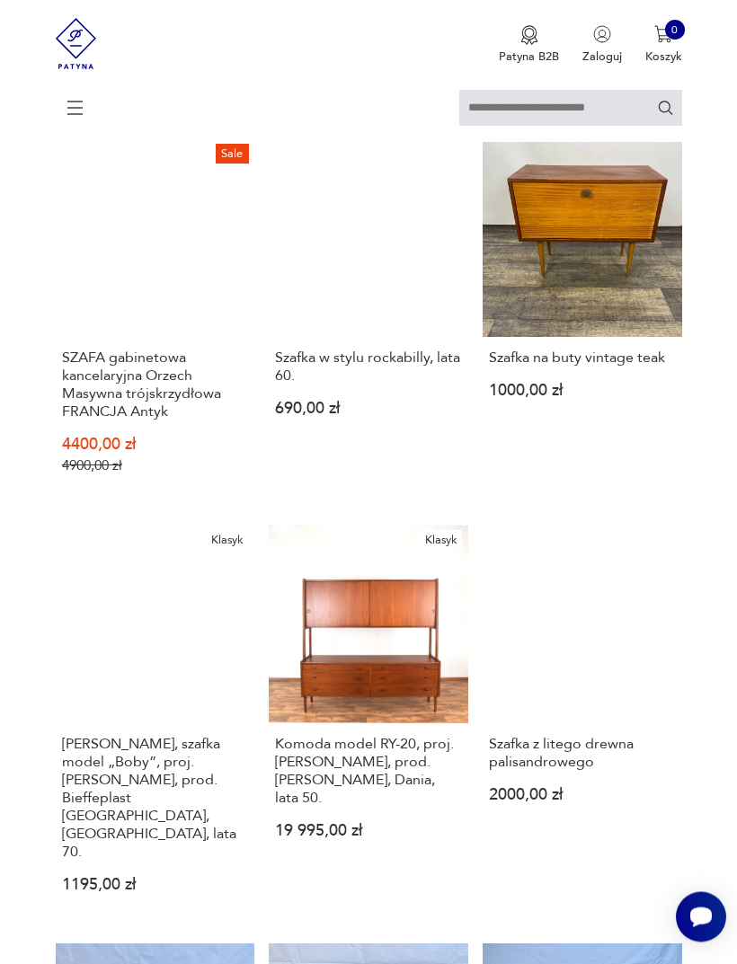
scroll to position [353, 0]
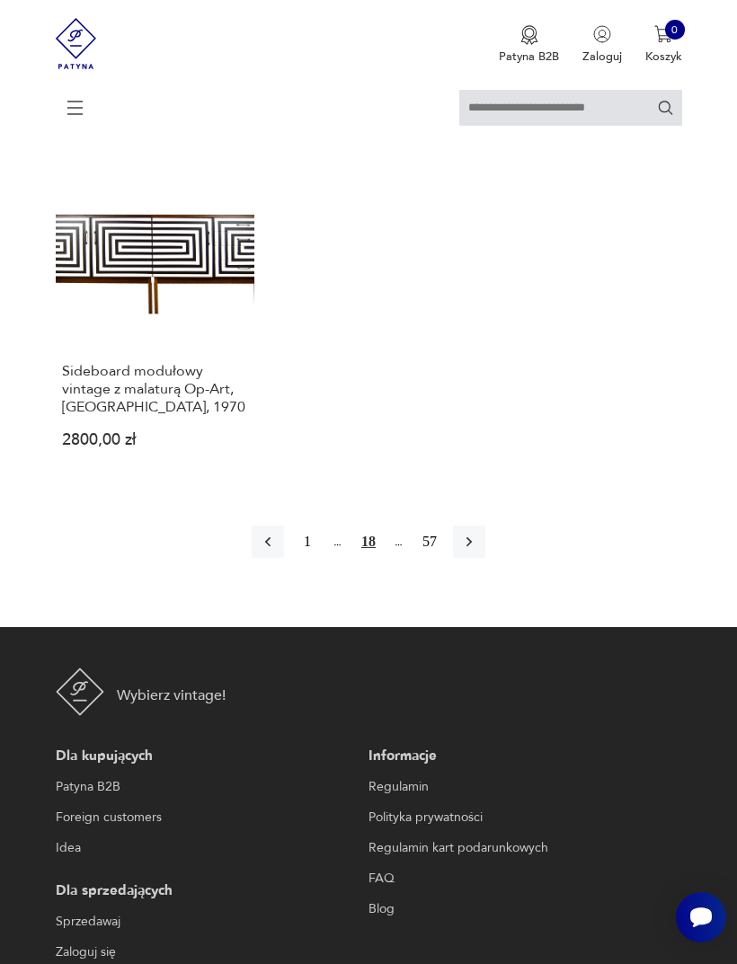
click at [472, 547] on icon "button" at bounding box center [468, 542] width 5 height 10
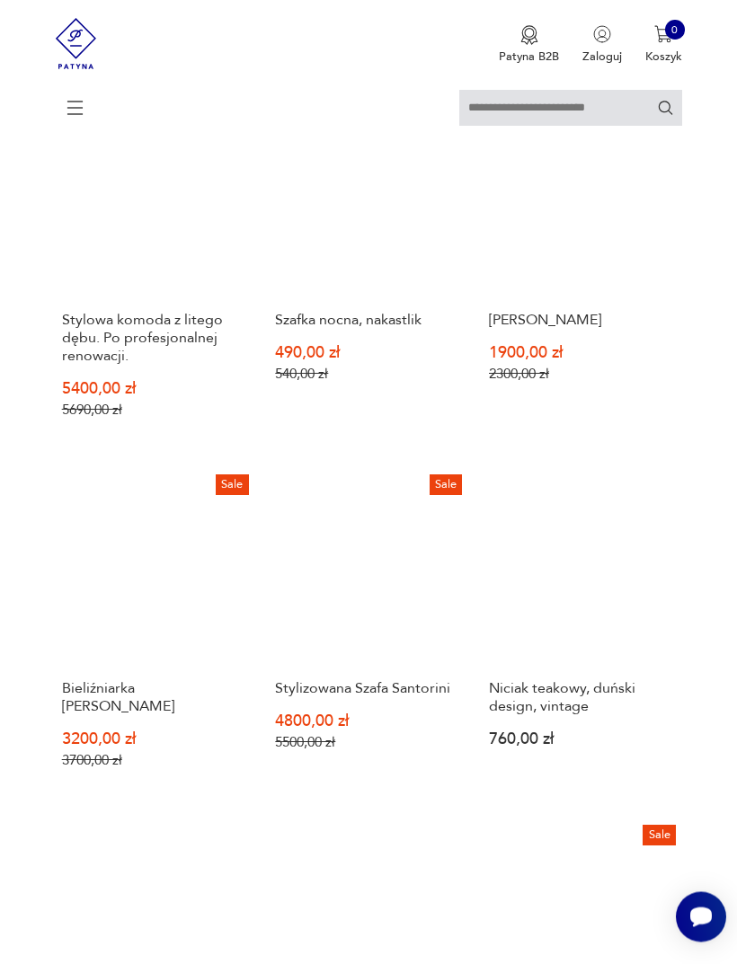
scroll to position [1281, 0]
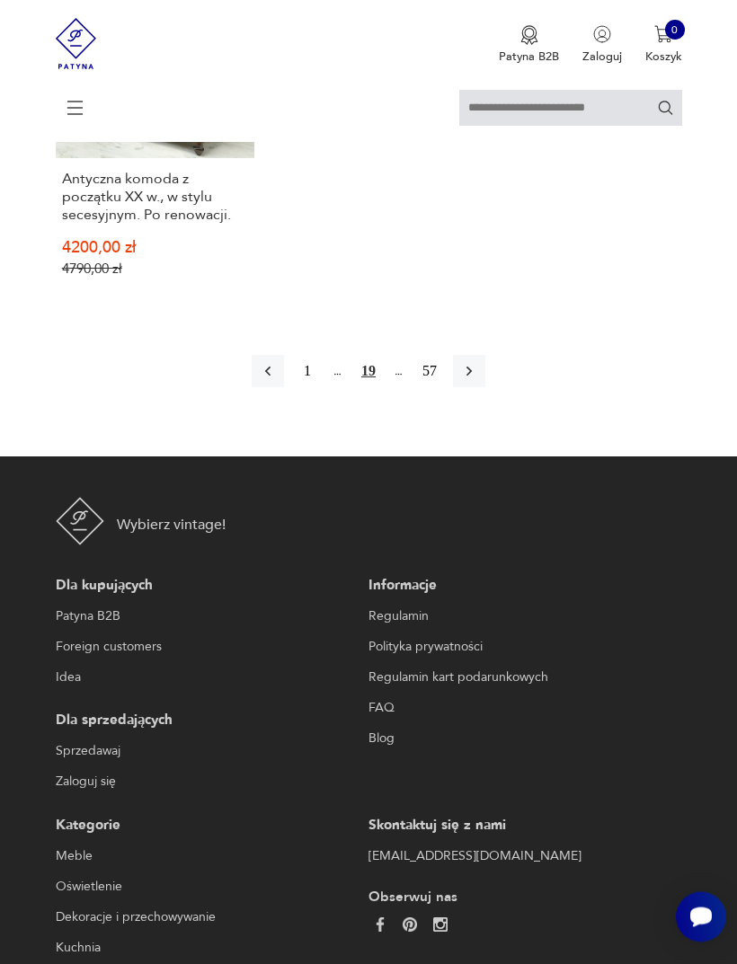
click at [477, 381] on icon "button" at bounding box center [469, 372] width 18 height 18
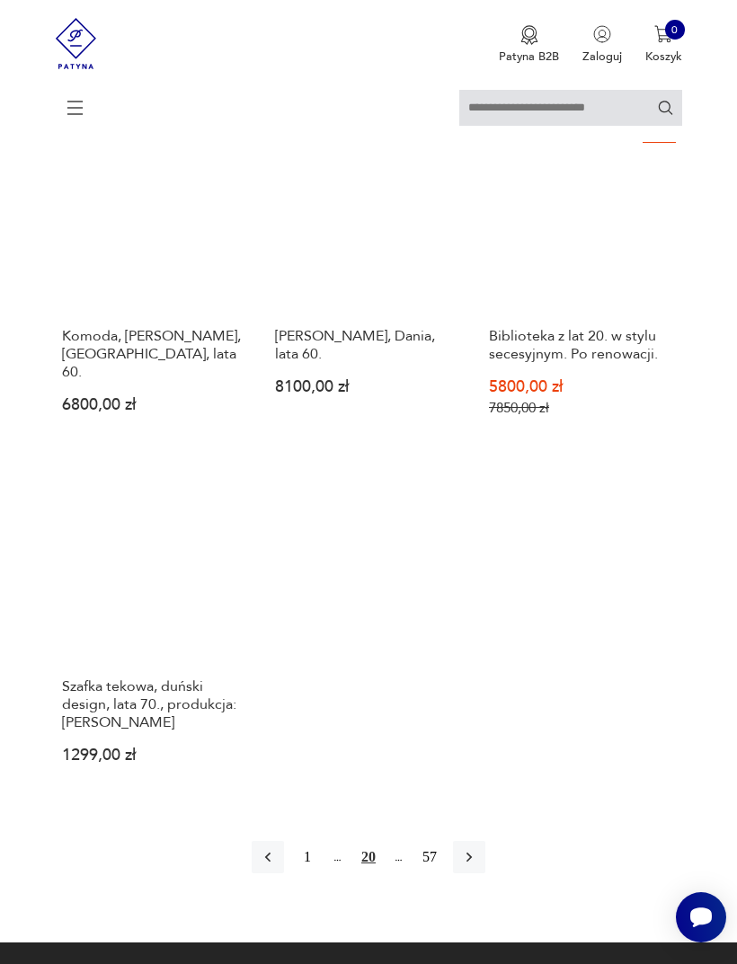
scroll to position [2053, 0]
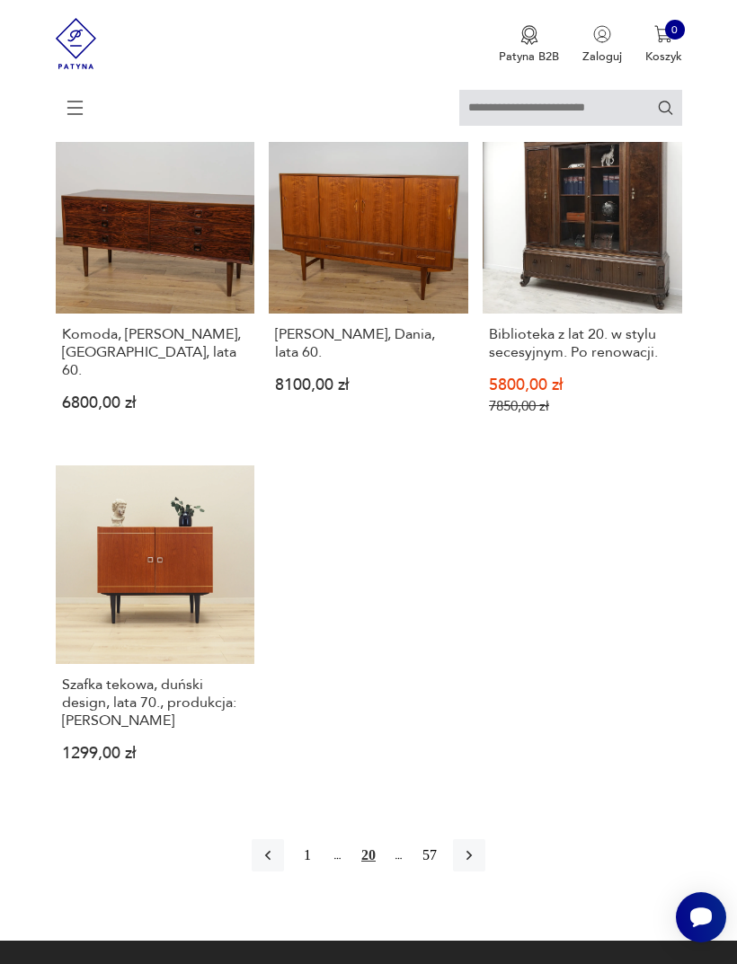
click at [629, 331] on link "Sale Biblioteka z lat 20. w stylu secesyjnym. Po renowacji. 5800,00 zł 7850,00 …" at bounding box center [581, 278] width 199 height 327
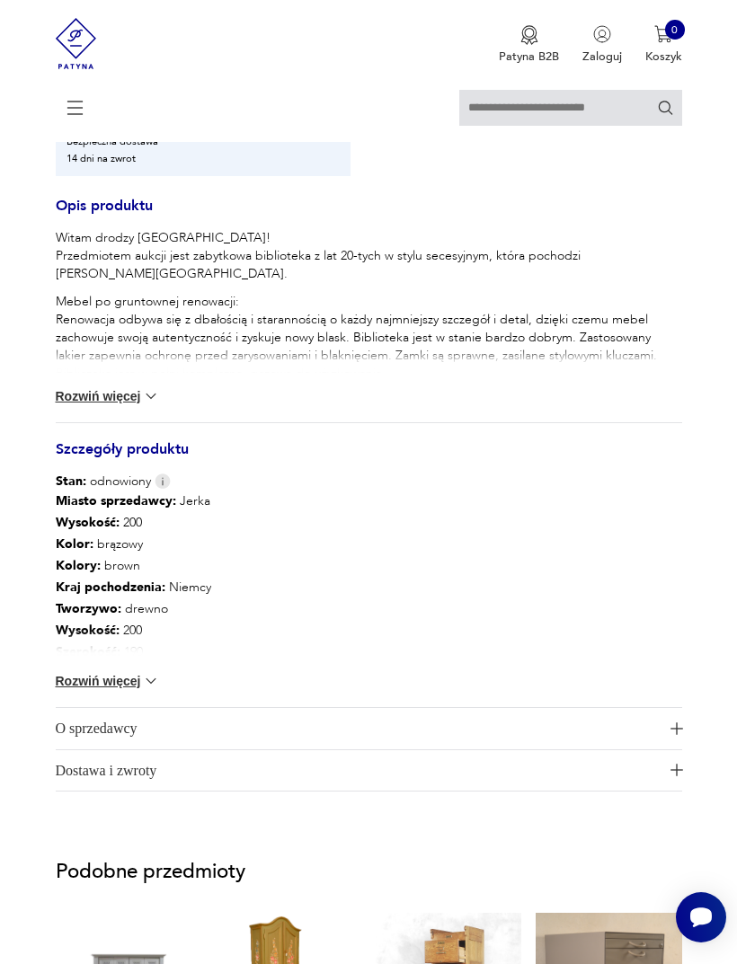
scroll to position [1035, 0]
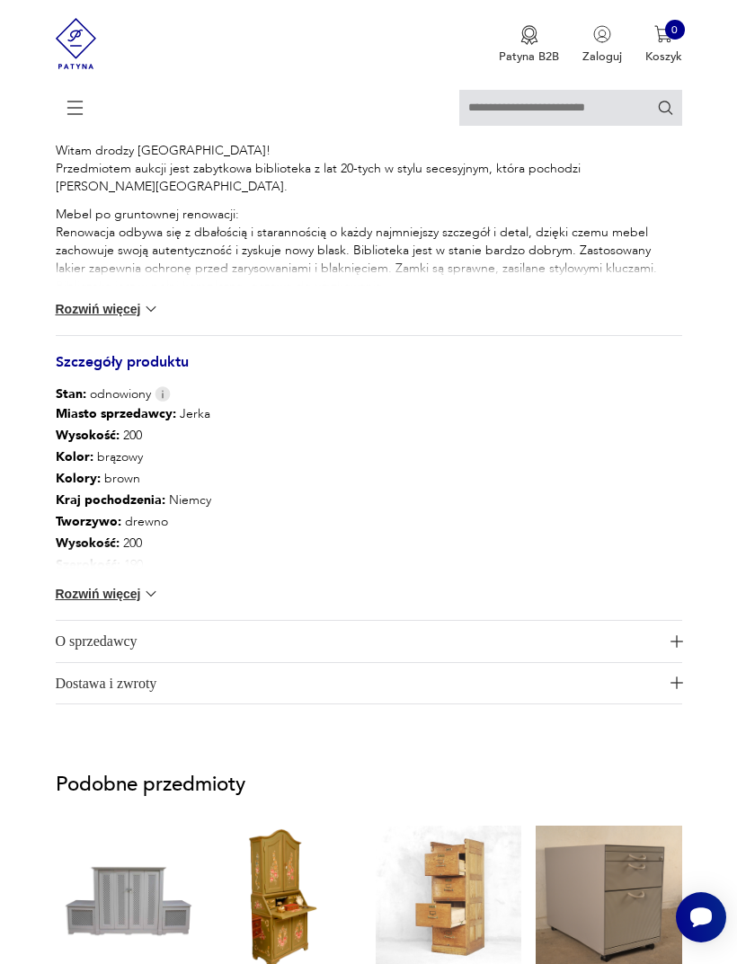
click at [135, 603] on button "Rozwiń więcej" at bounding box center [108, 594] width 104 height 18
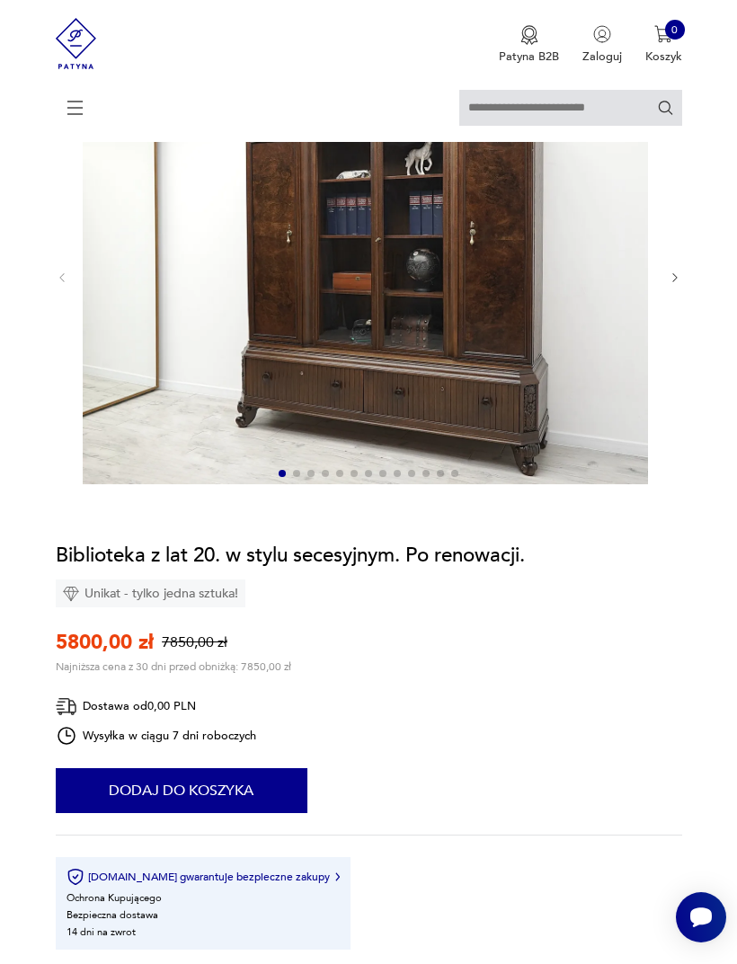
scroll to position [0, 0]
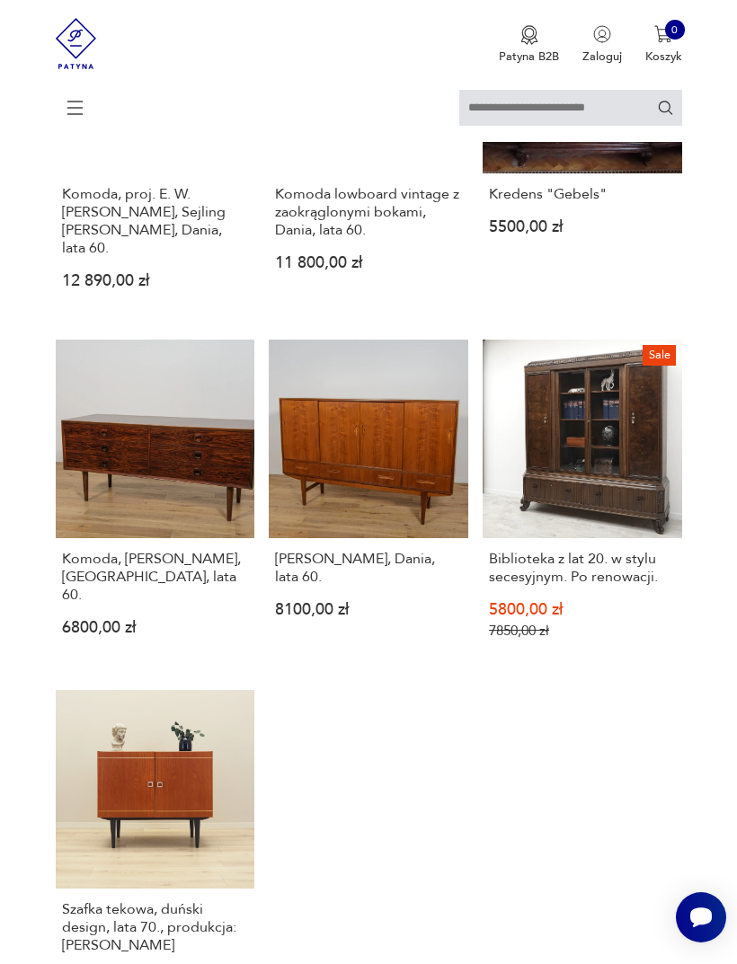
scroll to position [1830, 0]
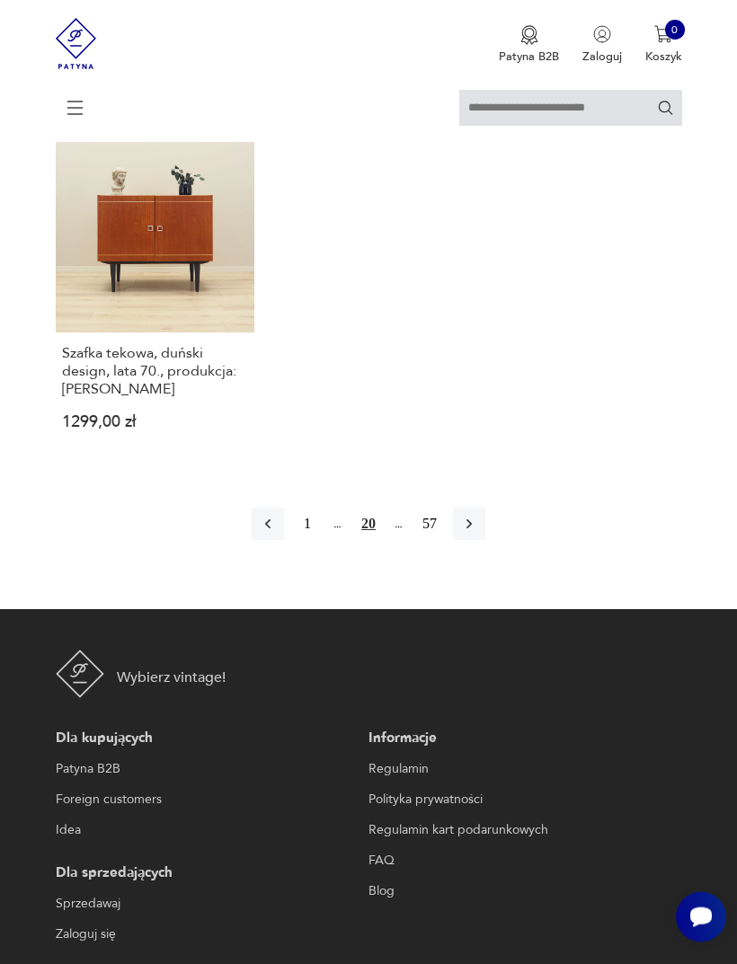
click at [478, 534] on icon "button" at bounding box center [469, 525] width 18 height 18
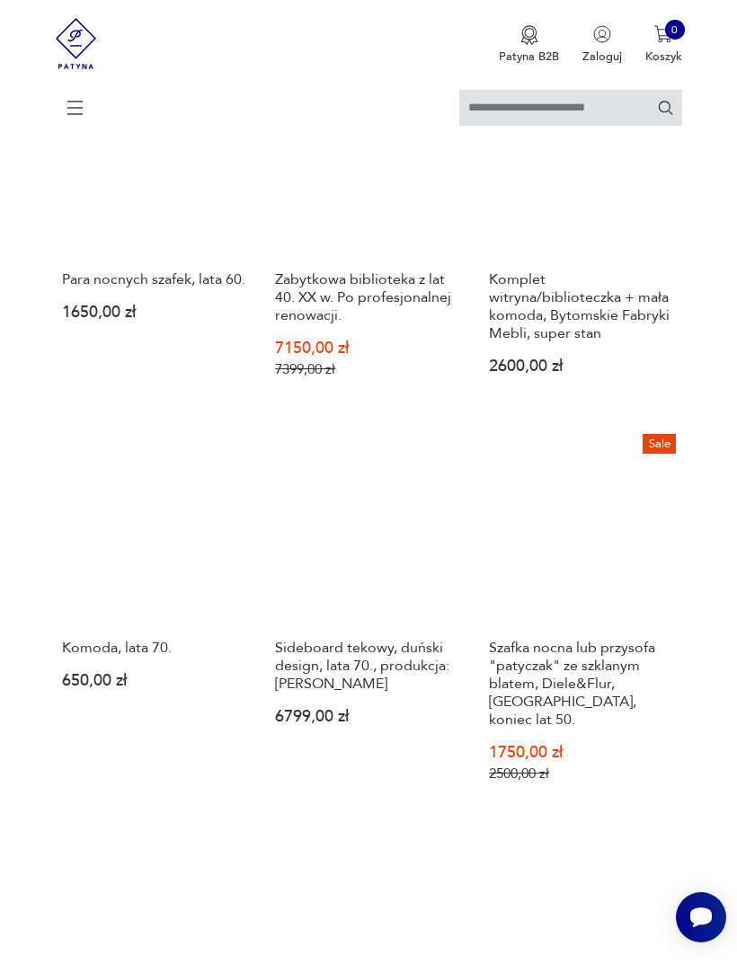
scroll to position [353, 0]
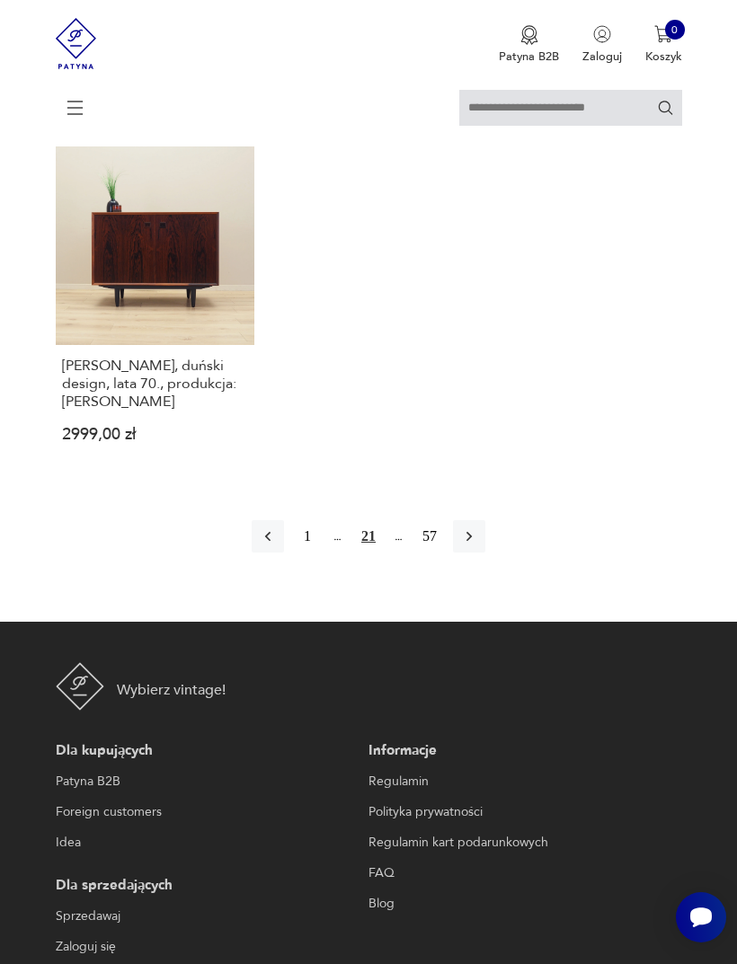
click at [478, 545] on icon "button" at bounding box center [469, 536] width 18 height 18
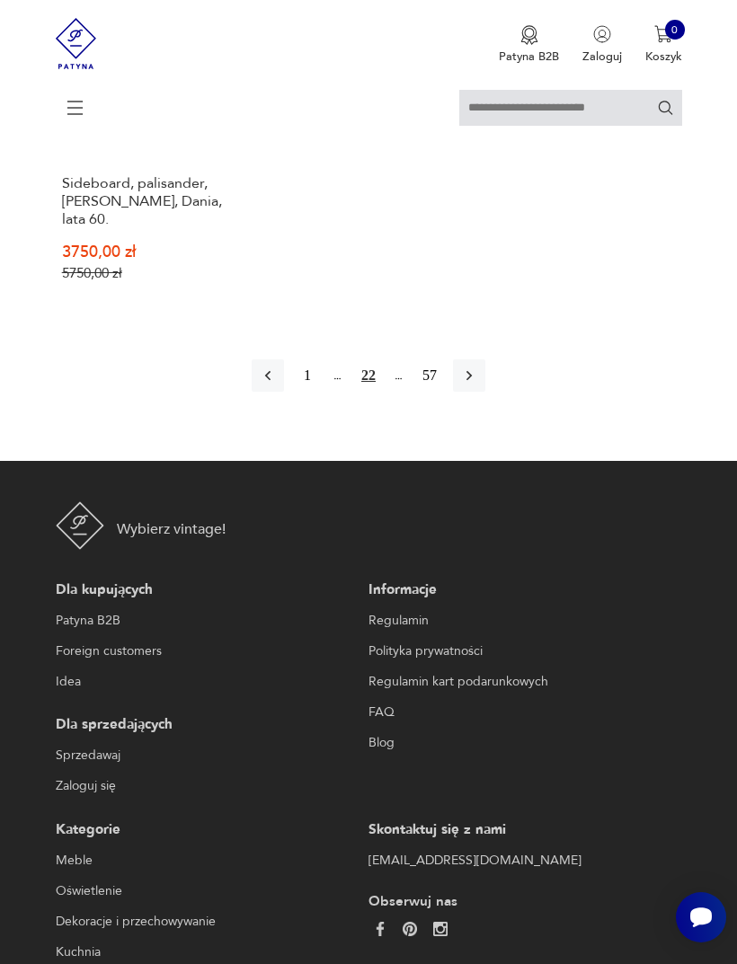
scroll to position [2664, 0]
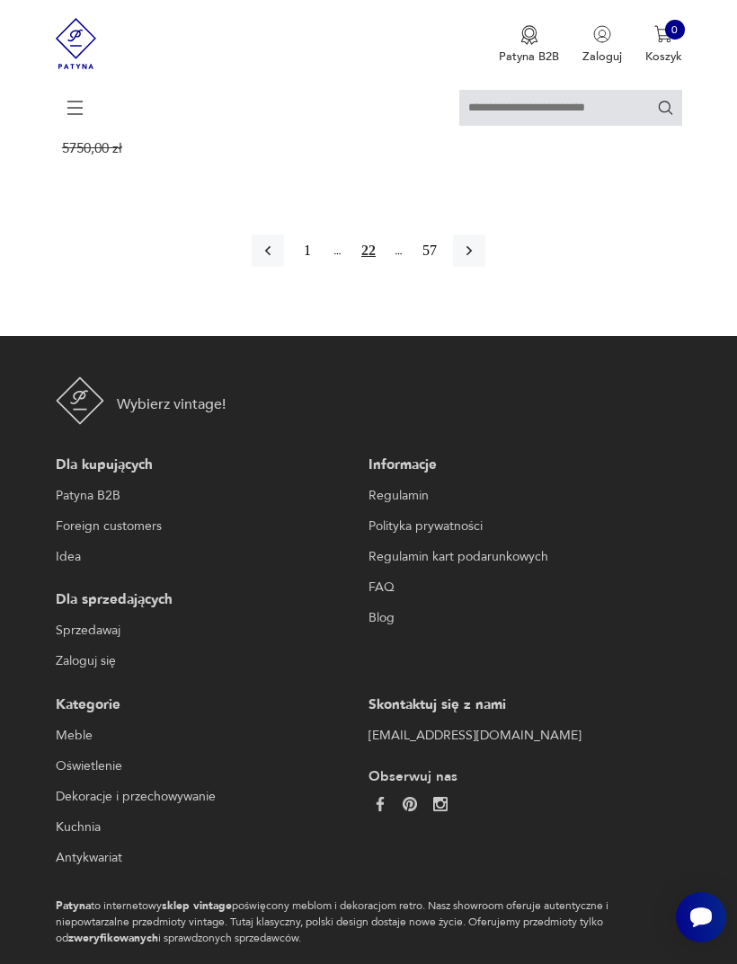
click at [478, 260] on icon "button" at bounding box center [469, 251] width 18 height 18
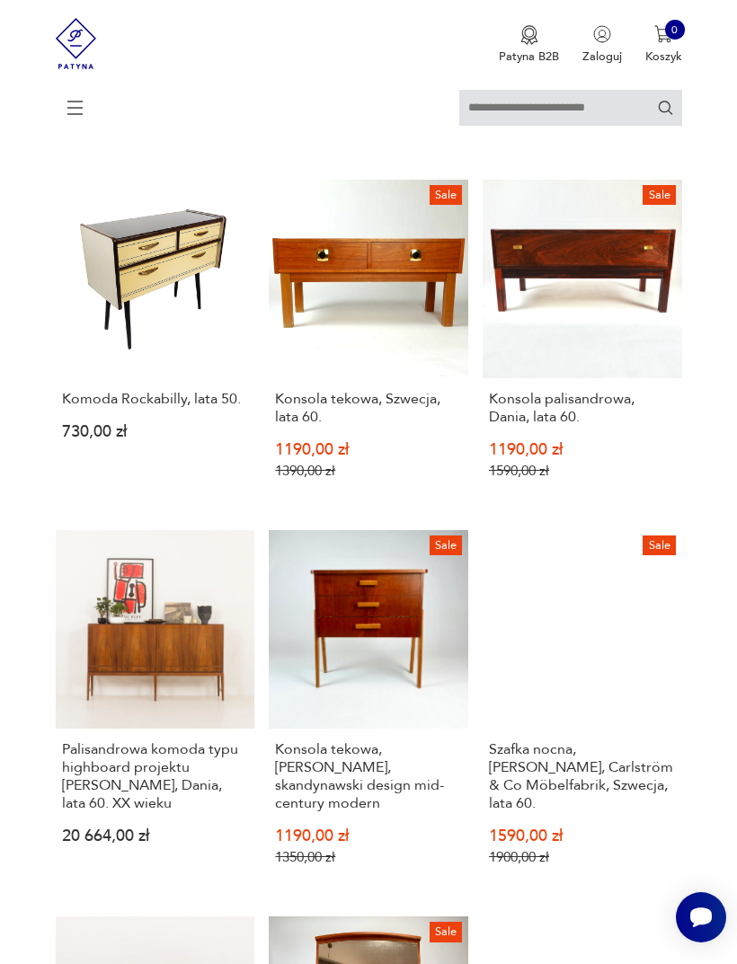
scroll to position [353, 0]
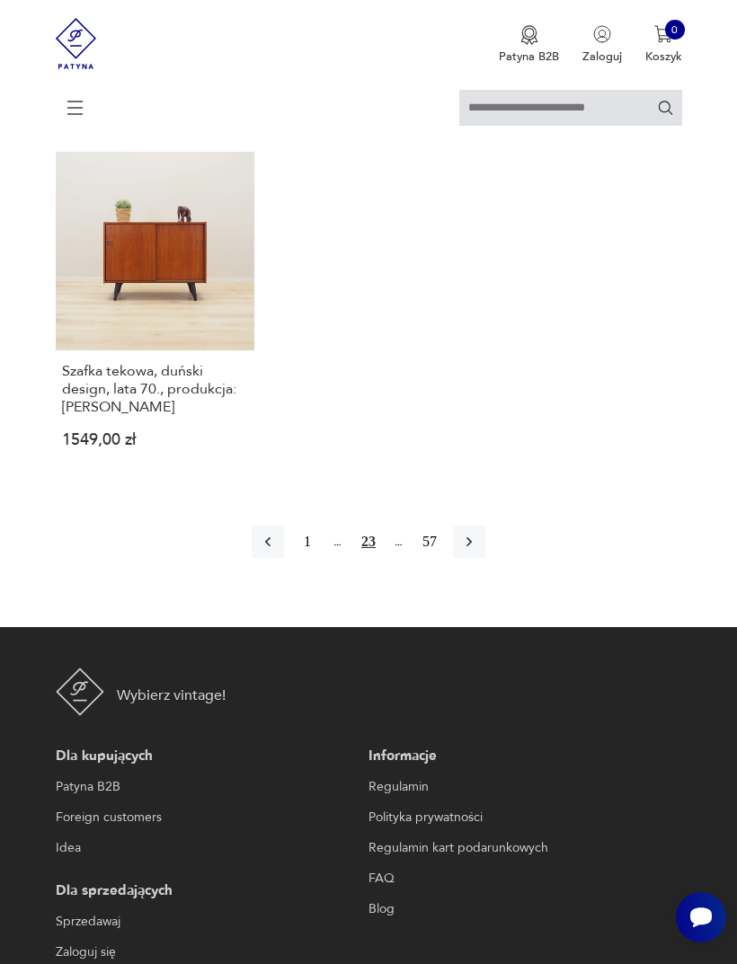
click at [478, 551] on icon "button" at bounding box center [469, 542] width 18 height 18
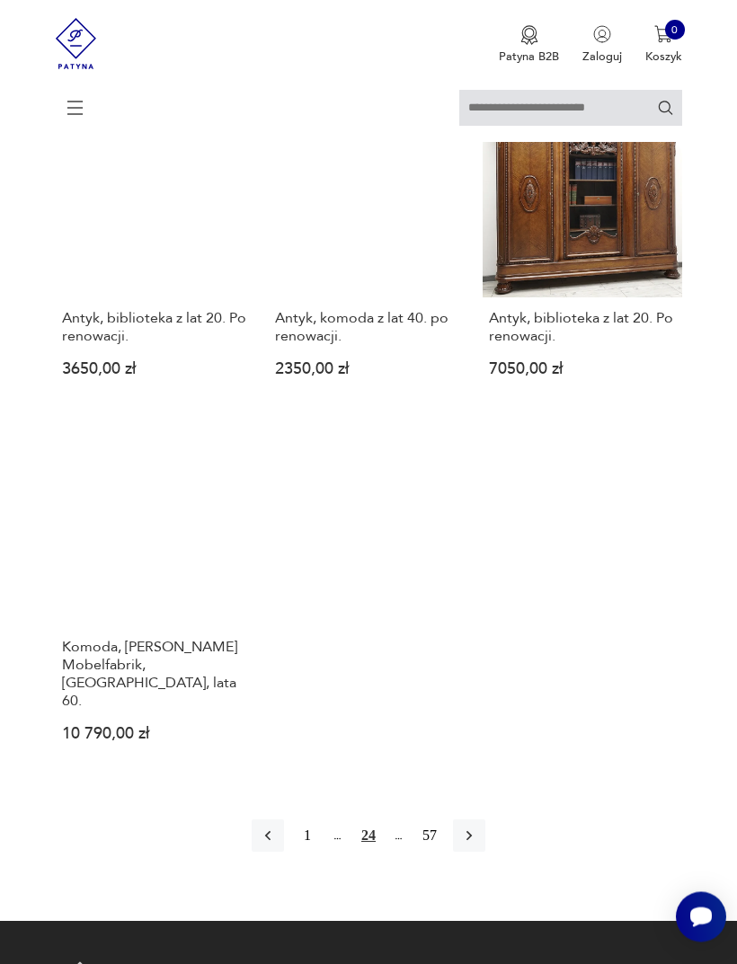
scroll to position [2017, 0]
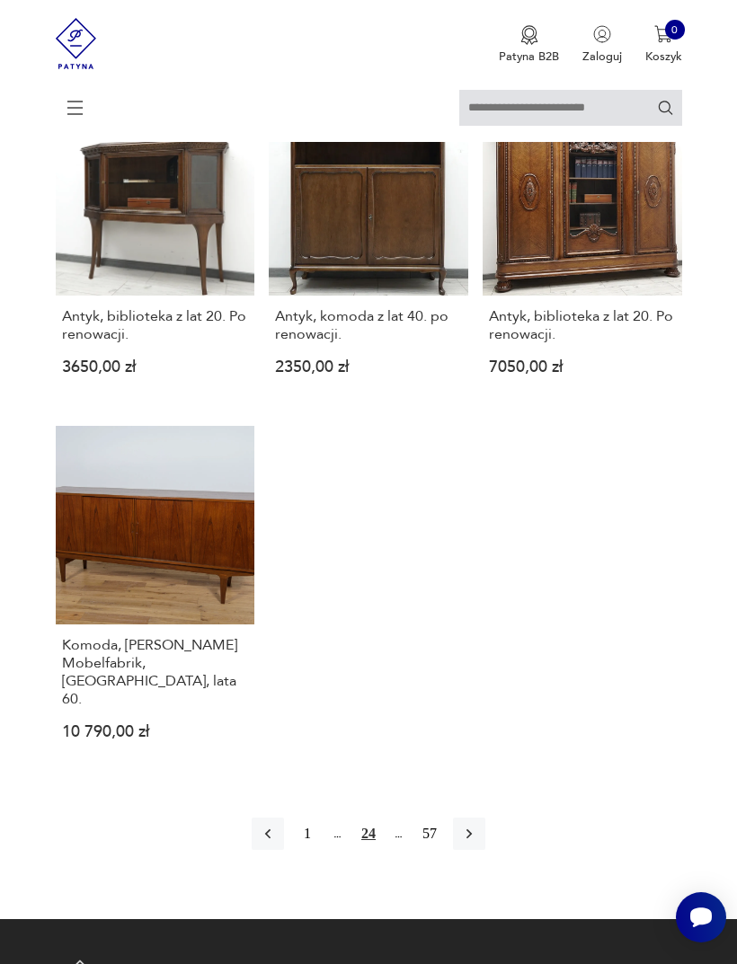
click at [478, 843] on icon "button" at bounding box center [469, 834] width 18 height 18
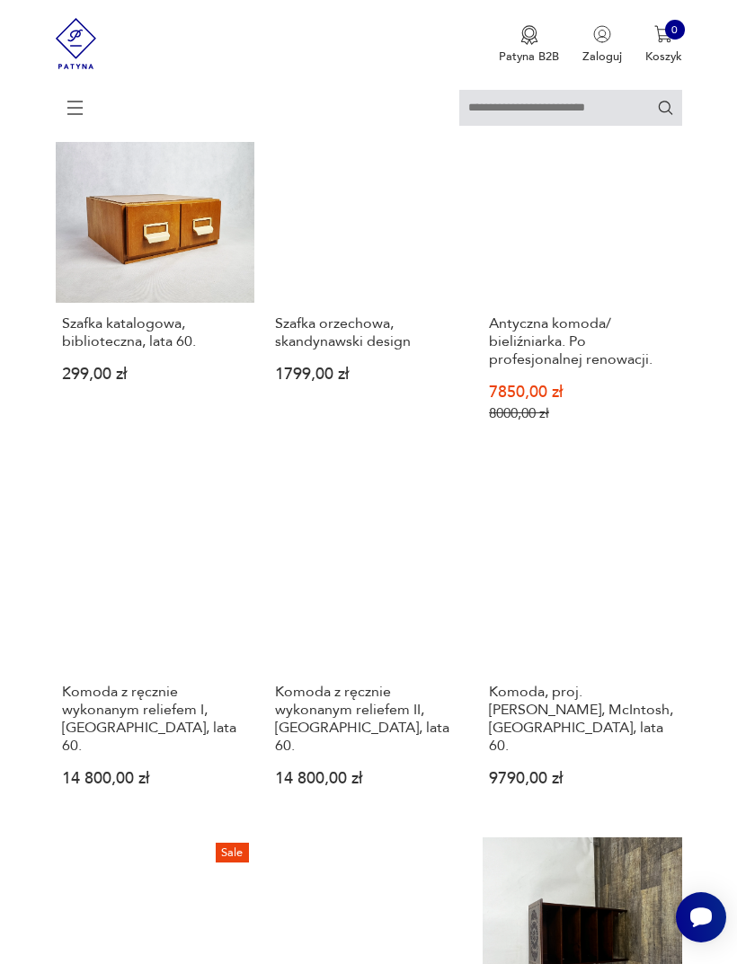
scroll to position [353, 0]
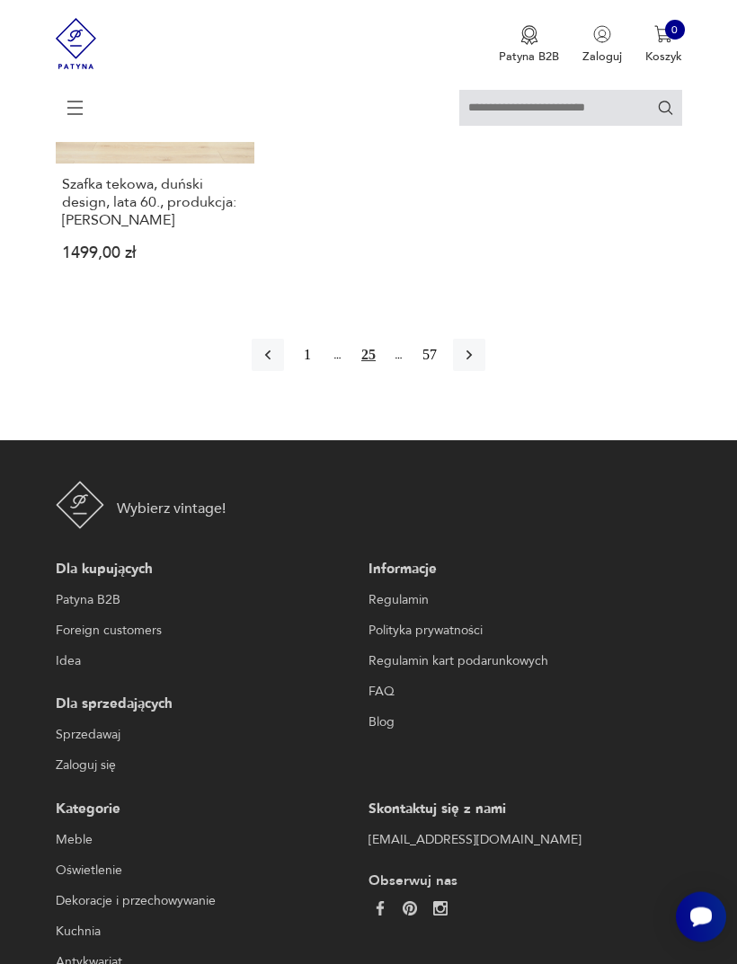
click at [475, 365] on icon "button" at bounding box center [469, 356] width 18 height 18
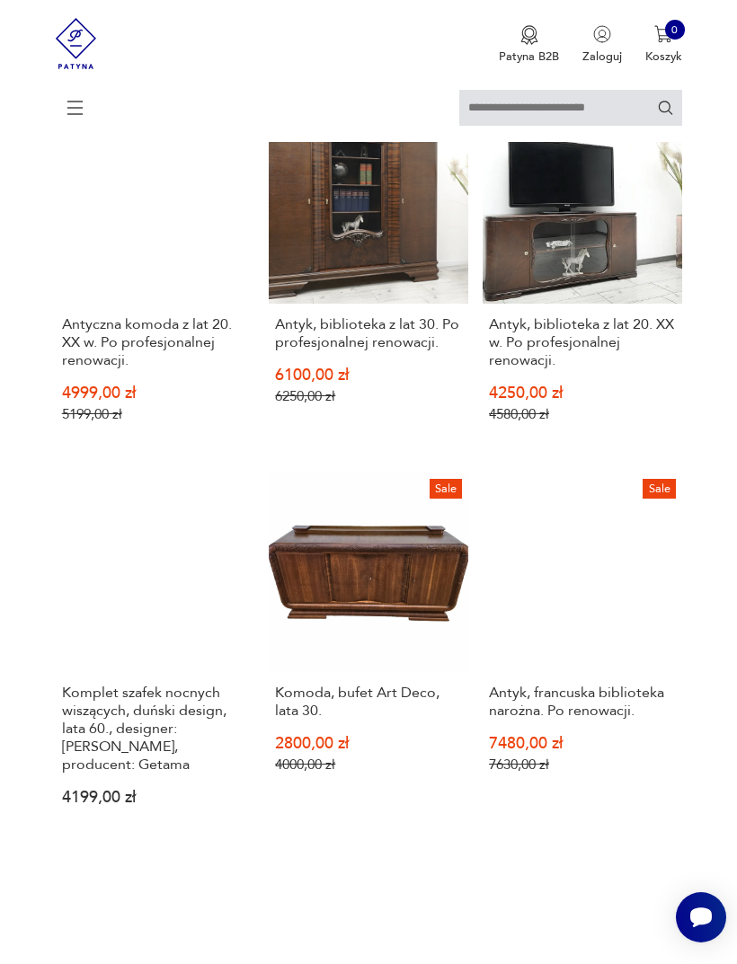
scroll to position [353, 0]
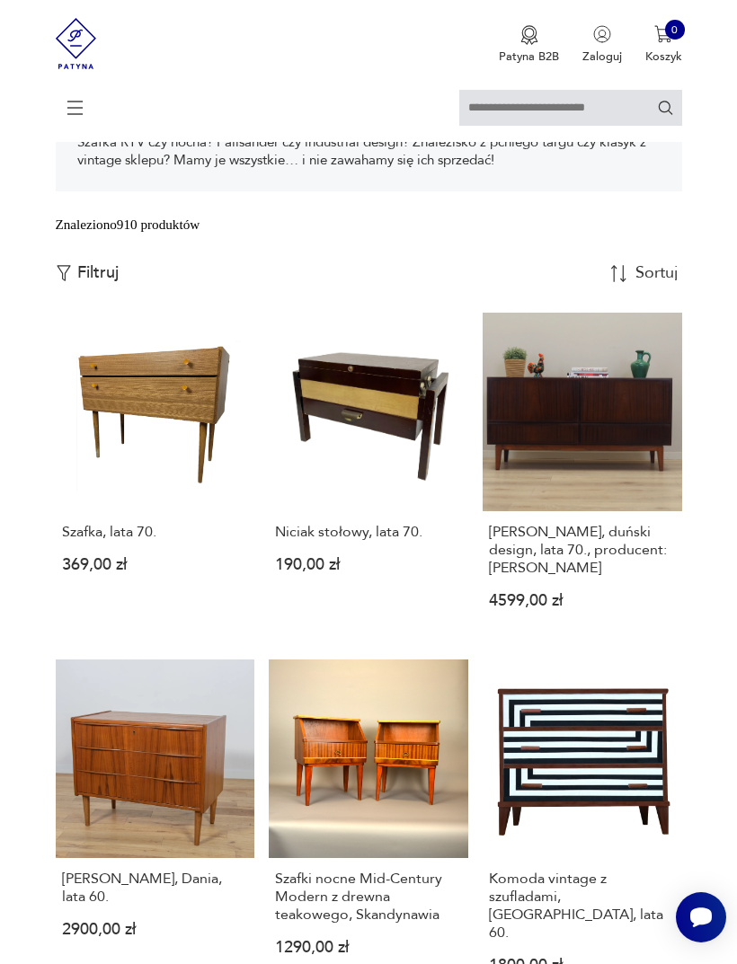
click at [580, 114] on input "text" at bounding box center [570, 108] width 223 height 36
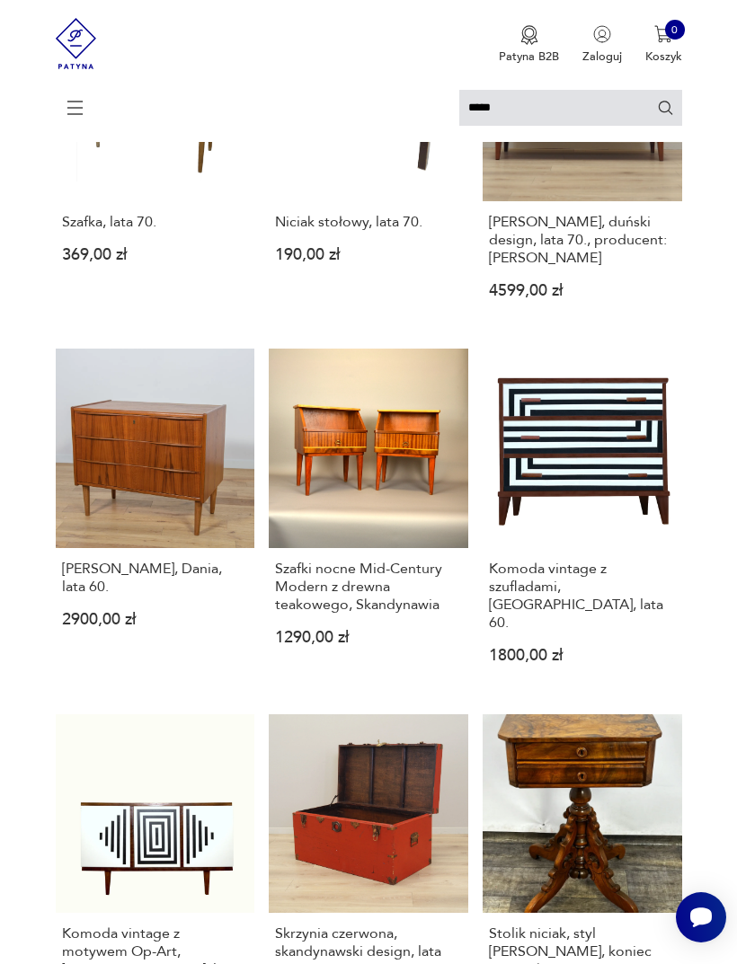
type input "*****"
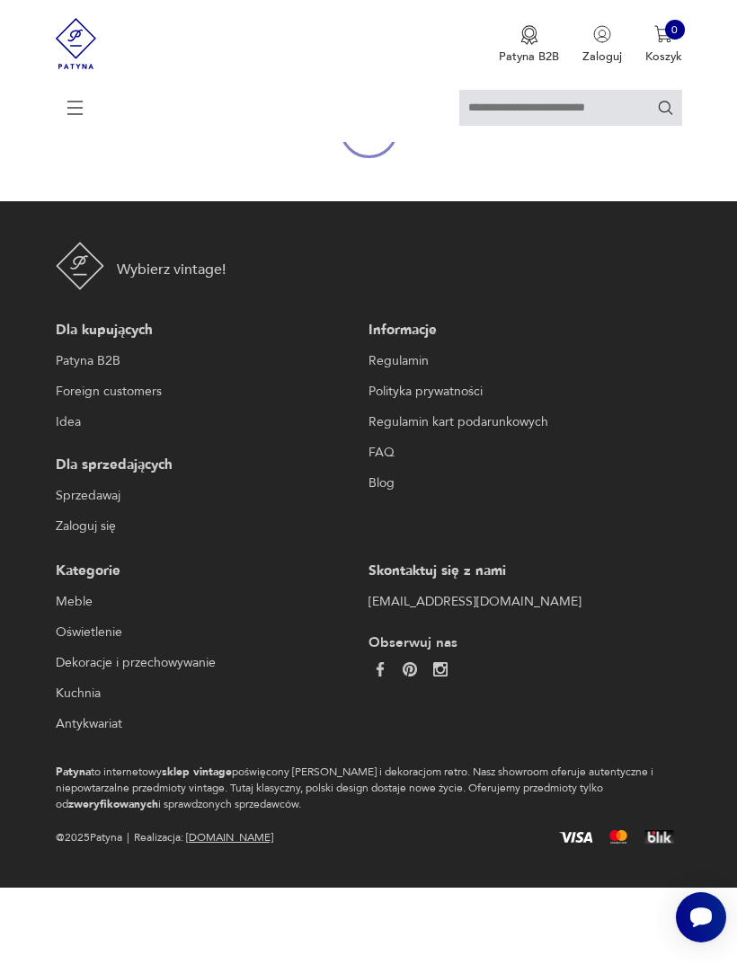
type input "*****"
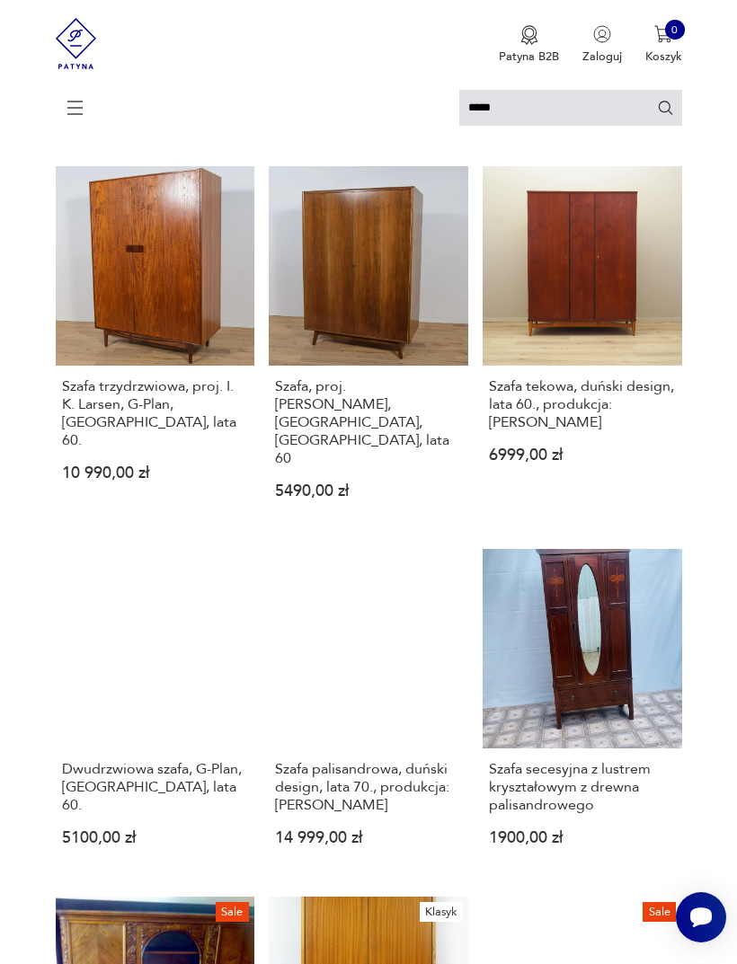
scroll to position [190, 0]
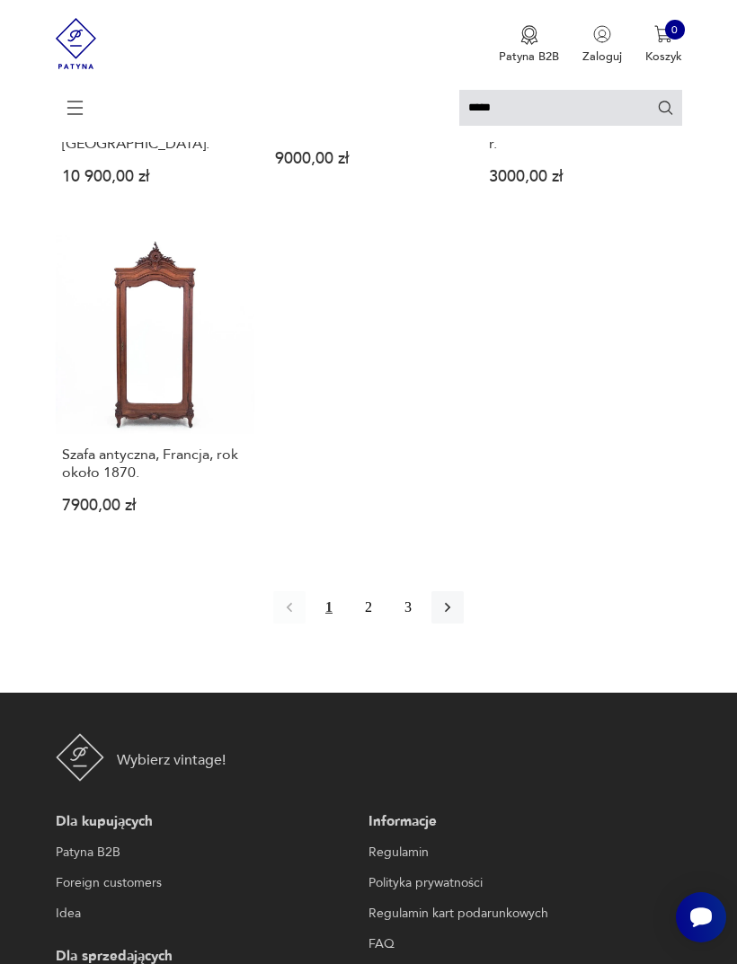
click at [354, 623] on button "2" at bounding box center [368, 607] width 32 height 32
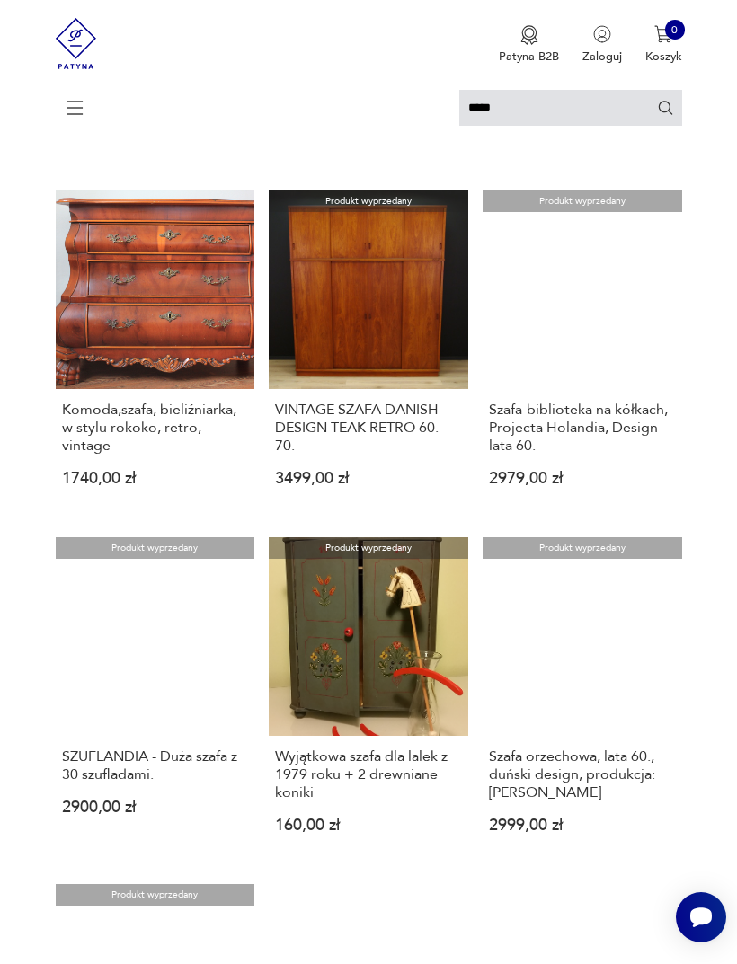
scroll to position [1215, 0]
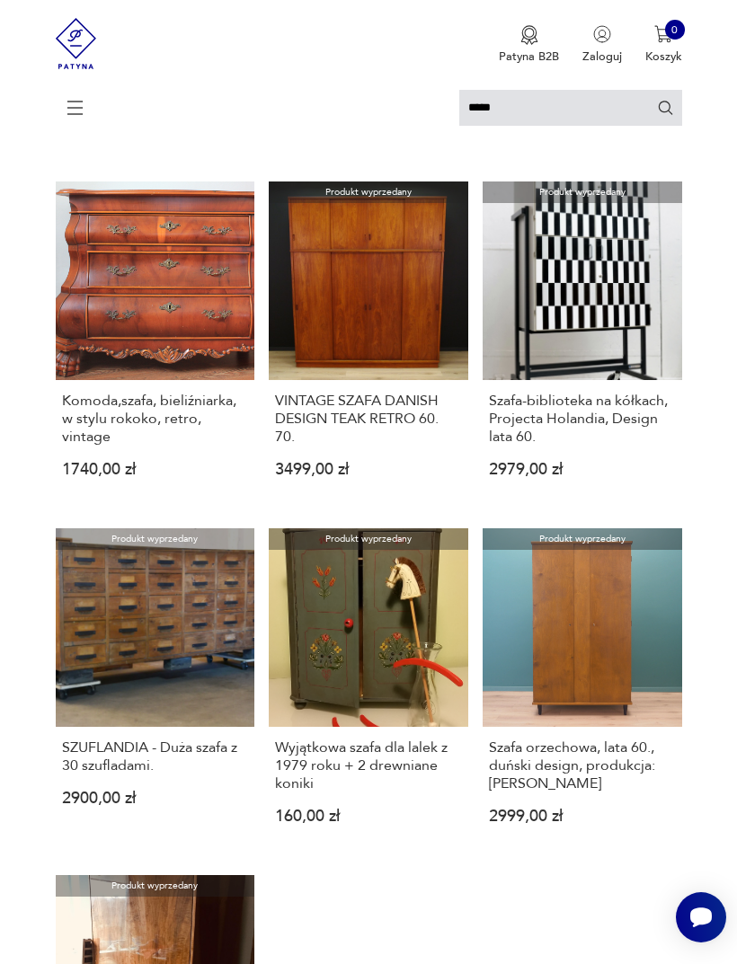
click at [429, 367] on link "Produkt wyprzedany VINTAGE SZAFA DANISH DESIGN TEAK RETRO 60. 70. 3499,00 zł" at bounding box center [368, 342] width 199 height 323
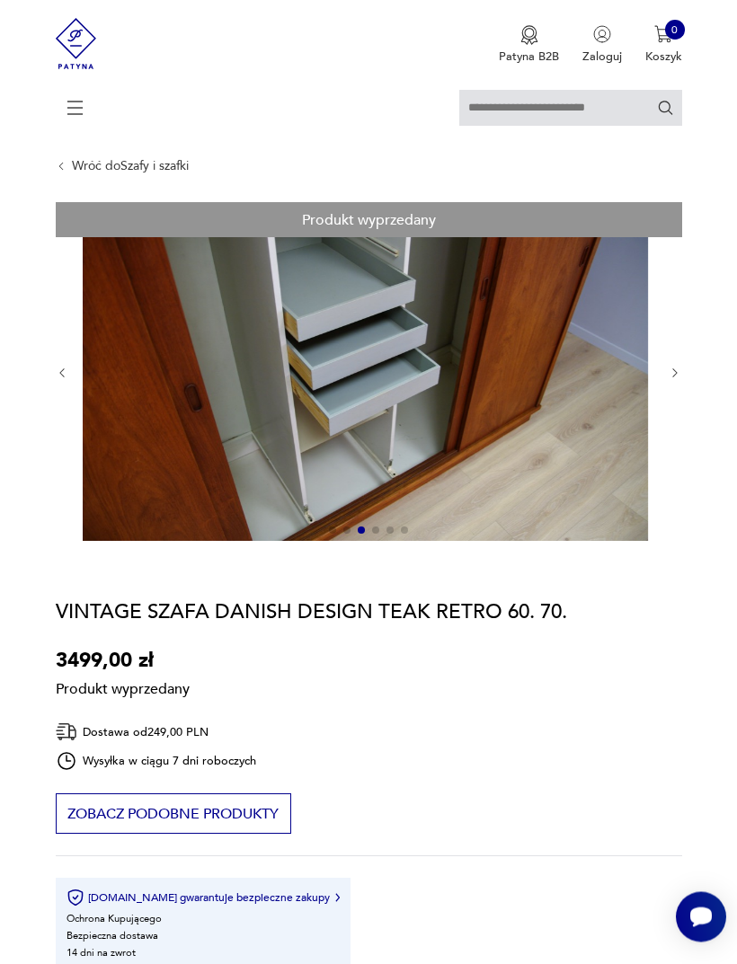
scroll to position [40, 0]
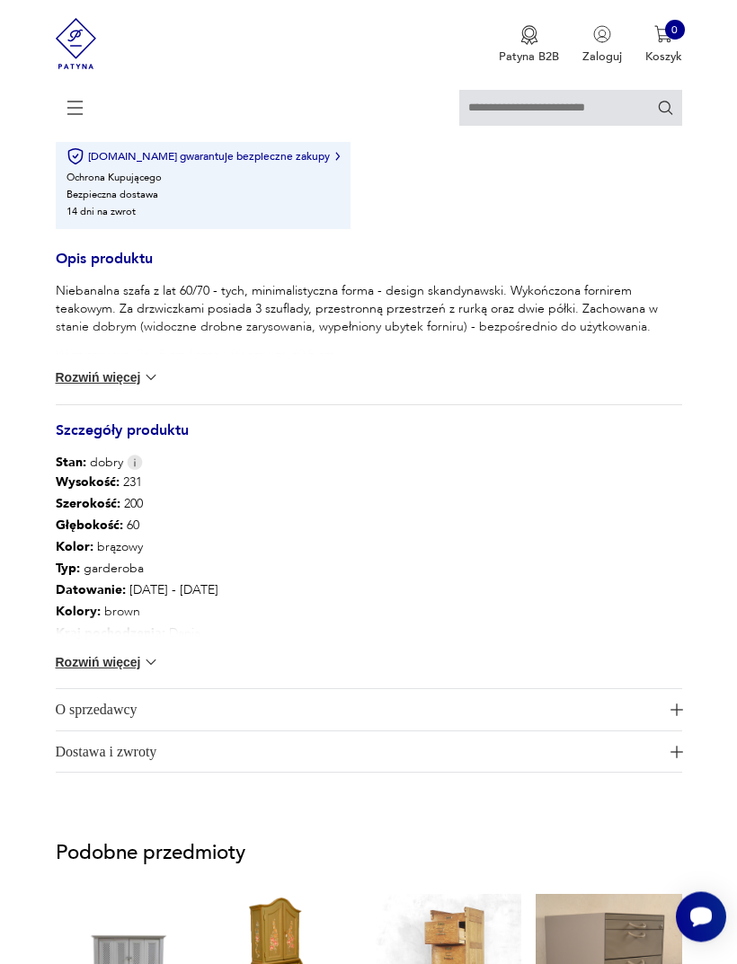
click at [123, 672] on button "Rozwiń więcej" at bounding box center [108, 663] width 104 height 18
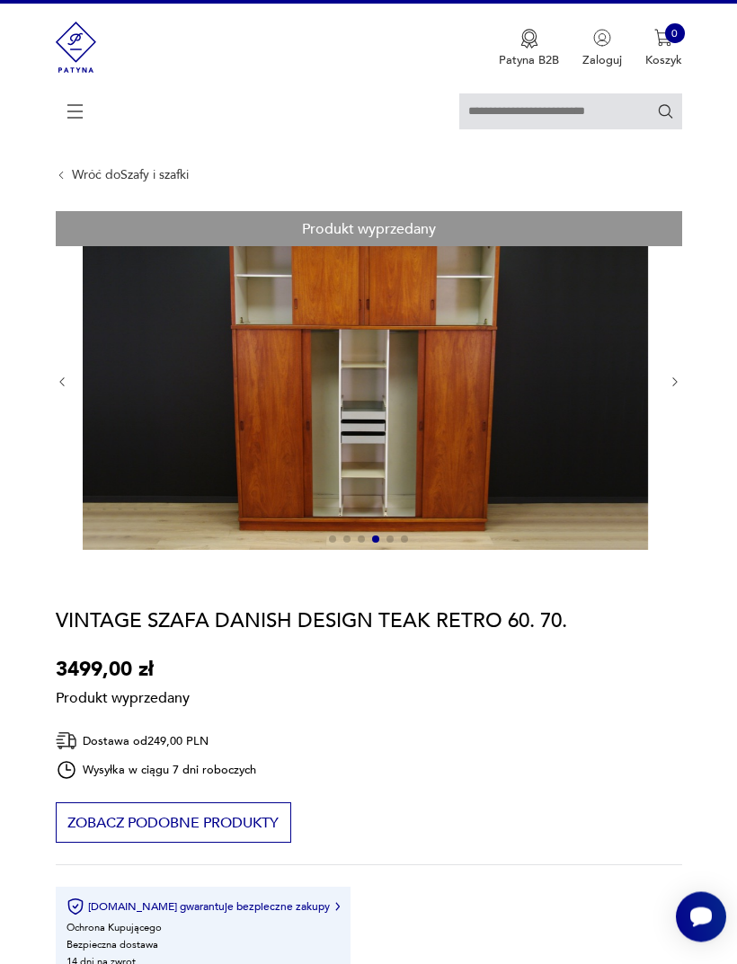
scroll to position [0, 0]
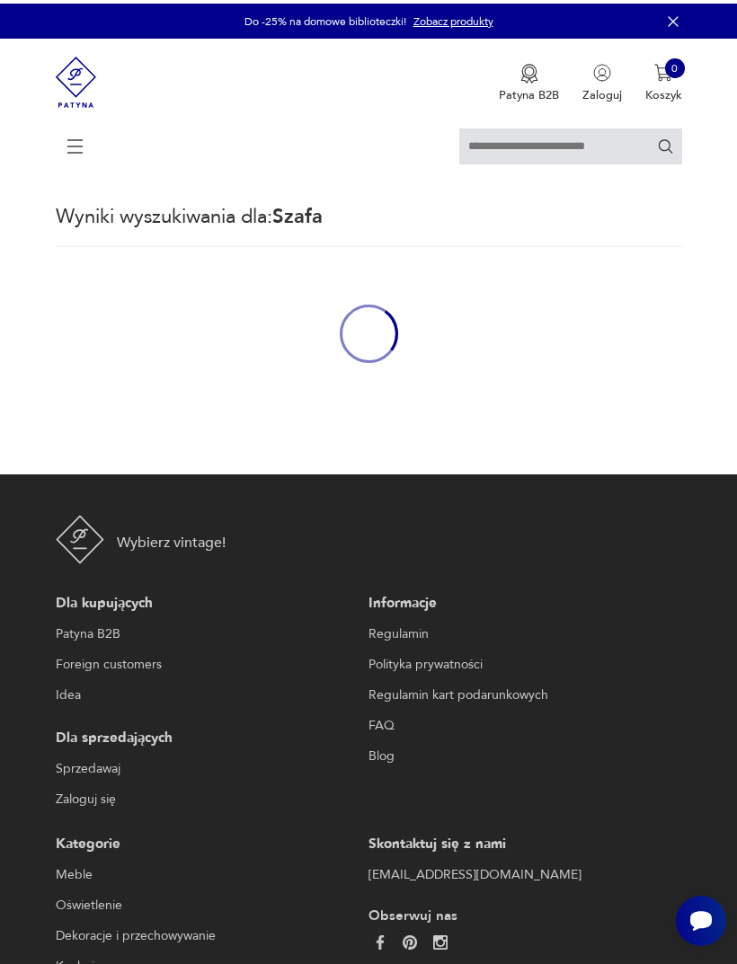
type input "*****"
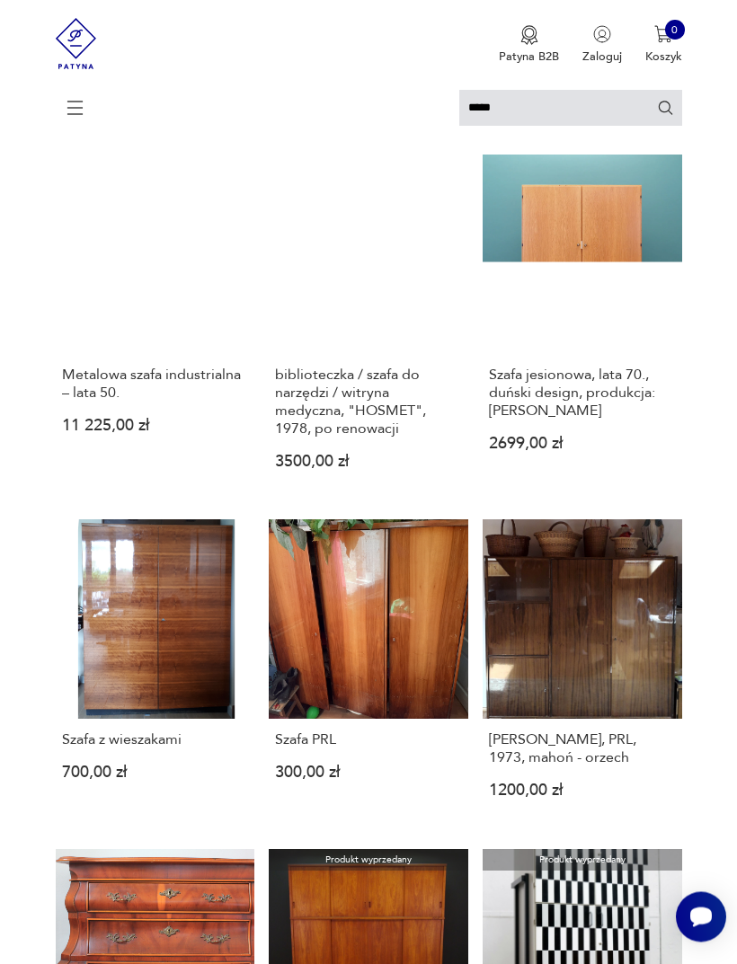
scroll to position [547, 0]
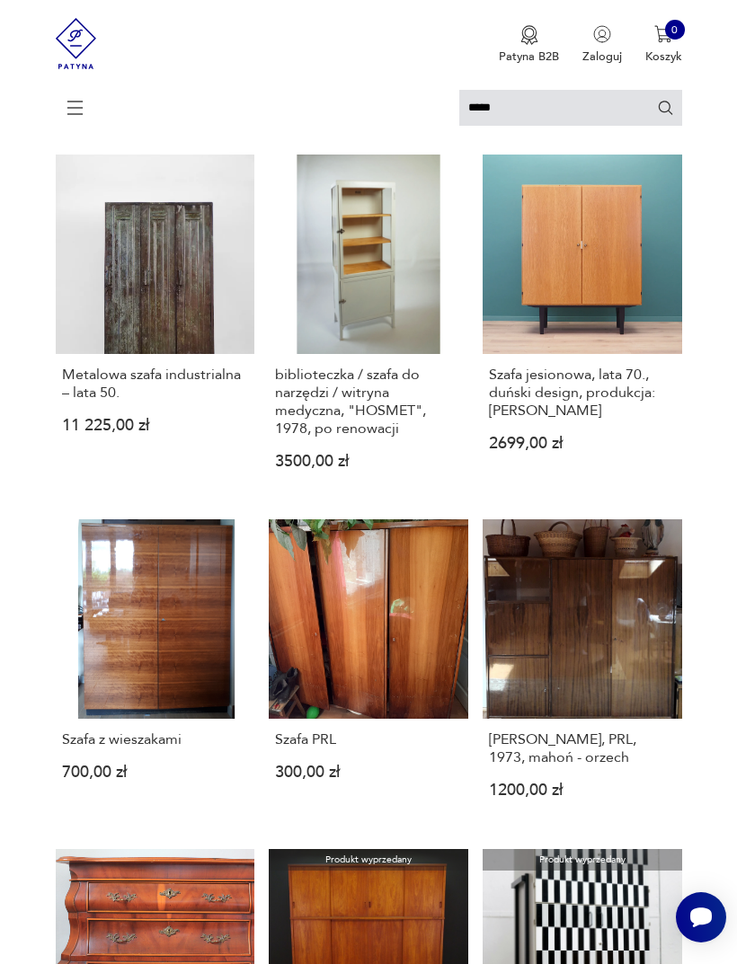
click at [437, 664] on link "Szafa PRL 300,00 zł" at bounding box center [368, 671] width 199 height 305
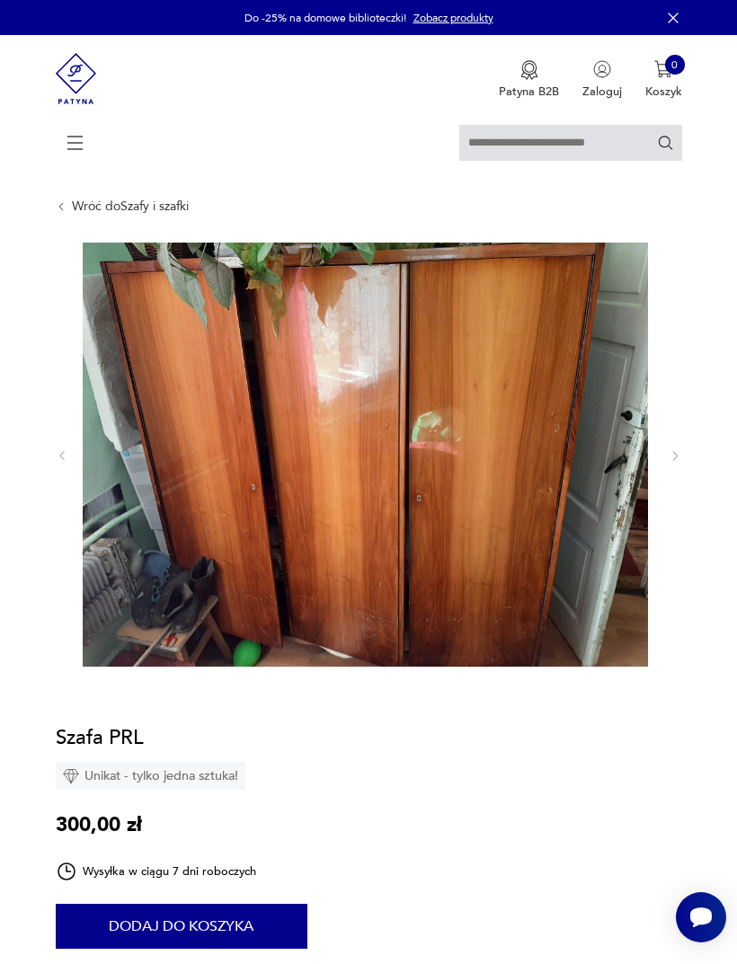
type input "*****"
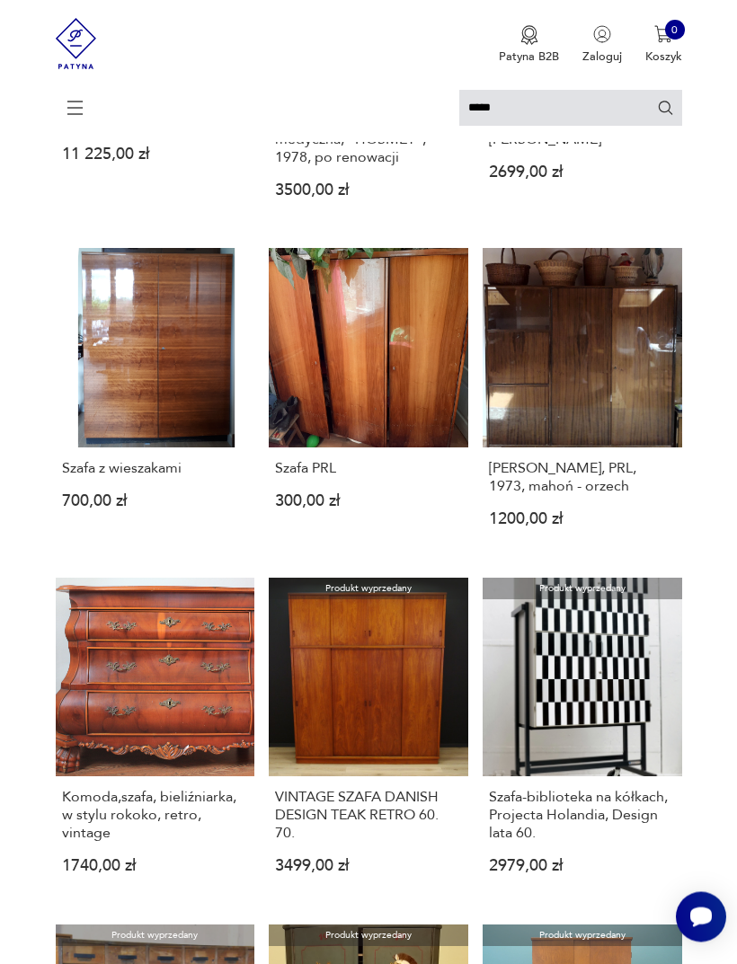
scroll to position [844, 0]
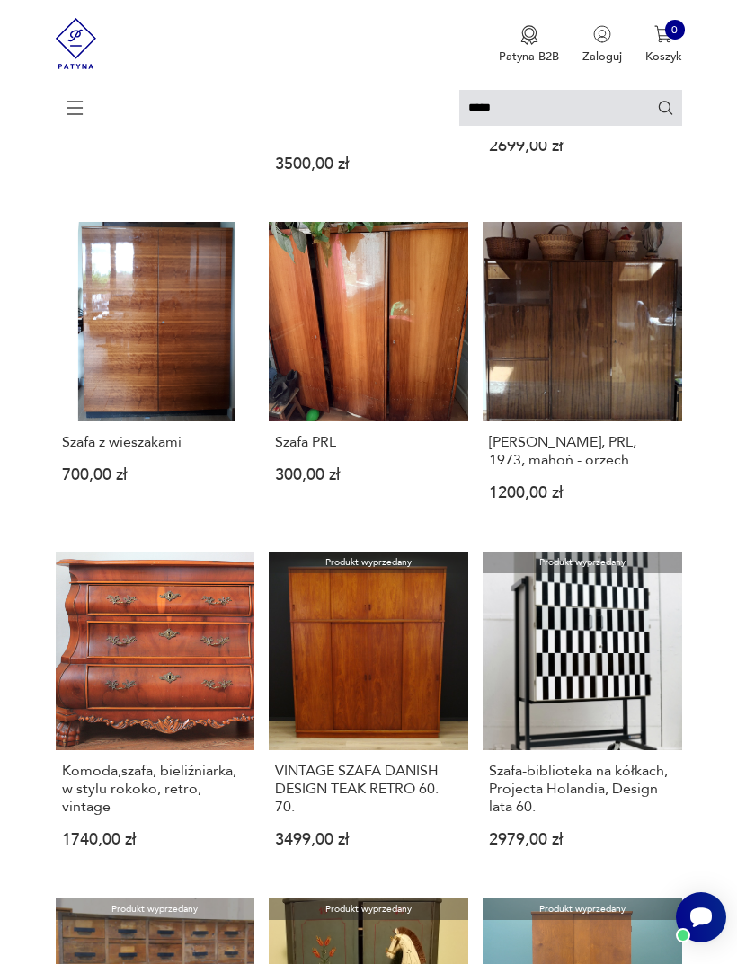
click at [574, 384] on link "[PERSON_NAME], PRL, 1973, mahoń - orzech 1200,00 zł" at bounding box center [581, 374] width 199 height 305
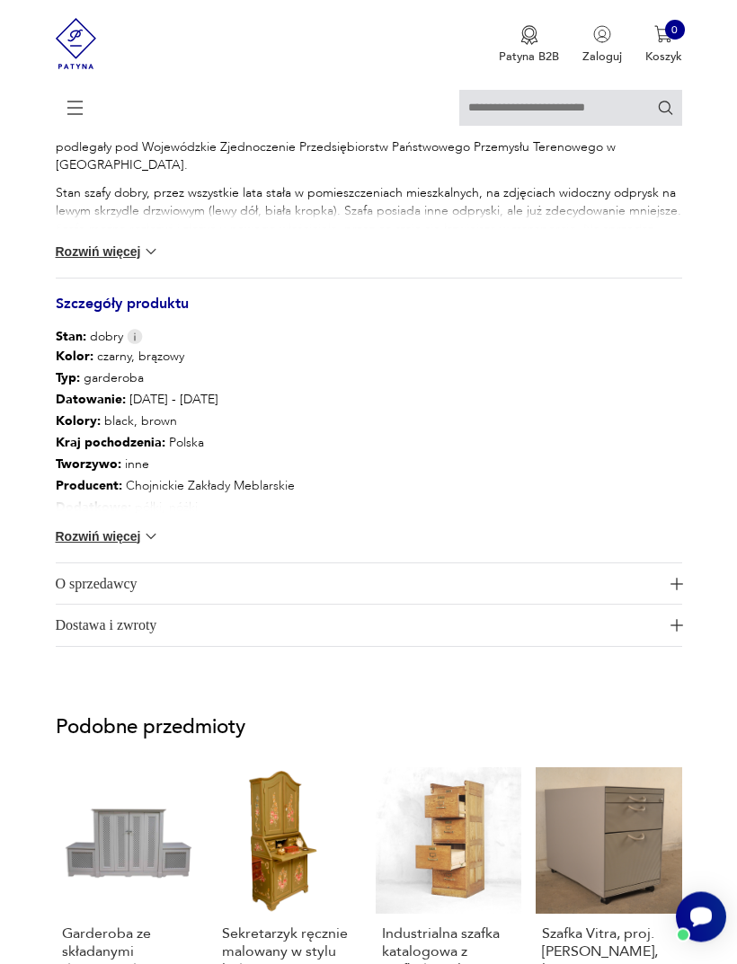
click at [132, 546] on button "Rozwiń więcej" at bounding box center [108, 537] width 104 height 18
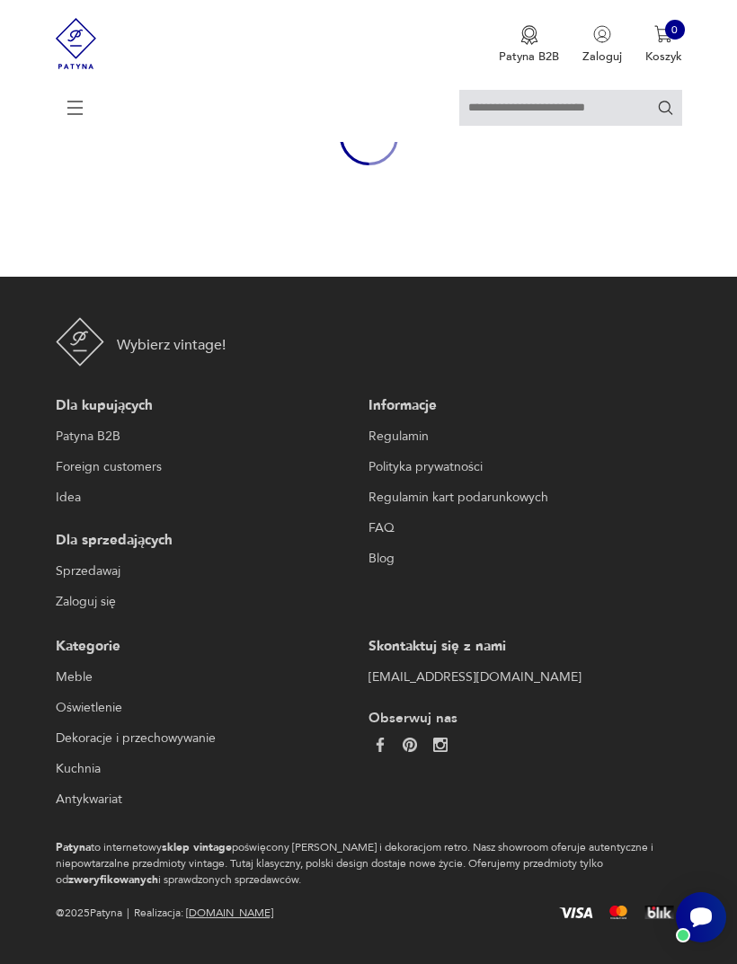
type input "*****"
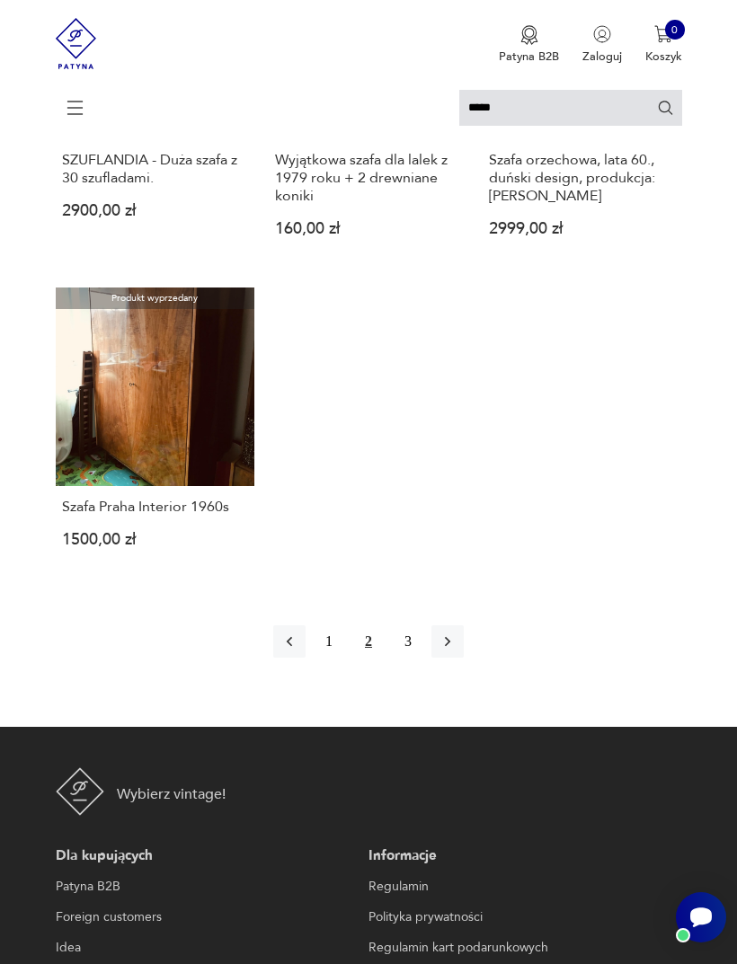
scroll to position [1810, 0]
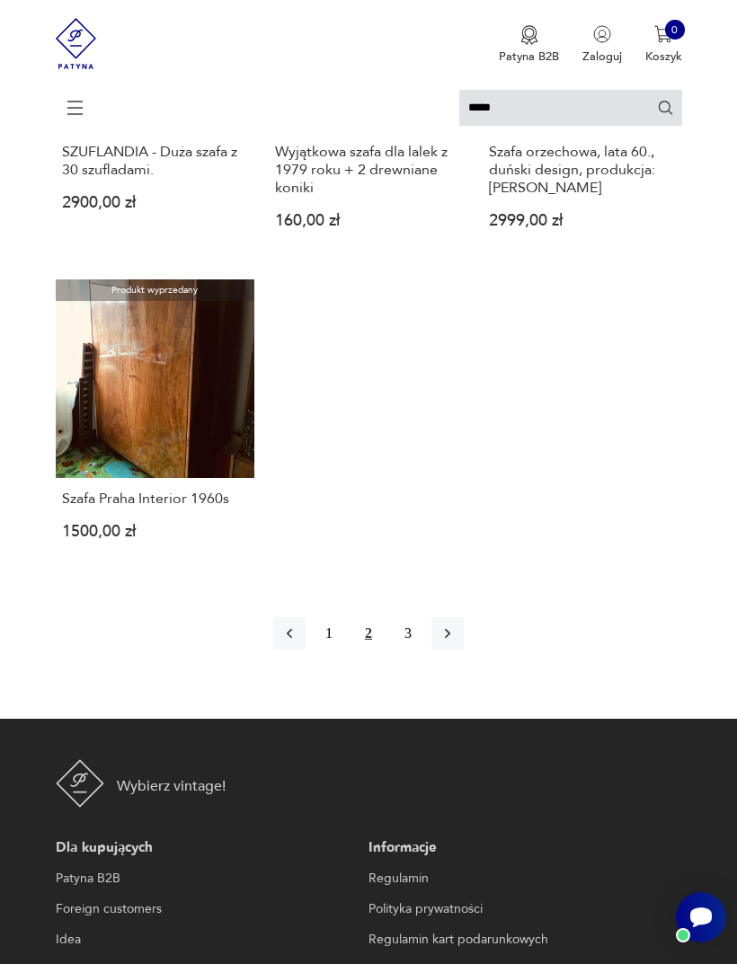
click at [417, 649] on button "3" at bounding box center [408, 633] width 32 height 32
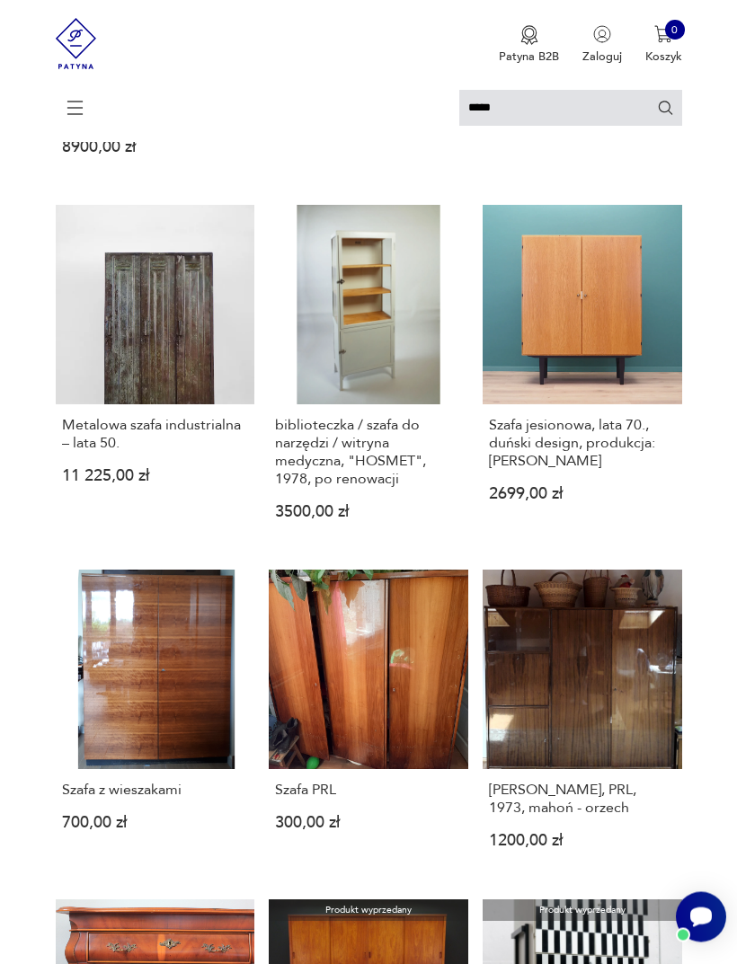
scroll to position [4, 0]
